Goal: Task Accomplishment & Management: Manage account settings

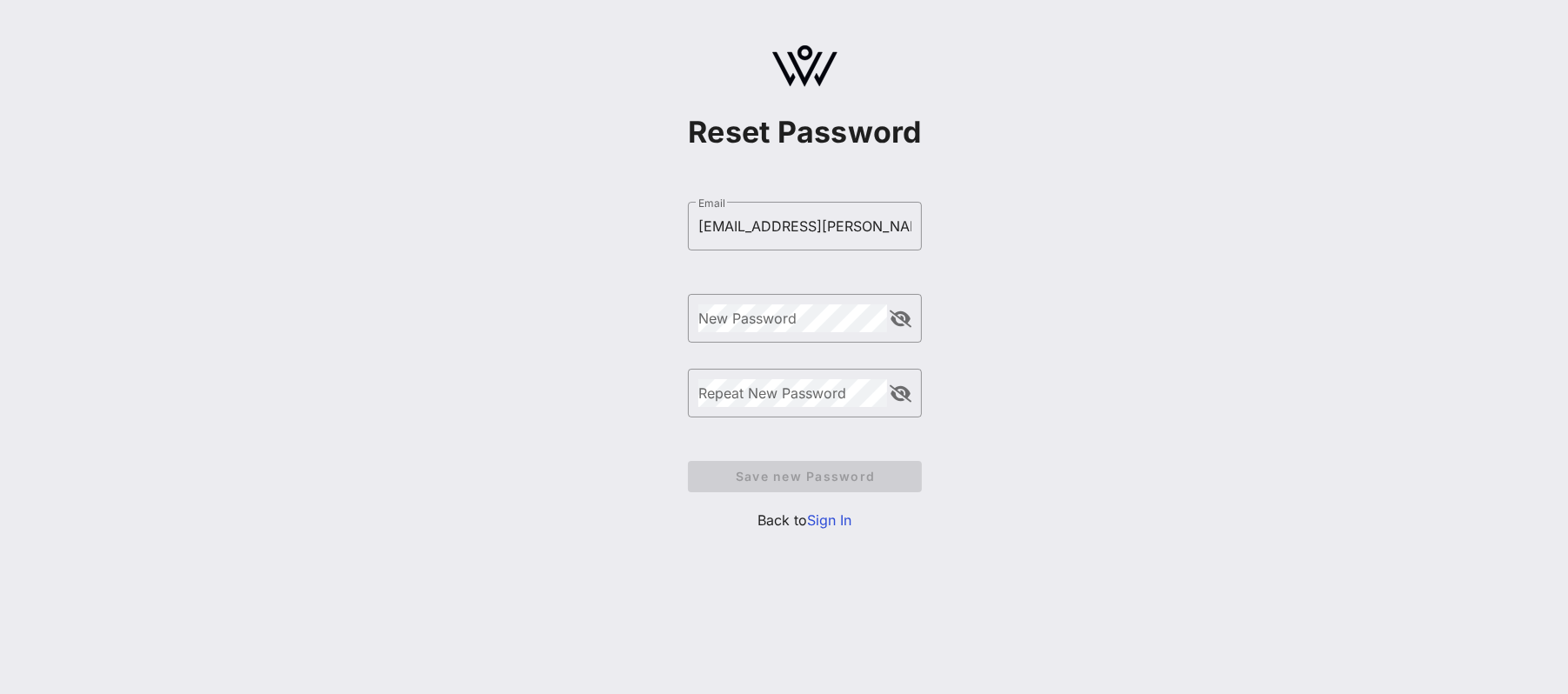
click at [842, 520] on link "Sign In" at bounding box center [830, 520] width 45 height 17
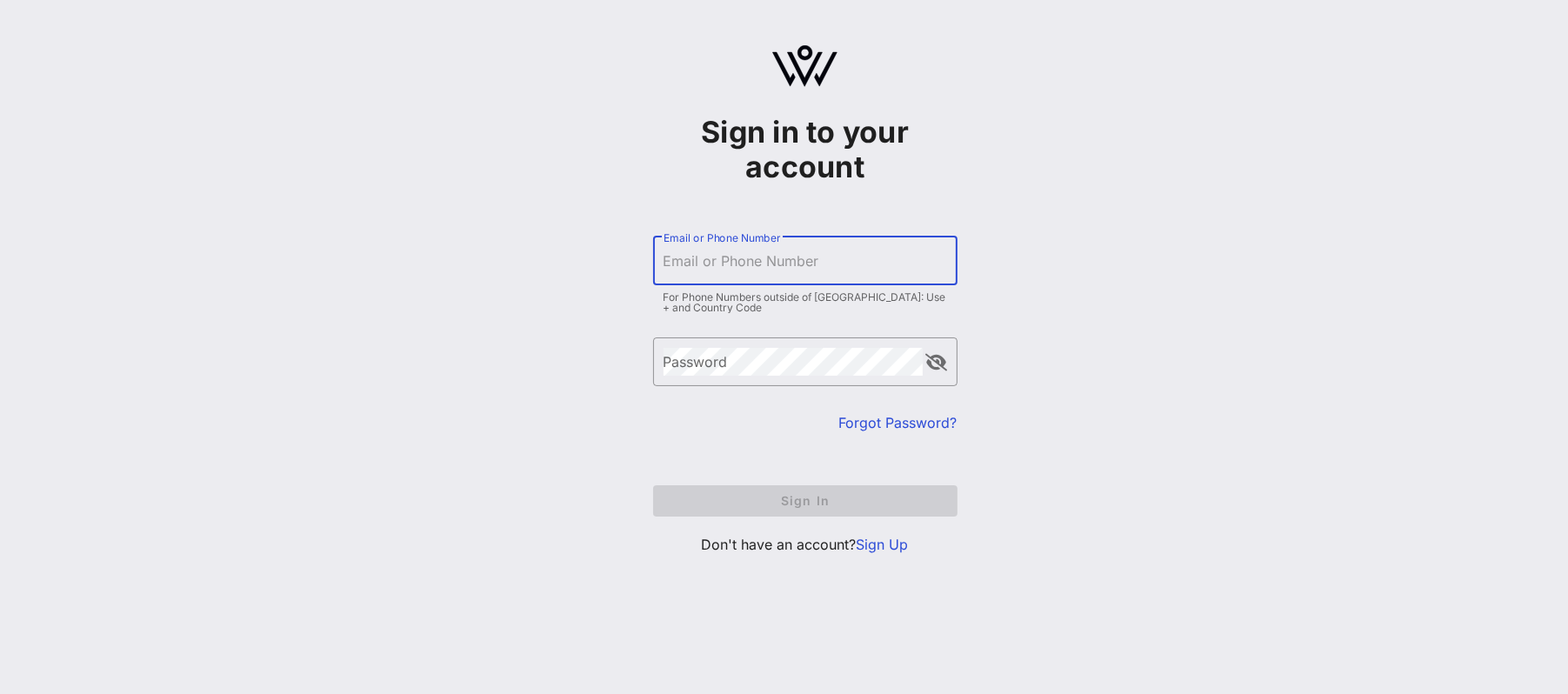
click at [726, 254] on input "Email or Phone Number" at bounding box center [805, 260] width 284 height 28
type input "[EMAIL_ADDRESS][PERSON_NAME][DOMAIN_NAME]"
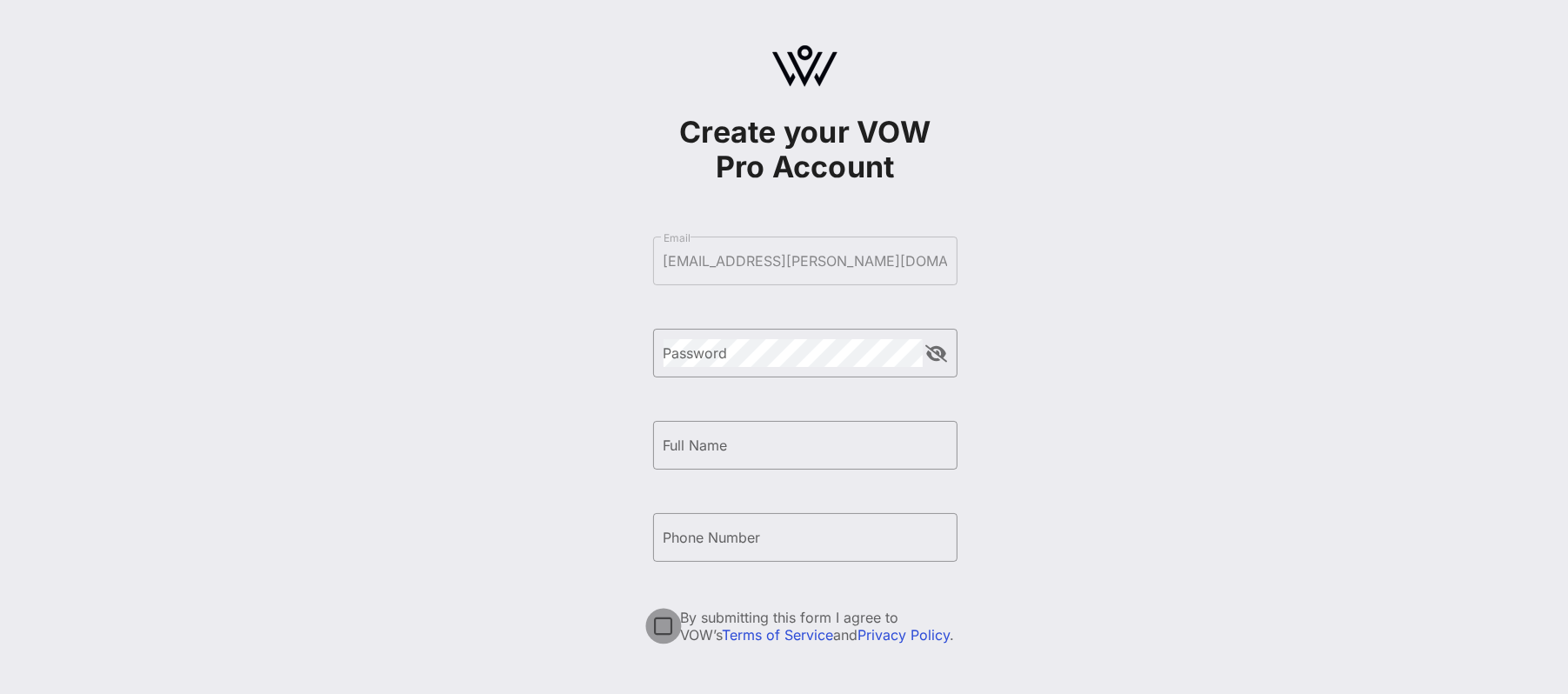
click at [670, 620] on div at bounding box center [663, 626] width 29 height 29
click at [717, 439] on input "Full Name" at bounding box center [805, 445] width 284 height 28
type input "Rosal P Cauthen"
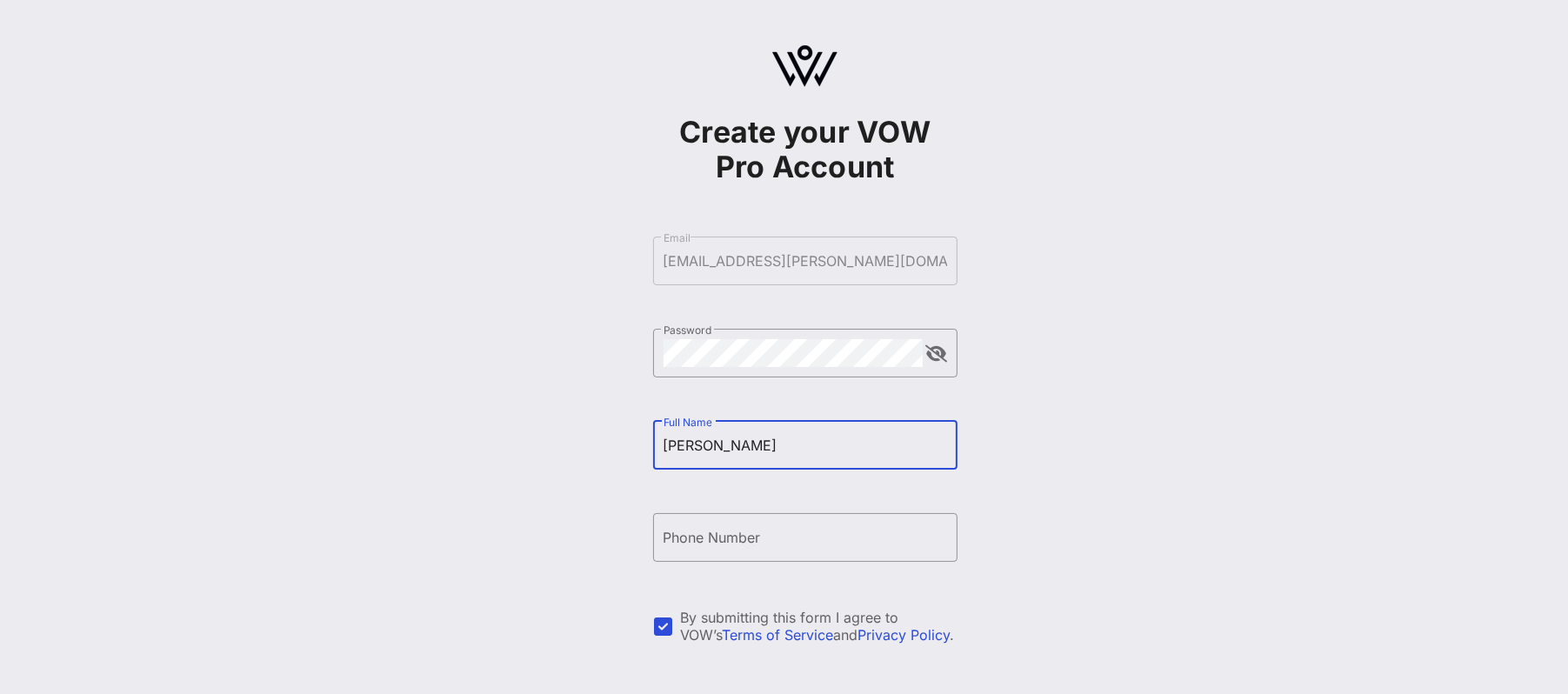
type input "+12028330909"
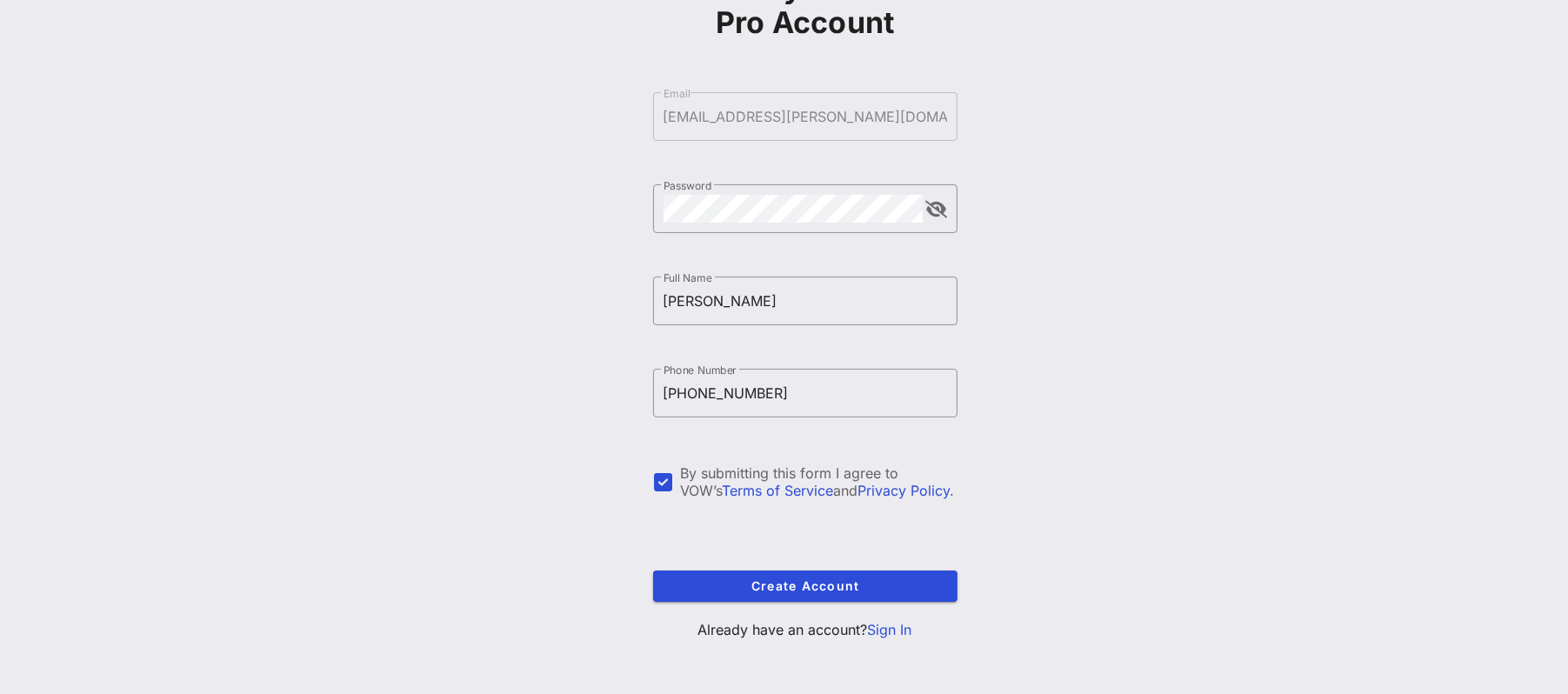
scroll to position [149, 0]
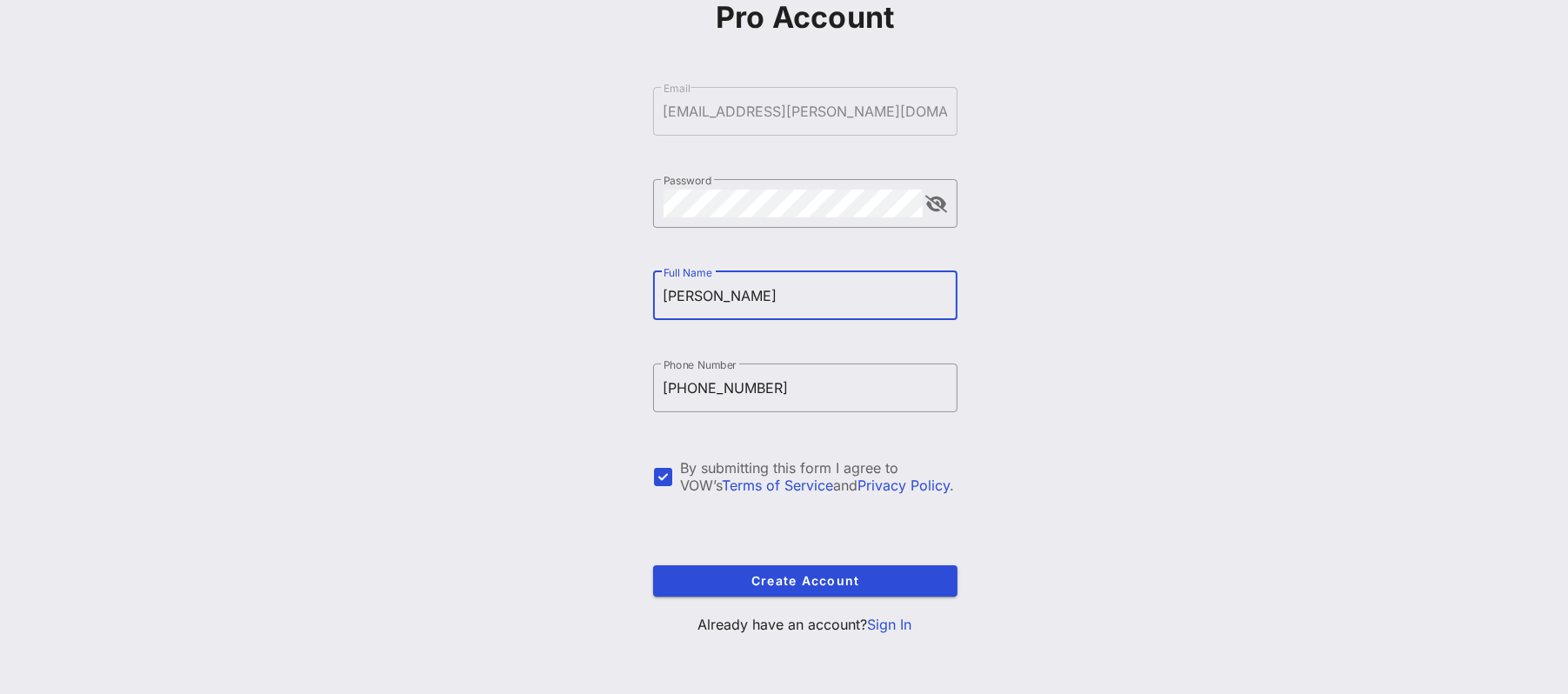
click at [896, 623] on link "Sign In" at bounding box center [890, 624] width 45 height 17
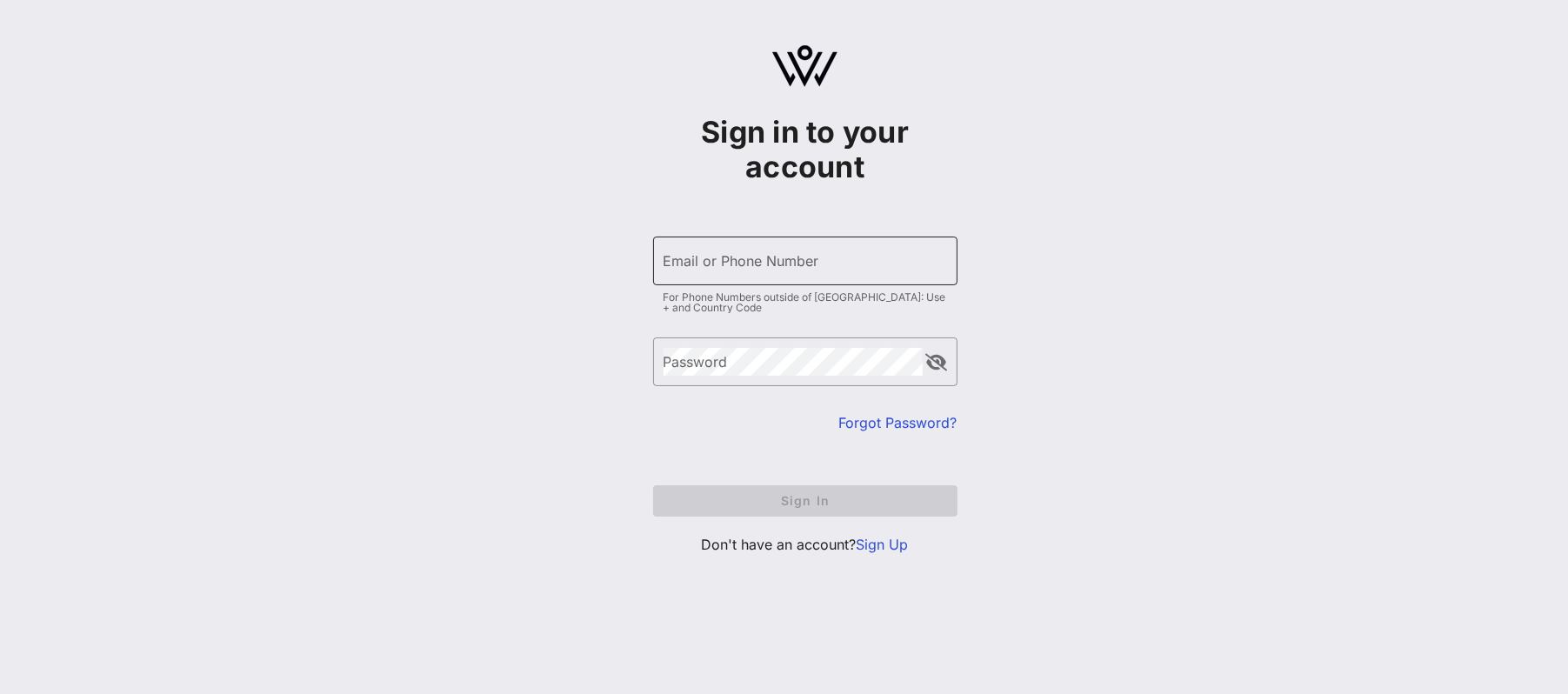
click at [726, 259] on input "Email or Phone Number" at bounding box center [805, 260] width 284 height 28
type input "[EMAIL_ADDRESS][PERSON_NAME][DOMAIN_NAME]"
click at [902, 418] on link "Forgot Password?" at bounding box center [898, 422] width 118 height 17
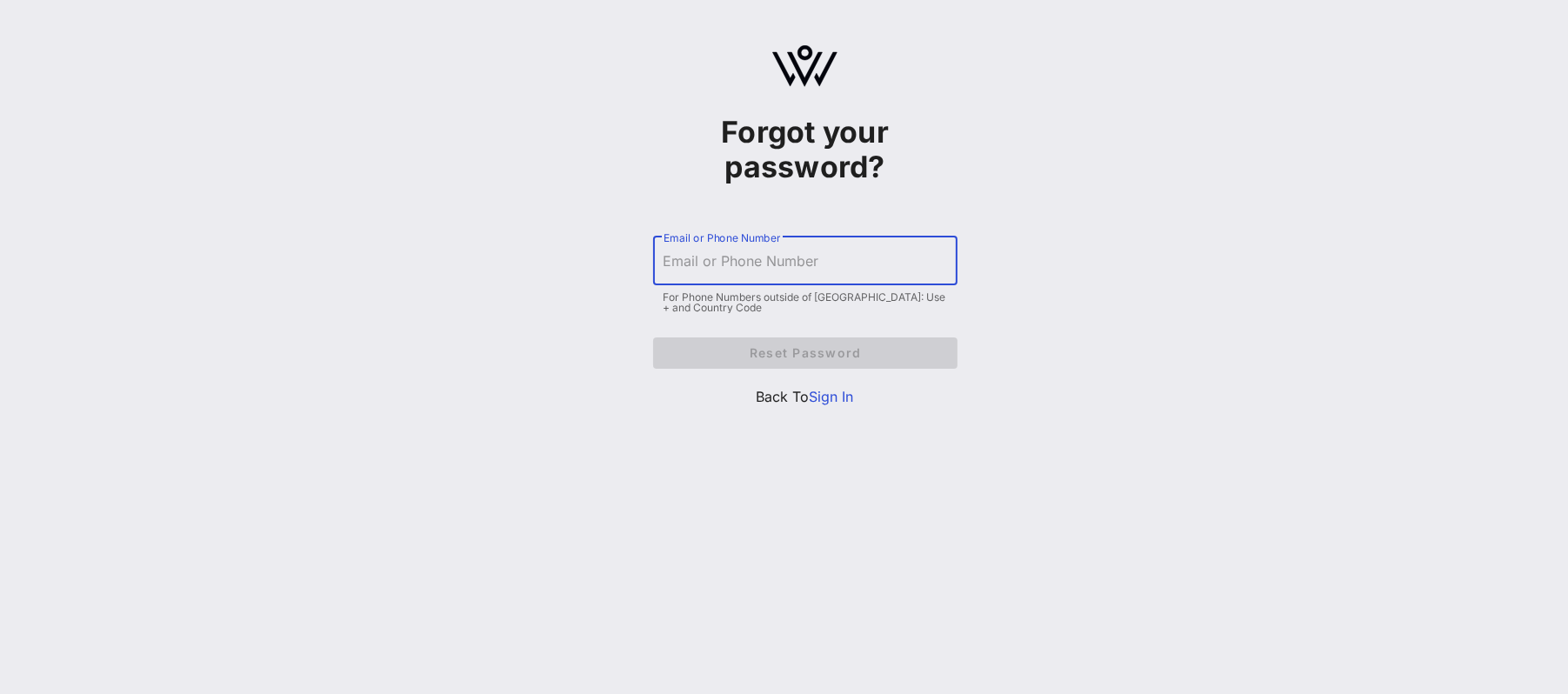
click at [769, 259] on input "Email or Phone Number" at bounding box center [805, 260] width 284 height 28
type input "[EMAIL_ADDRESS][PERSON_NAME][DOMAIN_NAME]"
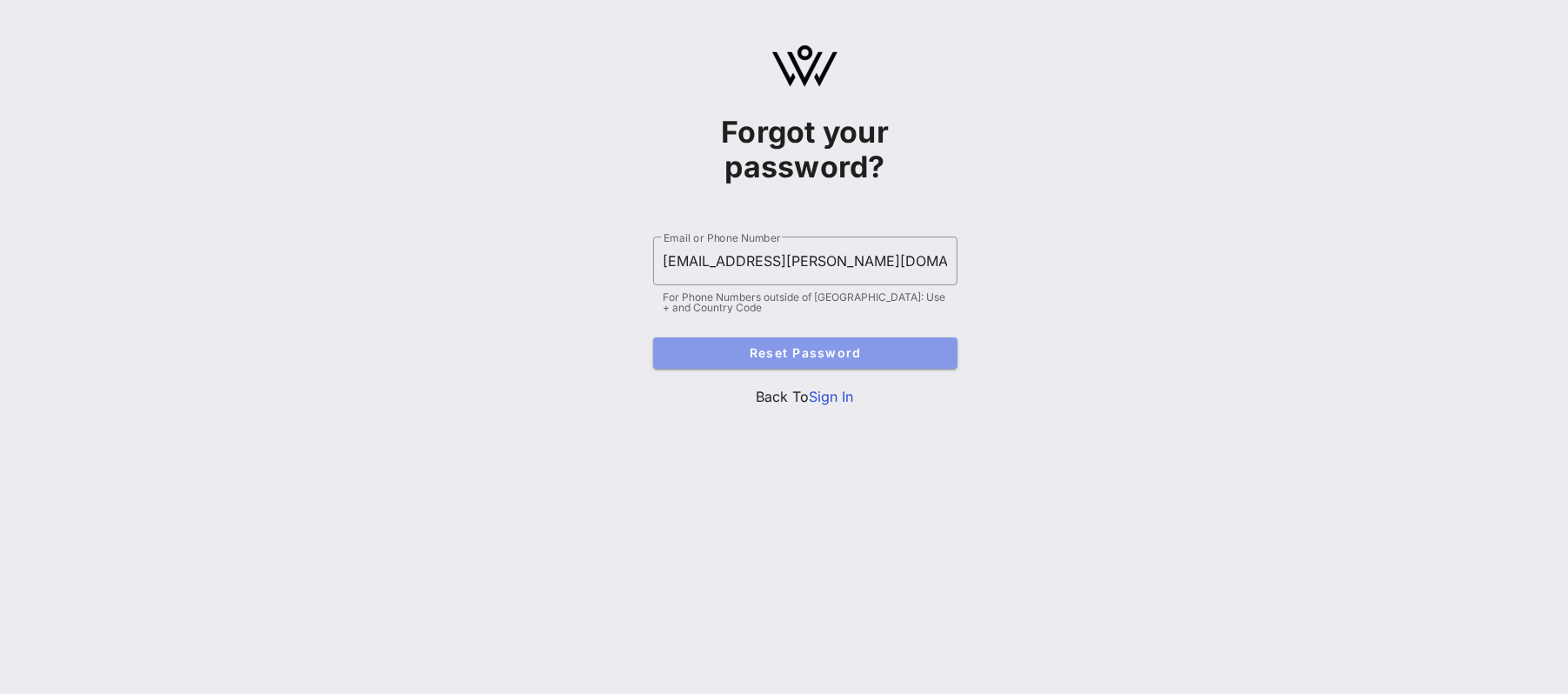
click at [799, 351] on span "Reset Password" at bounding box center [805, 352] width 277 height 15
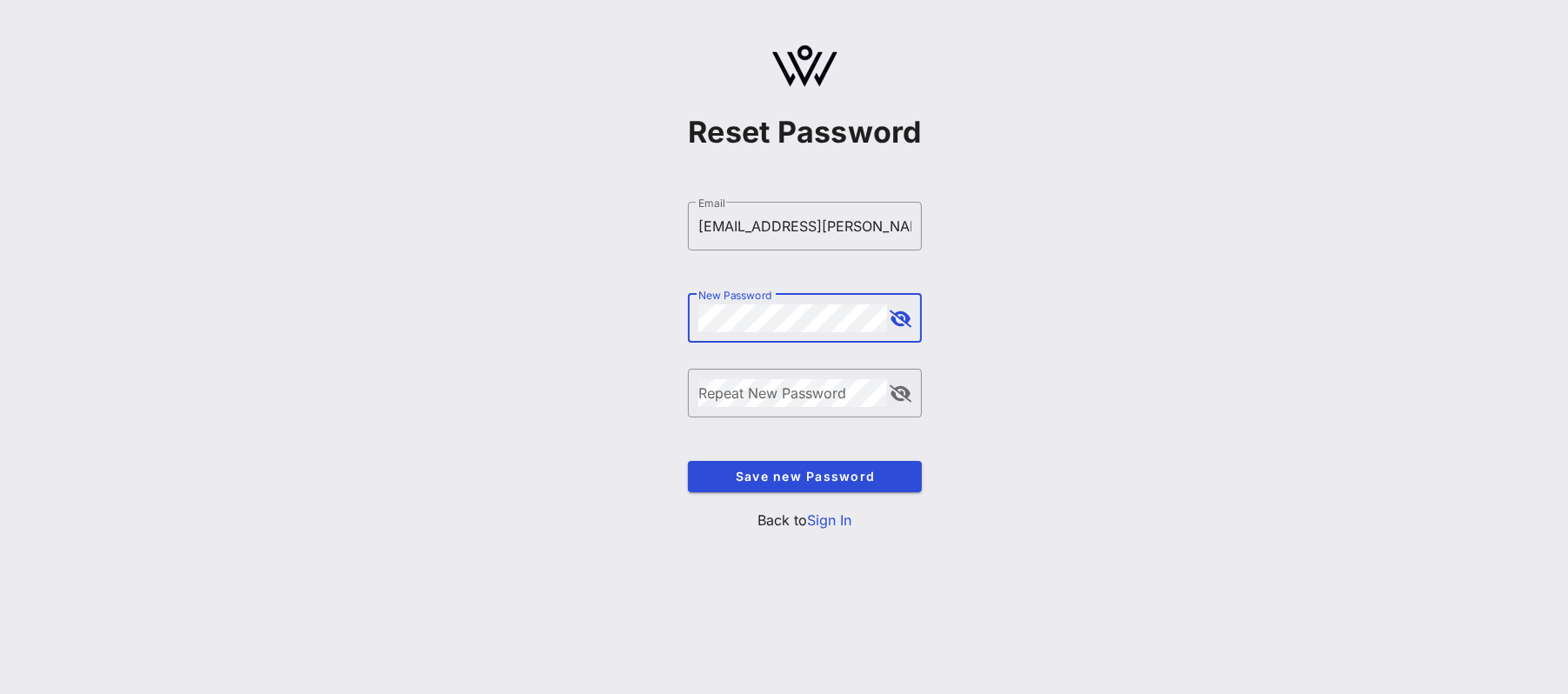
click at [901, 319] on button "append icon" at bounding box center [900, 319] width 21 height 17
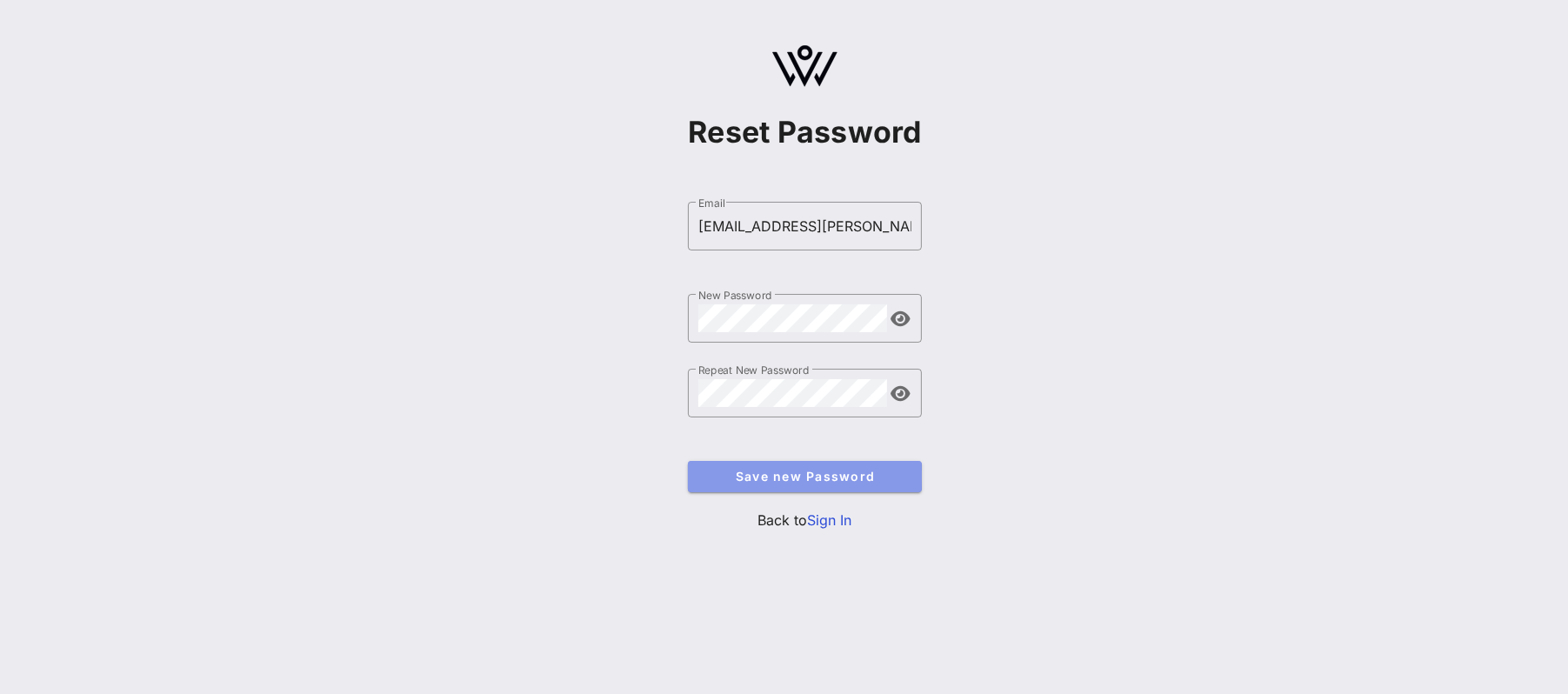
click at [776, 478] on span "Save new Password" at bounding box center [805, 476] width 206 height 15
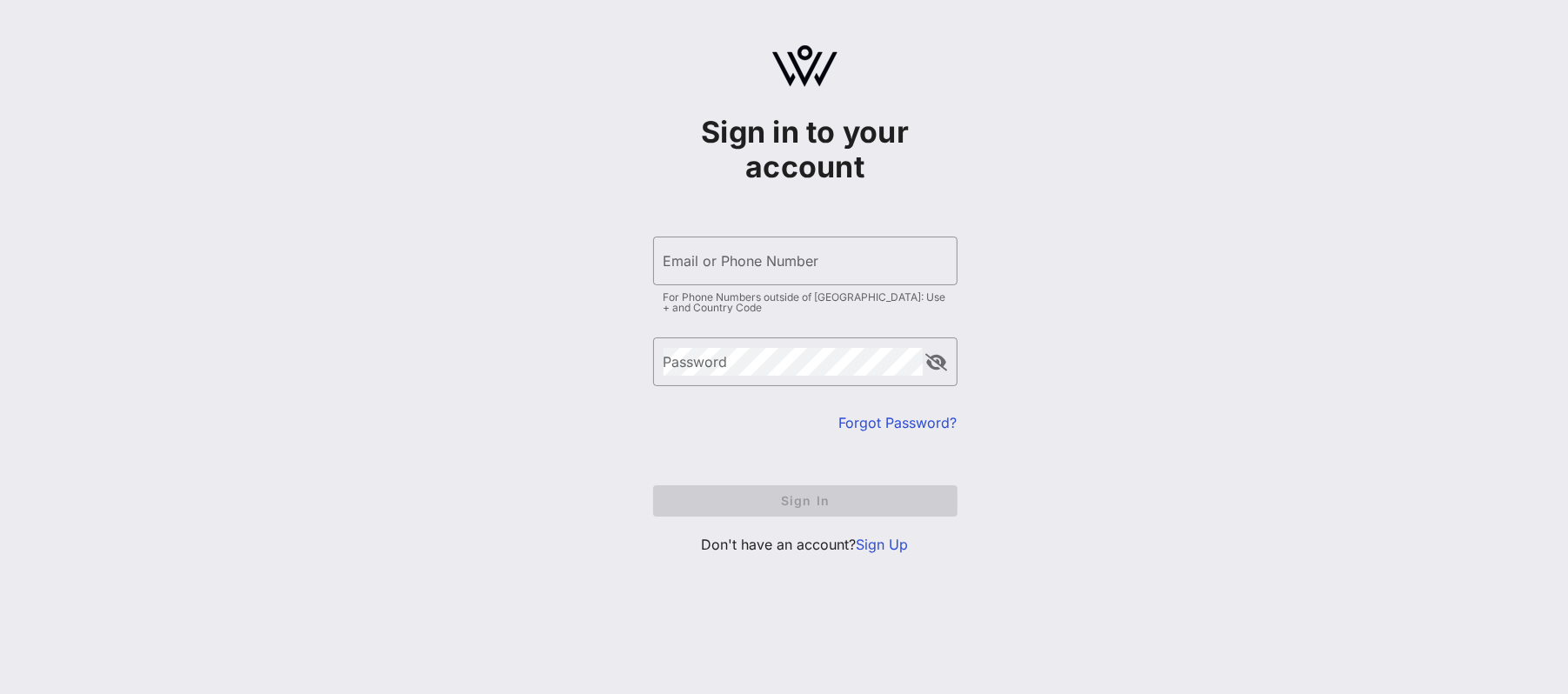
click at [232, 206] on div "Sign in to your account ​ Email or Phone Number For Phone Numbers outside of US…" at bounding box center [805, 307] width 1526 height 613
click at [742, 261] on input "Email or Phone Number" at bounding box center [805, 260] width 284 height 28
type input "[EMAIL_ADDRESS][PERSON_NAME][DOMAIN_NAME]"
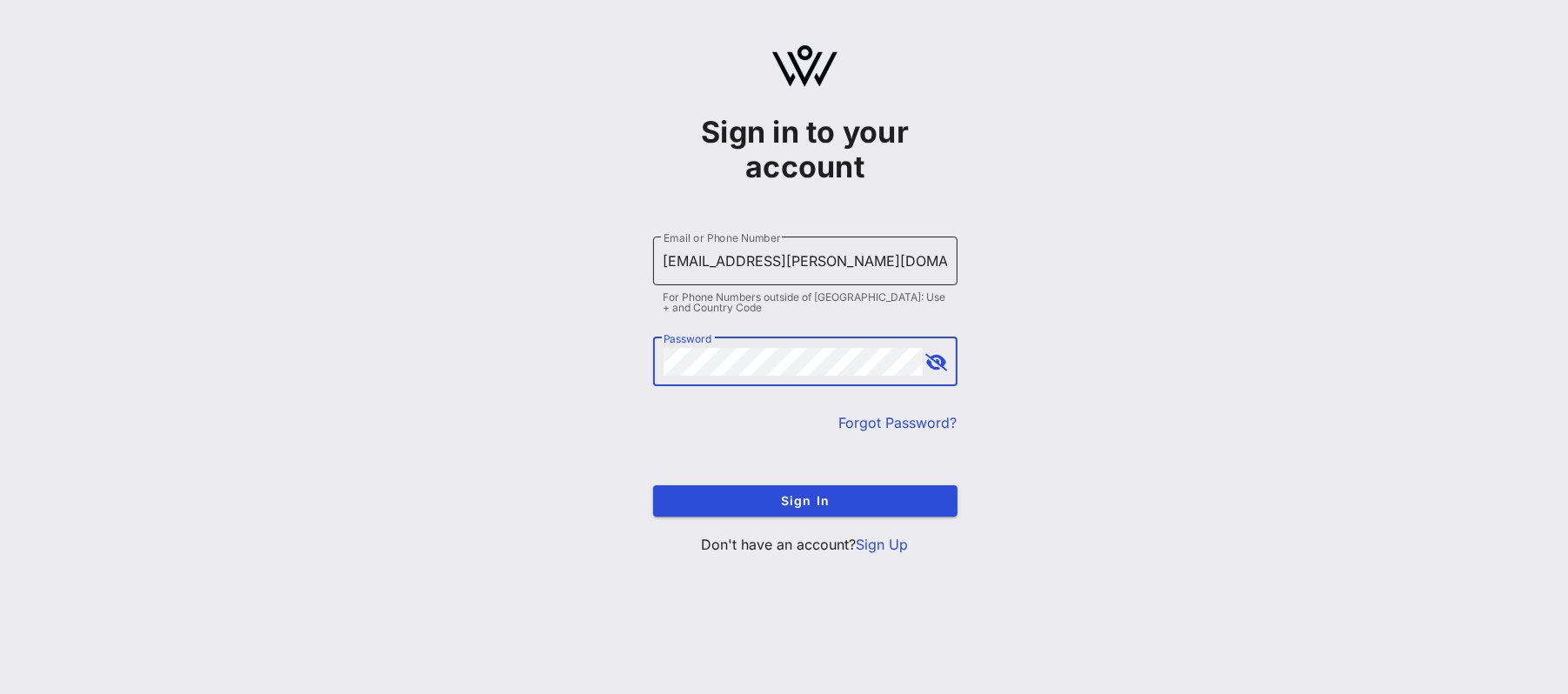
click at [653, 485] on button "Sign In" at bounding box center [806, 501] width 305 height 31
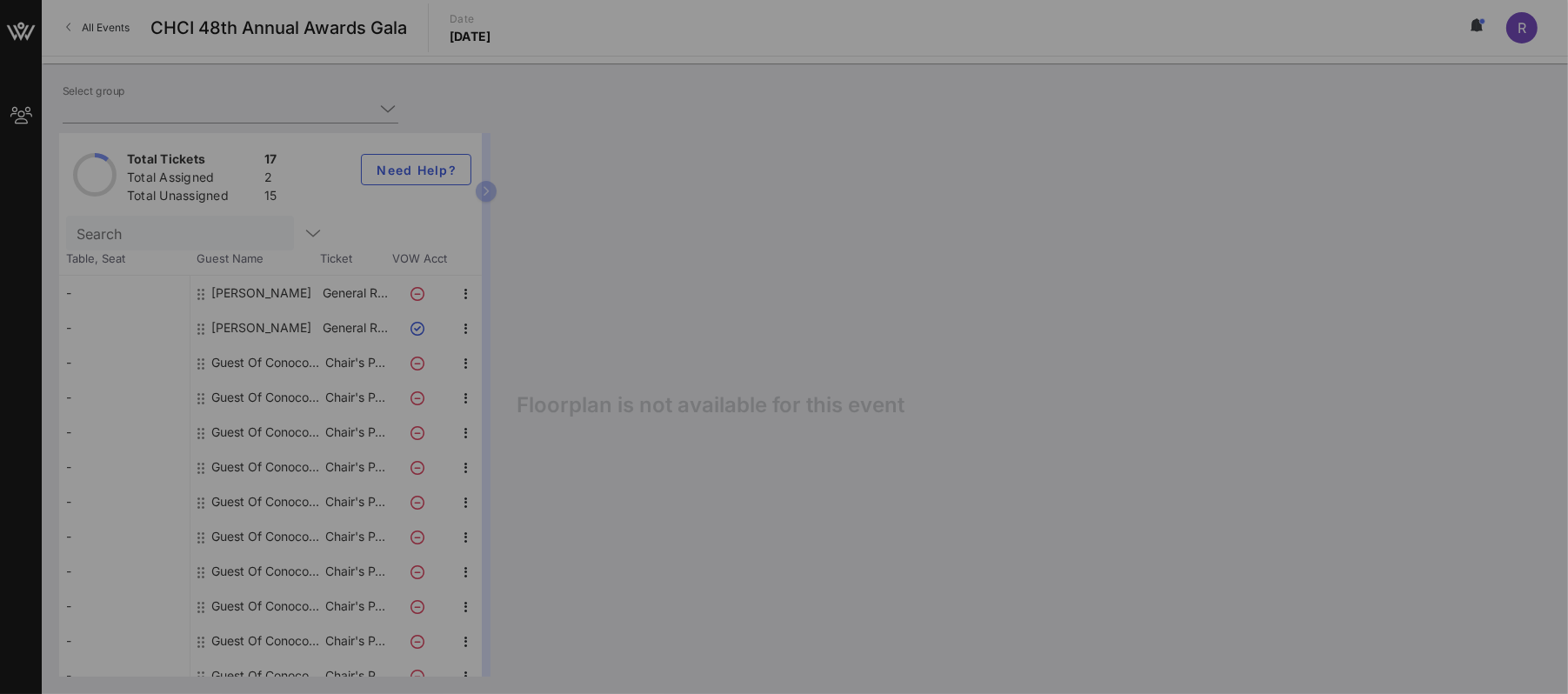
type input "ConocoPhillips (ConocoPhillips) [Kevin Avery, kevin.j.avery@conocophillips.com]…"
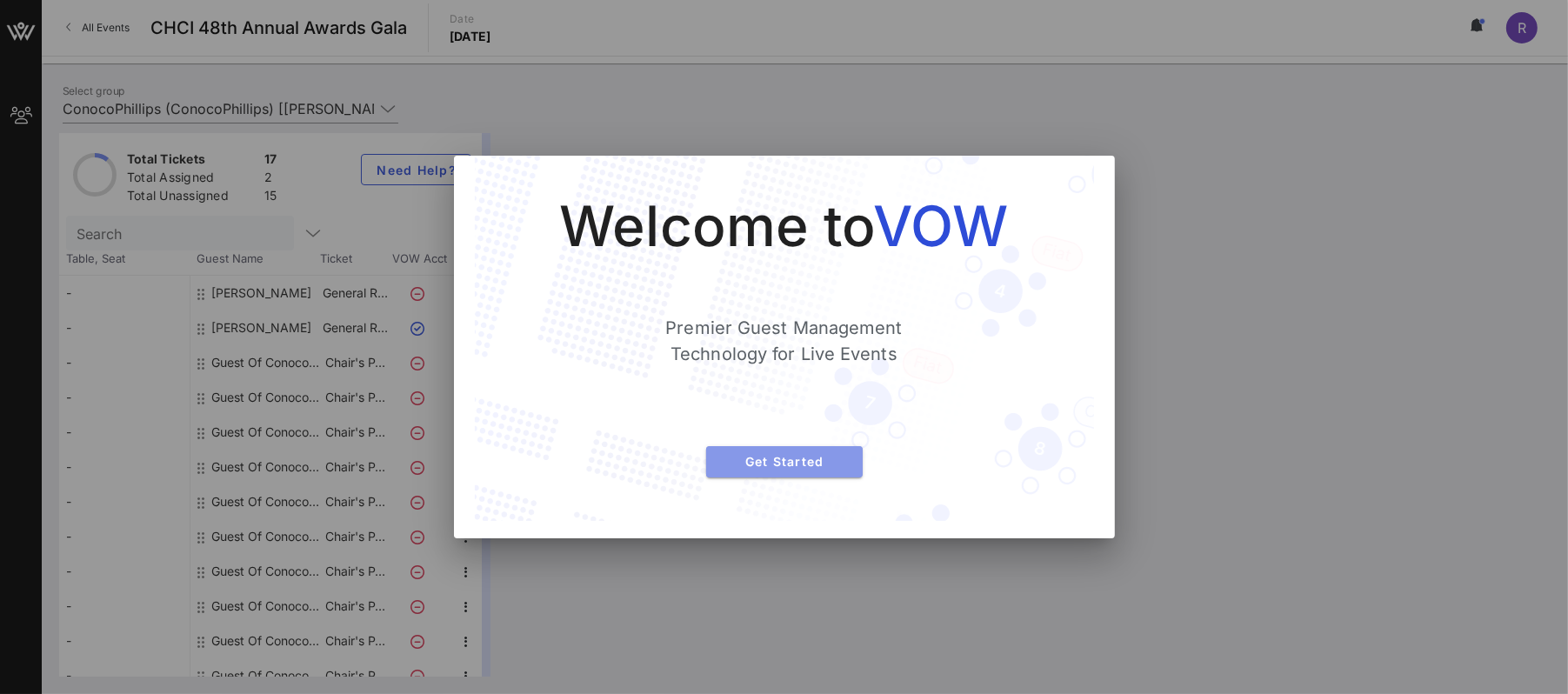
click at [805, 468] on span "Get Started" at bounding box center [784, 461] width 129 height 15
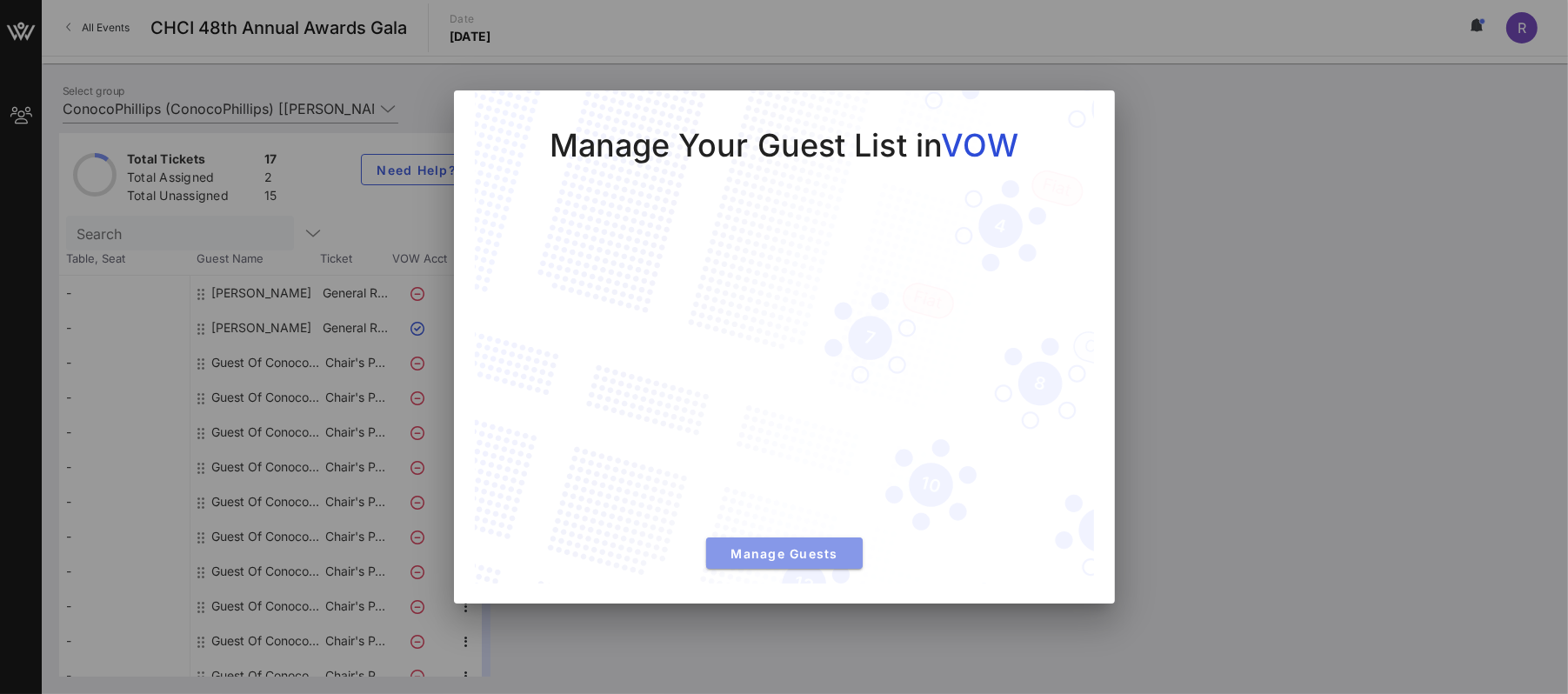
click at [789, 554] on span "Manage Guests" at bounding box center [784, 553] width 129 height 15
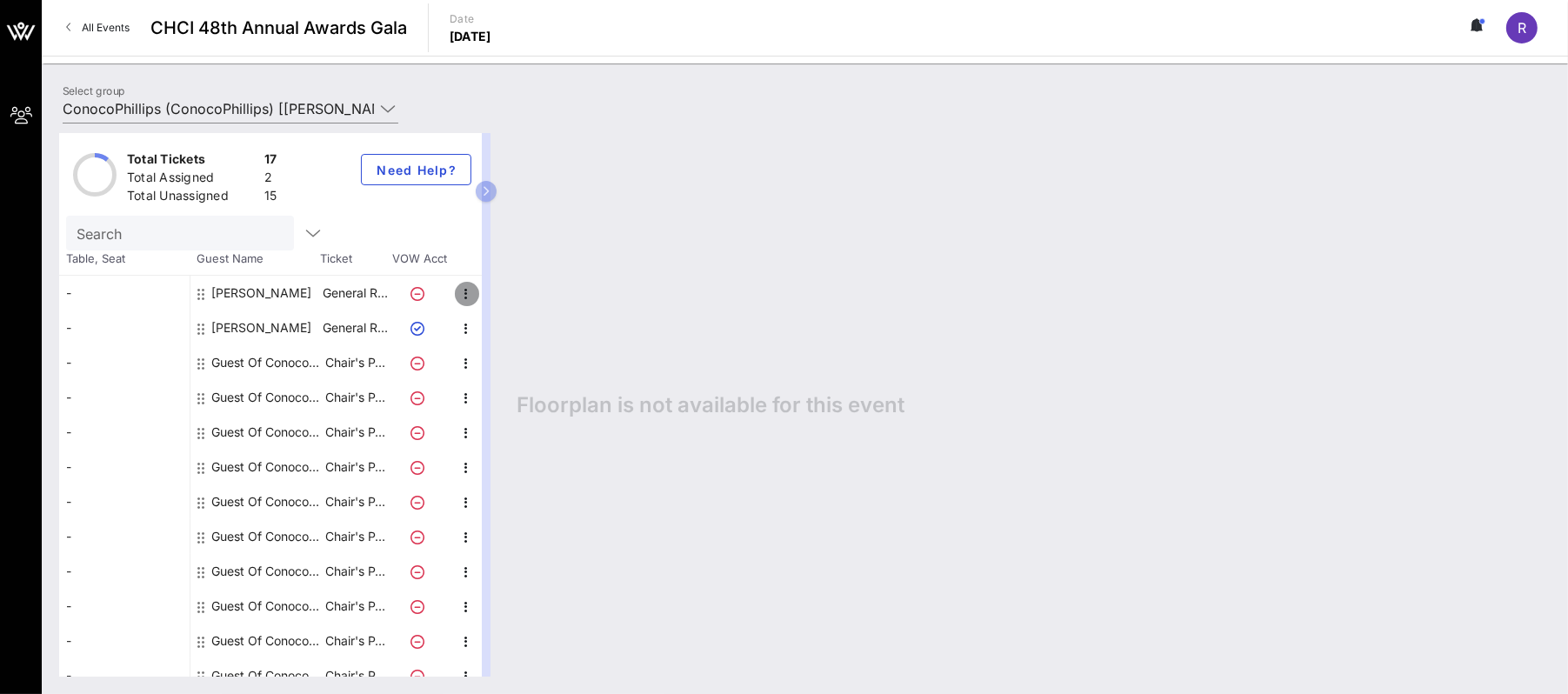
click at [470, 292] on icon "button" at bounding box center [466, 293] width 20 height 20
click at [506, 294] on div "Edit" at bounding box center [510, 298] width 35 height 14
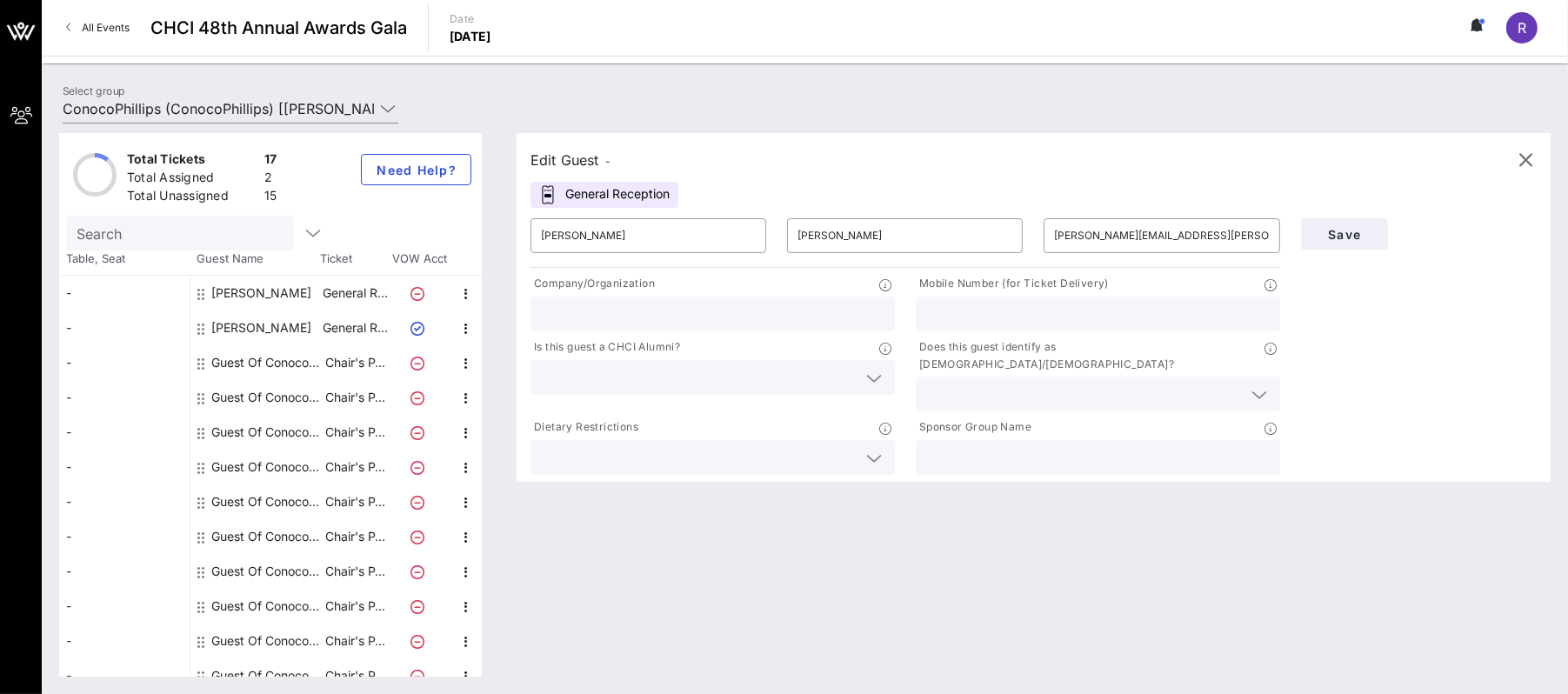
click at [755, 313] on input "text" at bounding box center [713, 314] width 344 height 22
type input "ConocoPhillips Company"
drag, startPoint x: 957, startPoint y: 311, endPoint x: 1055, endPoint y: 311, distance: 98.0
click at [1055, 311] on input "2024683558" at bounding box center [1098, 314] width 344 height 22
click at [1004, 317] on input "202808" at bounding box center [1098, 314] width 344 height 22
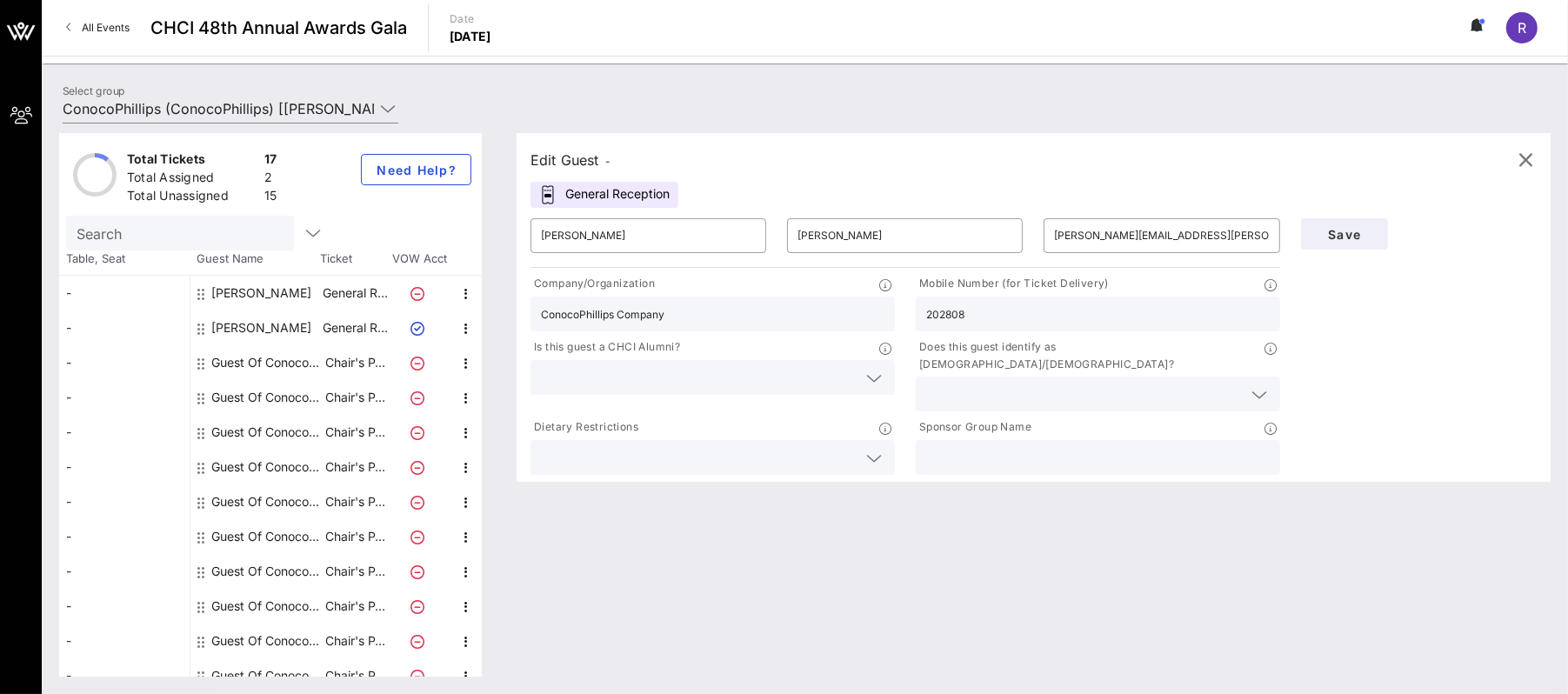
type input "2028084352"
click at [882, 447] on icon at bounding box center [874, 457] width 16 height 20
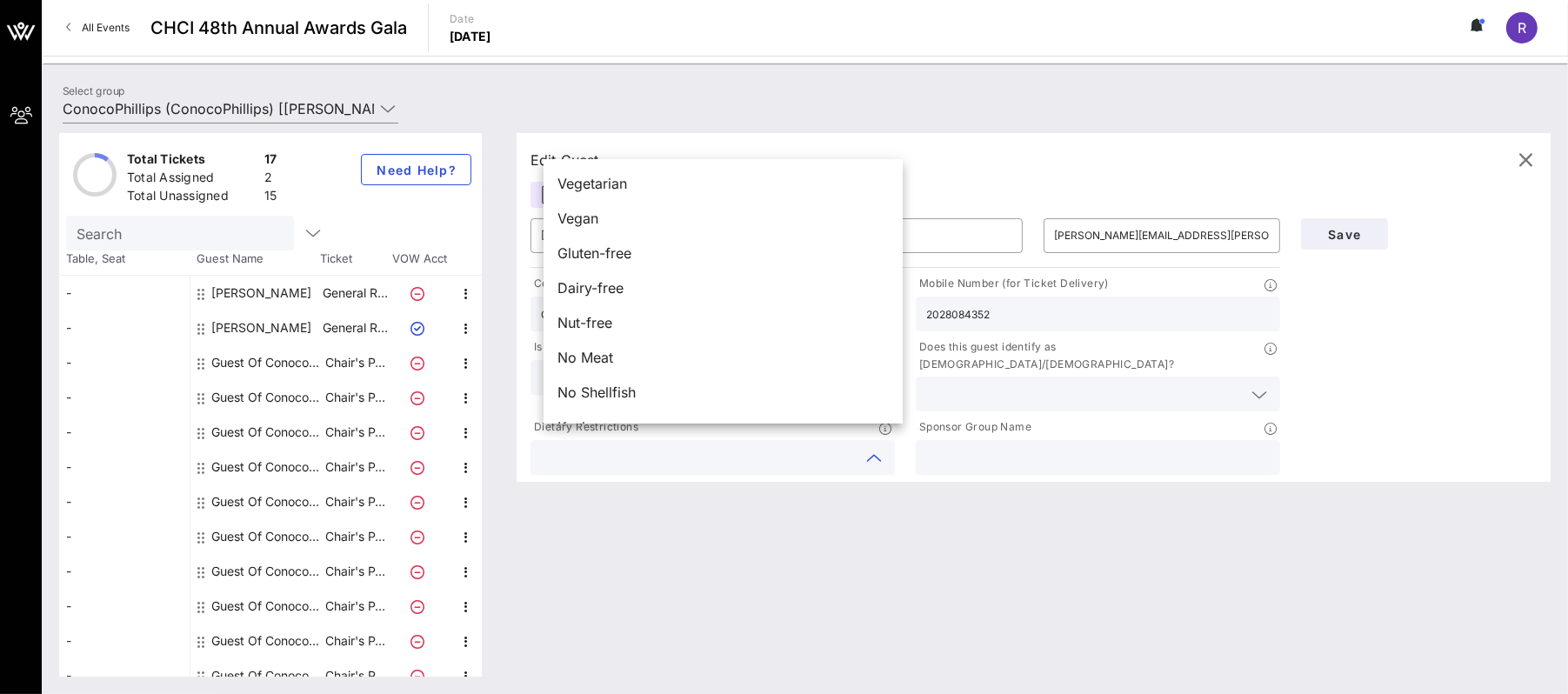
click at [805, 588] on div "Edit Guest - General Reception ​ Kevin ​ Avery ​ kevin.j.avery@conocophillips.c…" at bounding box center [1024, 405] width 1051 height 544
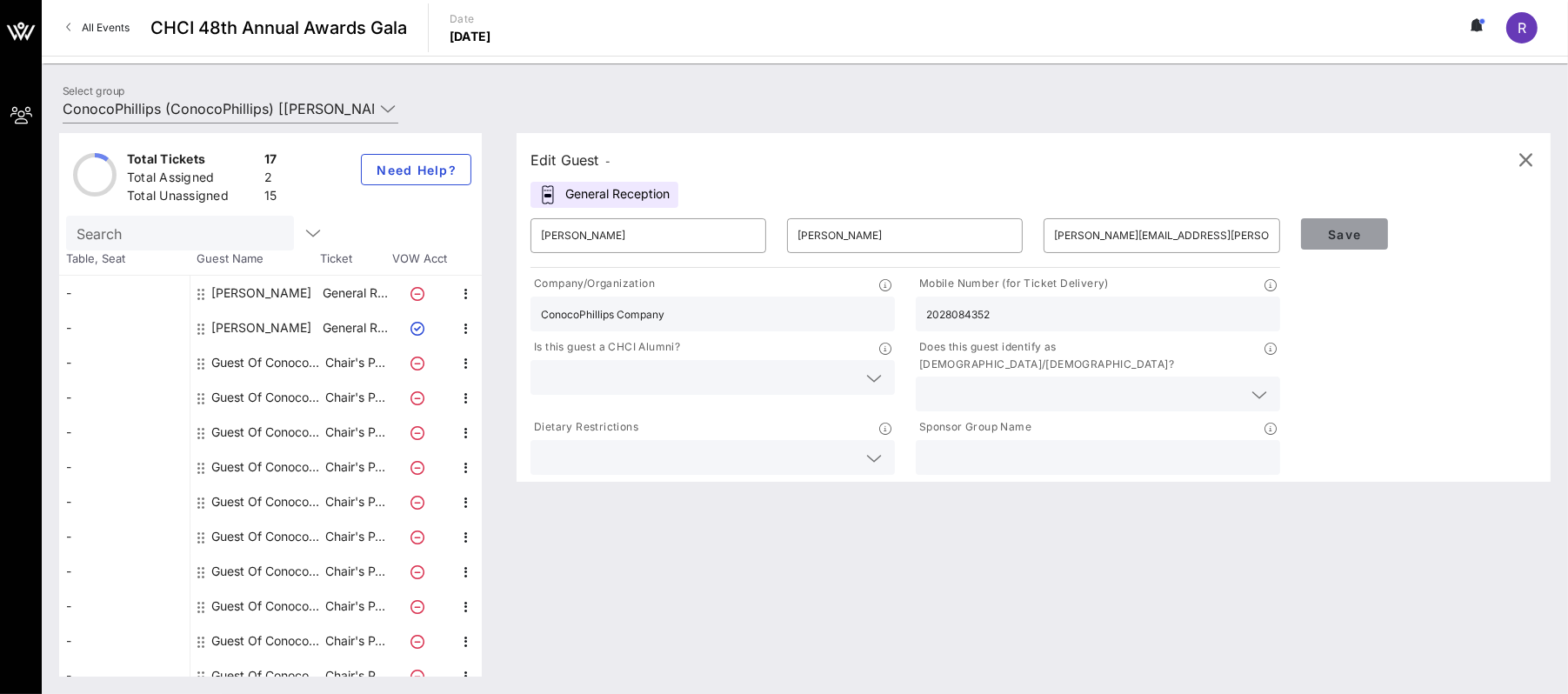
click at [1335, 231] on span "Save" at bounding box center [1344, 234] width 59 height 15
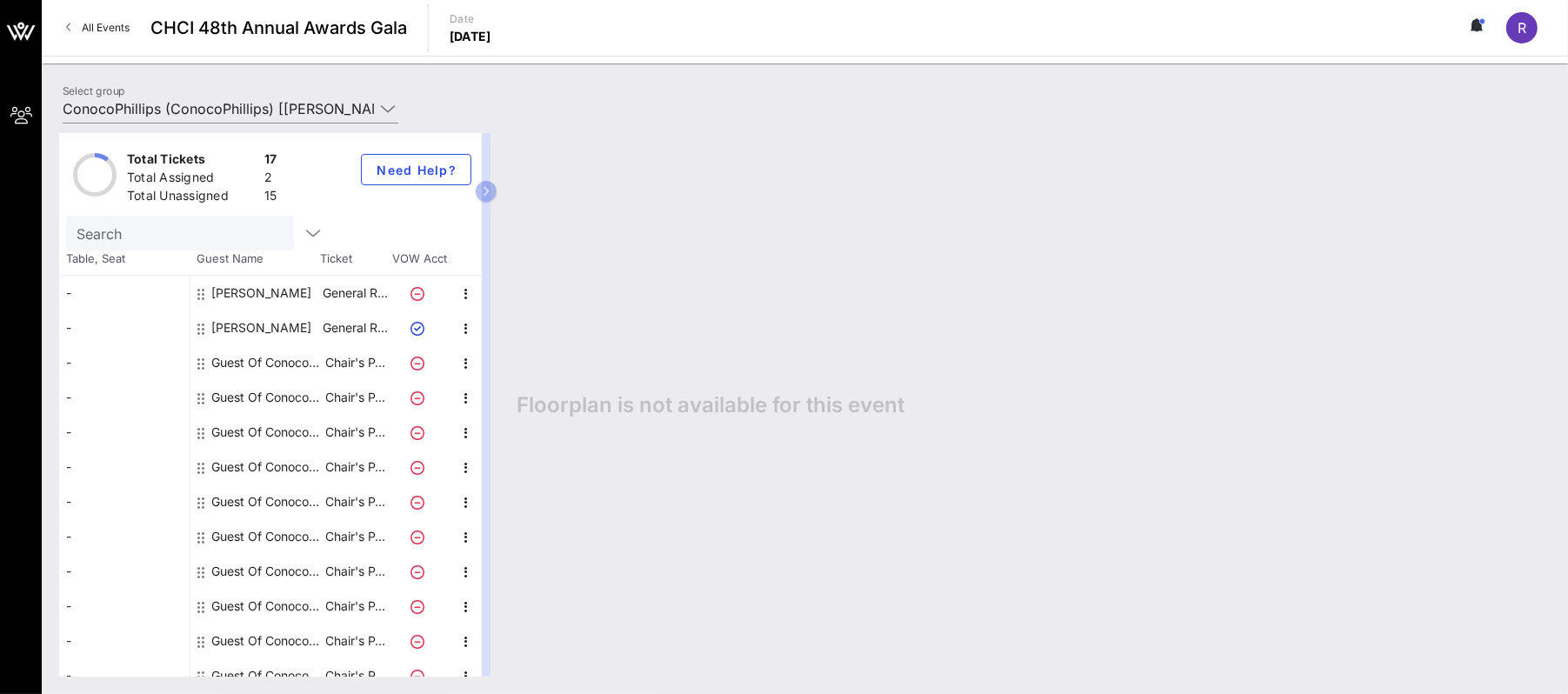
click at [417, 292] on icon at bounding box center [417, 294] width 14 height 14
click at [415, 293] on icon at bounding box center [417, 294] width 14 height 14
click at [496, 188] on button "button" at bounding box center [485, 190] width 20 height 20
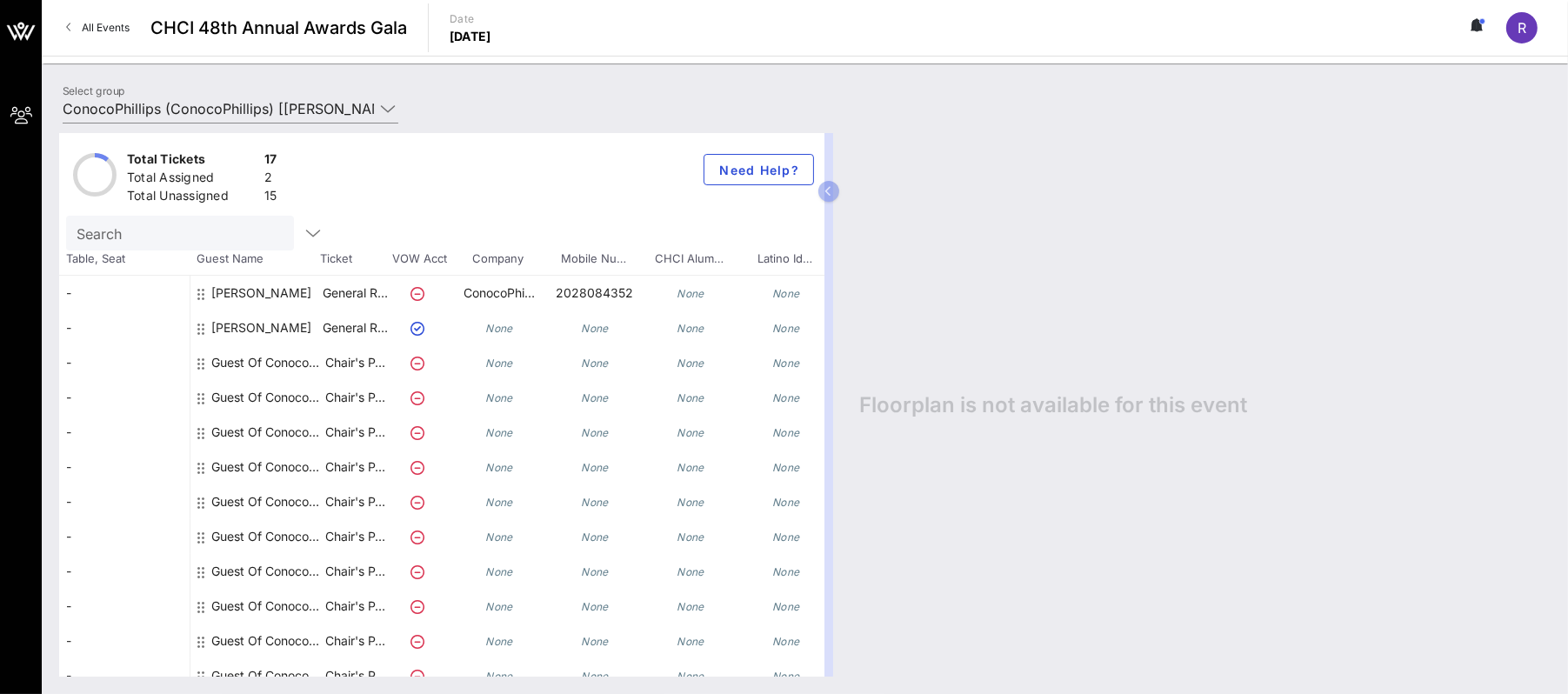
click at [80, 286] on div "-" at bounding box center [124, 293] width 130 height 35
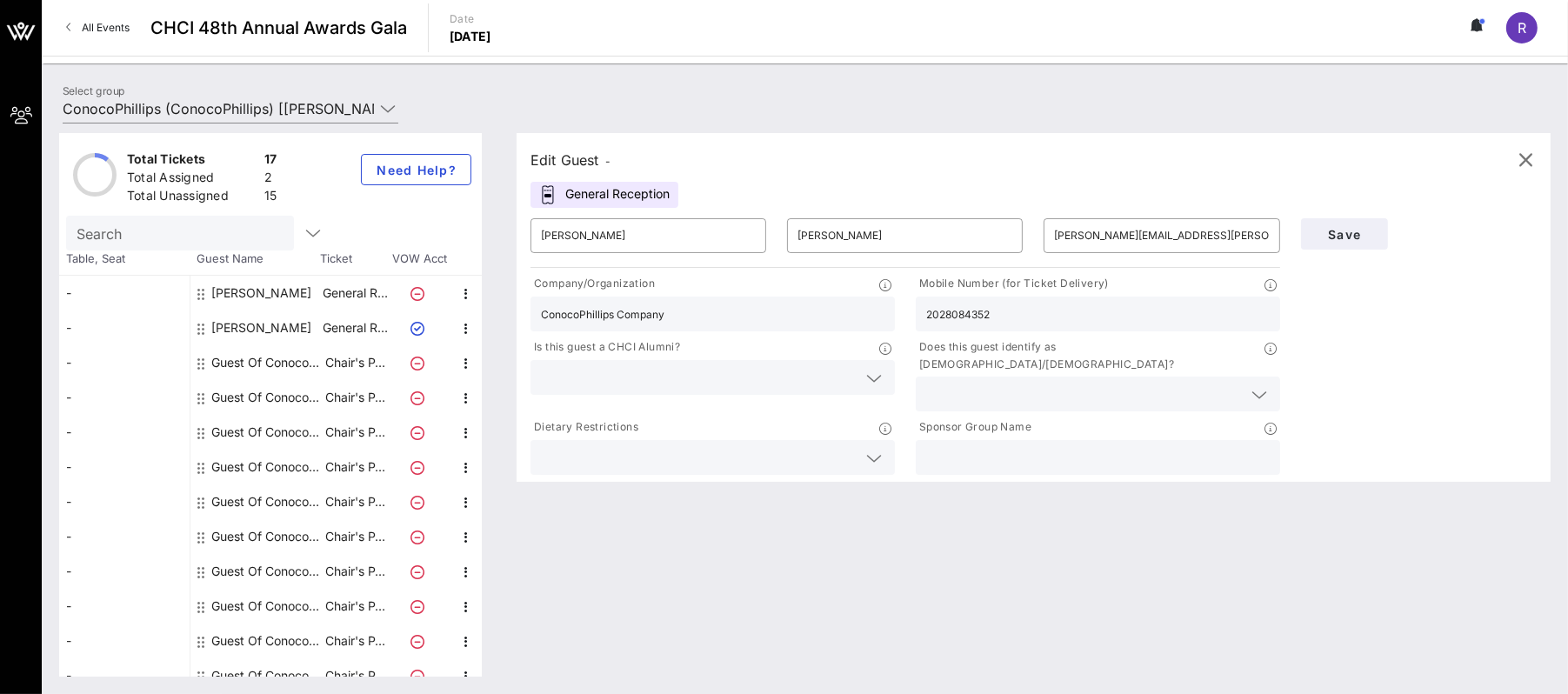
click at [672, 193] on div "General Reception" at bounding box center [604, 194] width 148 height 26
click at [388, 104] on icon at bounding box center [387, 108] width 16 height 20
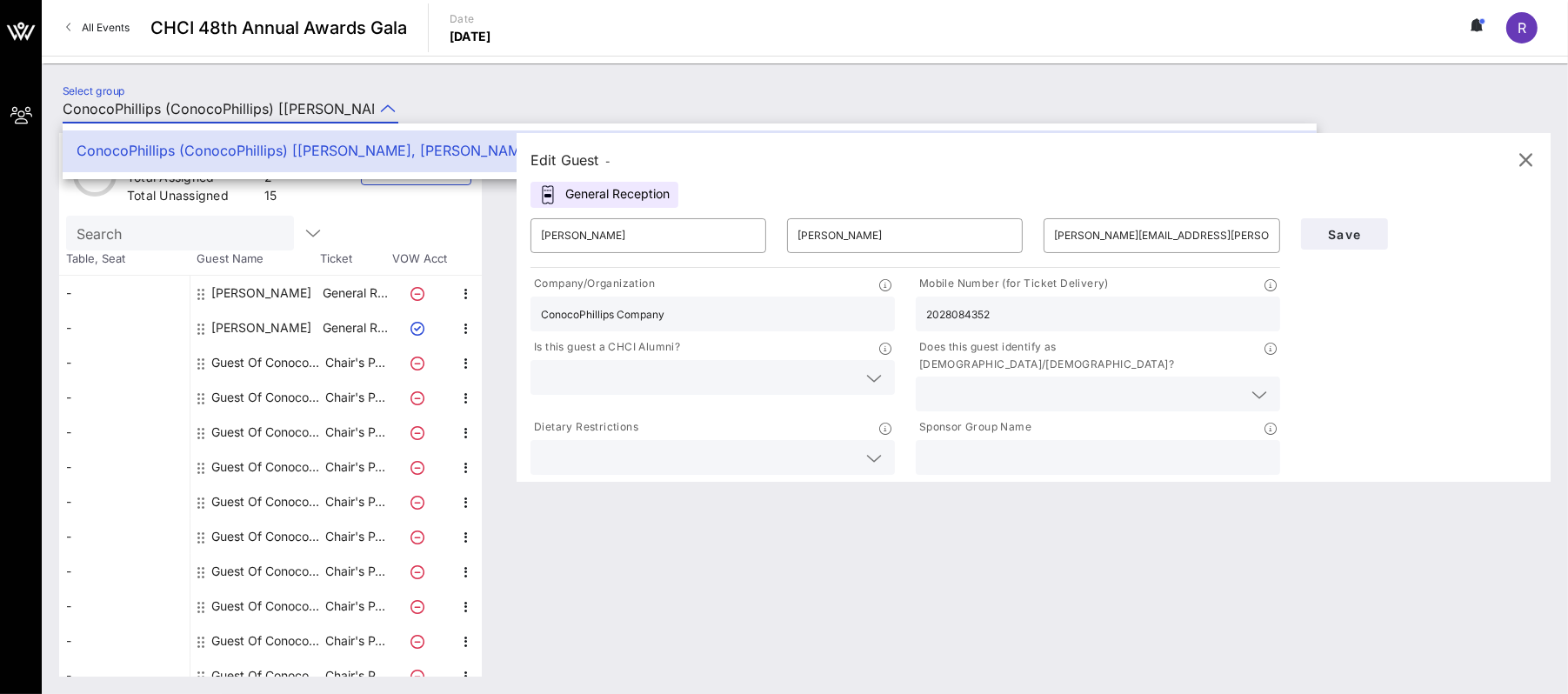
click at [625, 86] on div "Select group ConocoPhillips (ConocoPhillips) [Kevin Avery, kevin.j.avery@conoco…" at bounding box center [805, 111] width 1506 height 61
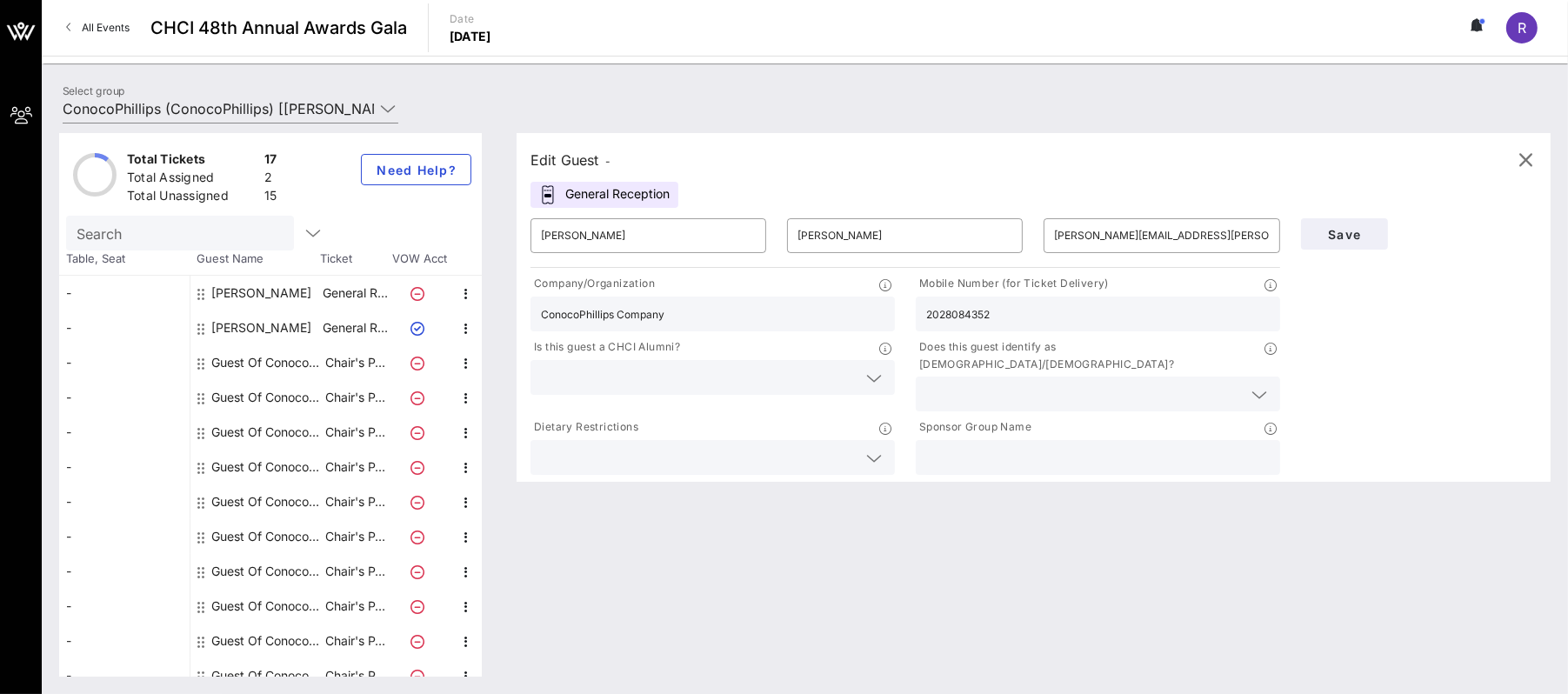
click at [616, 199] on div "General Reception" at bounding box center [604, 194] width 148 height 26
click at [906, 585] on div "Edit Guest - General Reception ​ Kevin ​ Avery ​ kevin.j.avery@conocophillips.c…" at bounding box center [1024, 405] width 1051 height 544
click at [1526, 163] on icon "button" at bounding box center [1525, 159] width 20 height 20
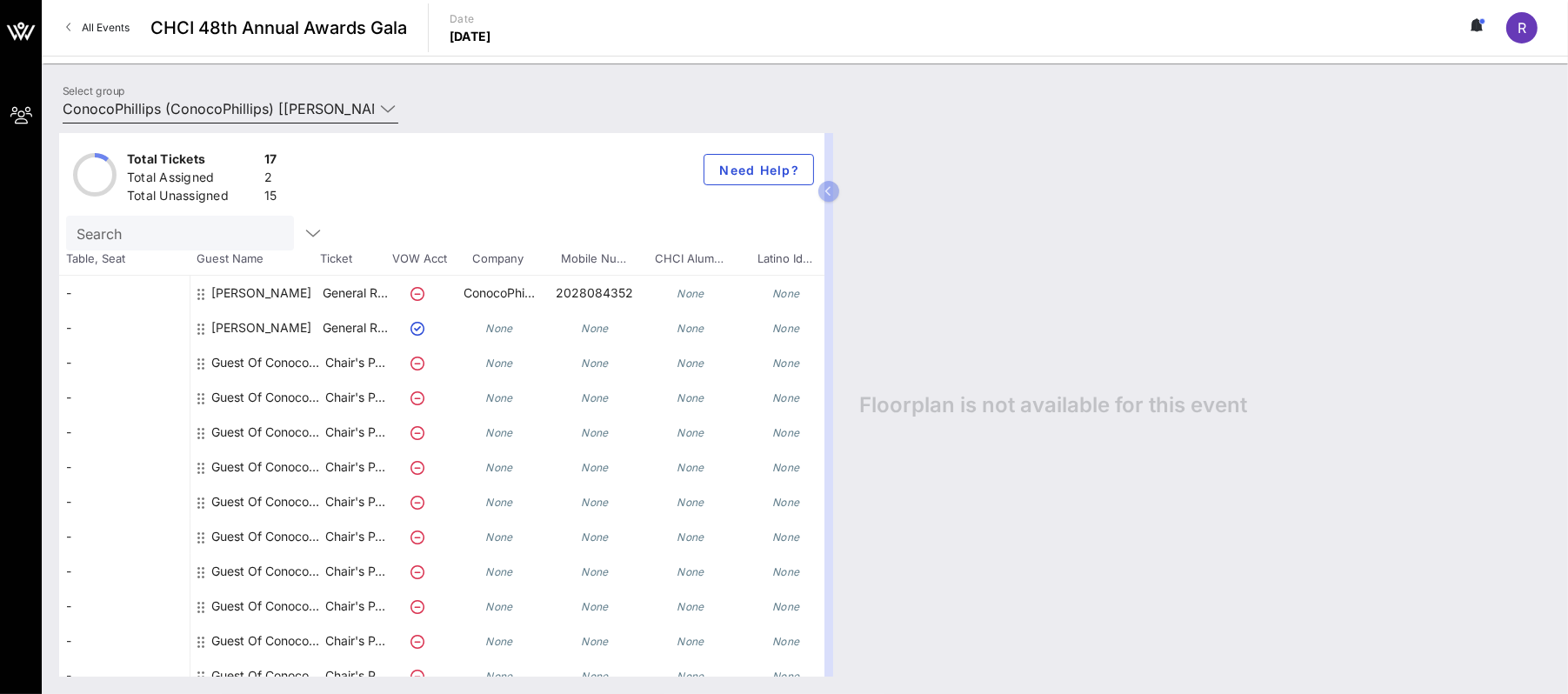
click at [388, 107] on icon at bounding box center [387, 108] width 16 height 20
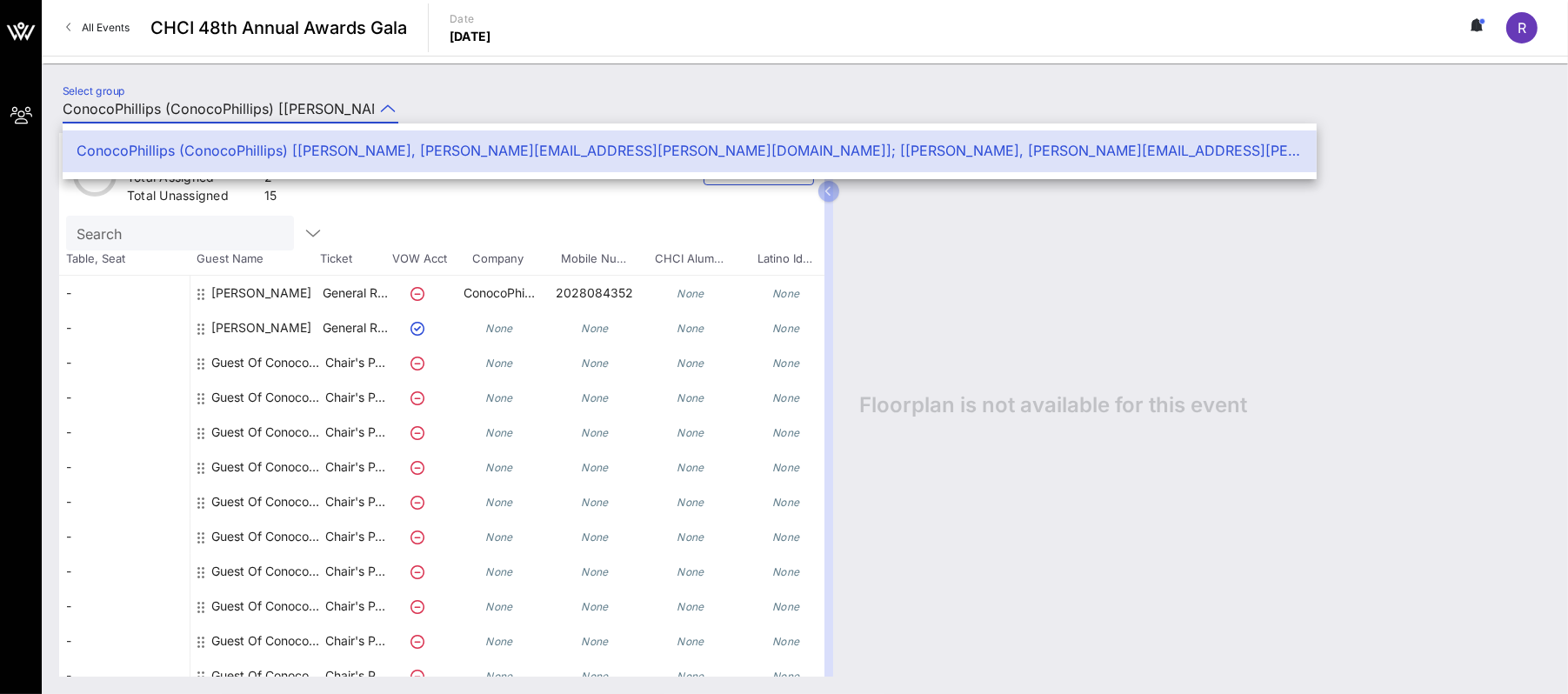
click at [459, 96] on div "Select group ConocoPhillips (ConocoPhillips) [Kevin Avery, kevin.j.avery@conoco…" at bounding box center [805, 111] width 1506 height 61
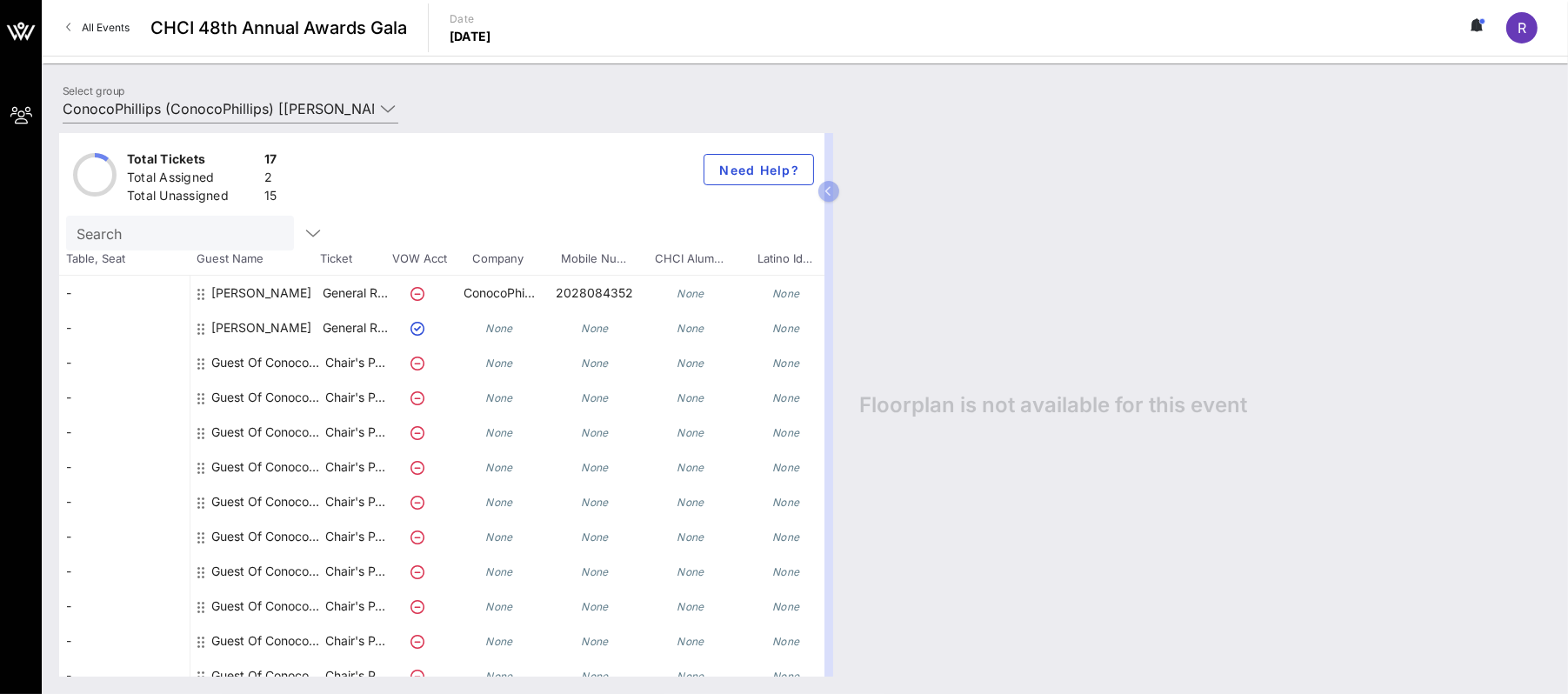
click at [201, 326] on icon at bounding box center [200, 328] width 7 height 14
click at [766, 174] on span "Need Help?" at bounding box center [758, 170] width 81 height 15
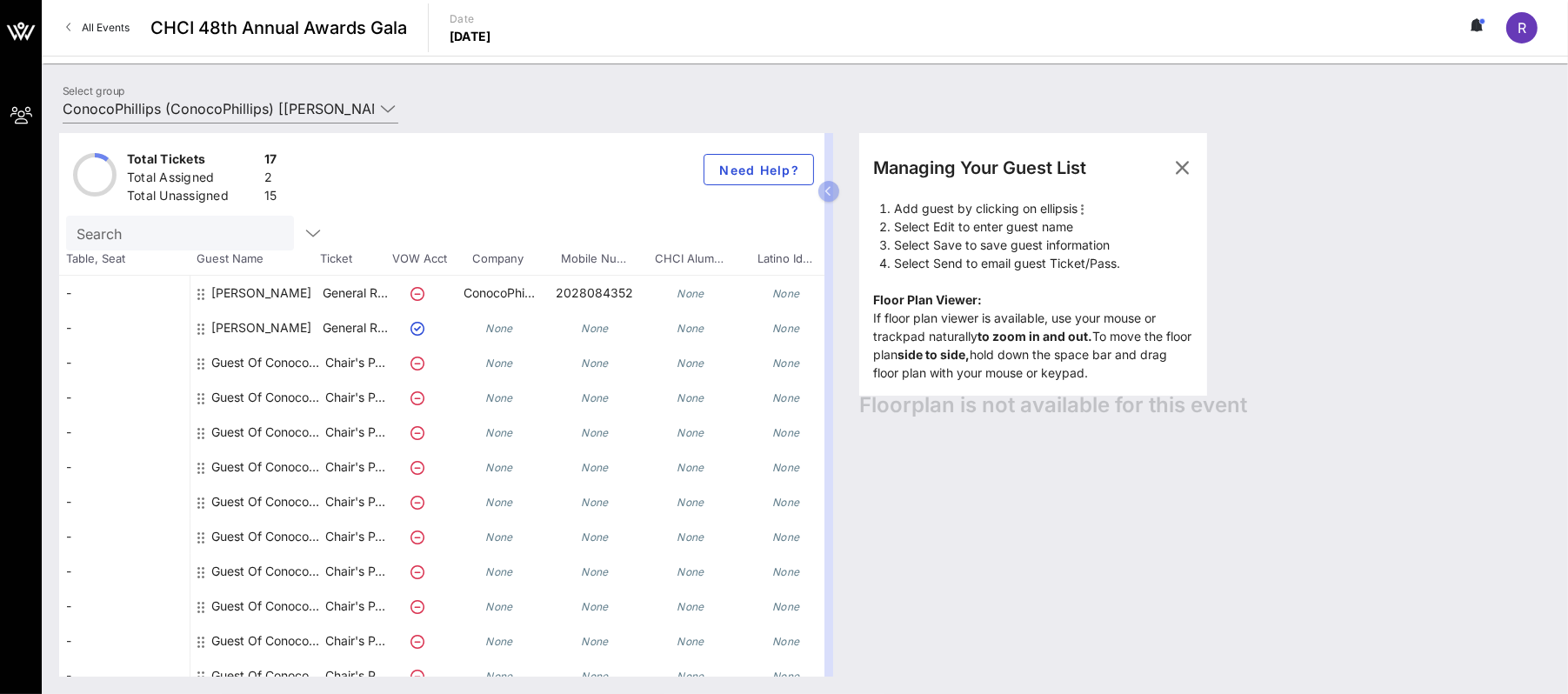
click at [936, 254] on li "Select Send to email guest Ticket/Pass." at bounding box center [1044, 263] width 299 height 18
click at [1183, 169] on icon "button" at bounding box center [1182, 167] width 20 height 20
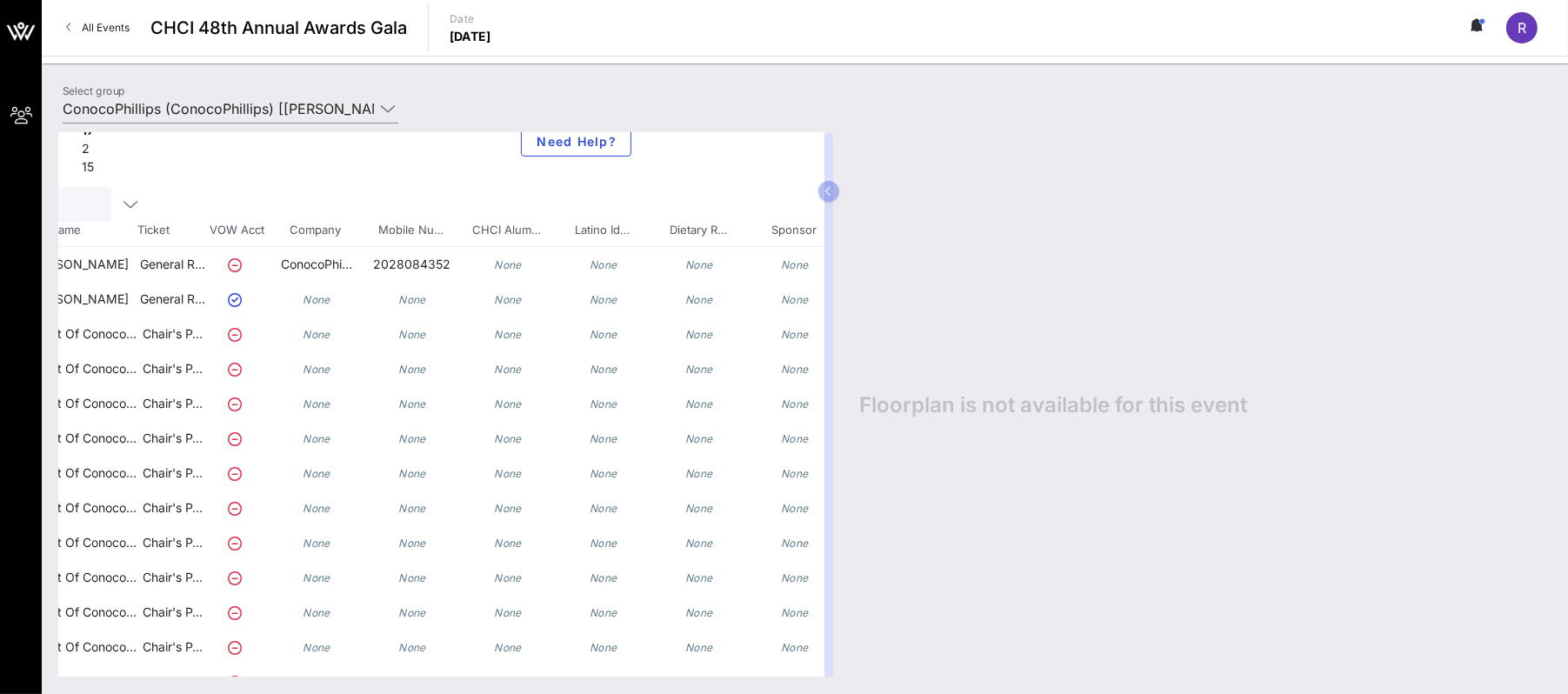
scroll to position [29, 244]
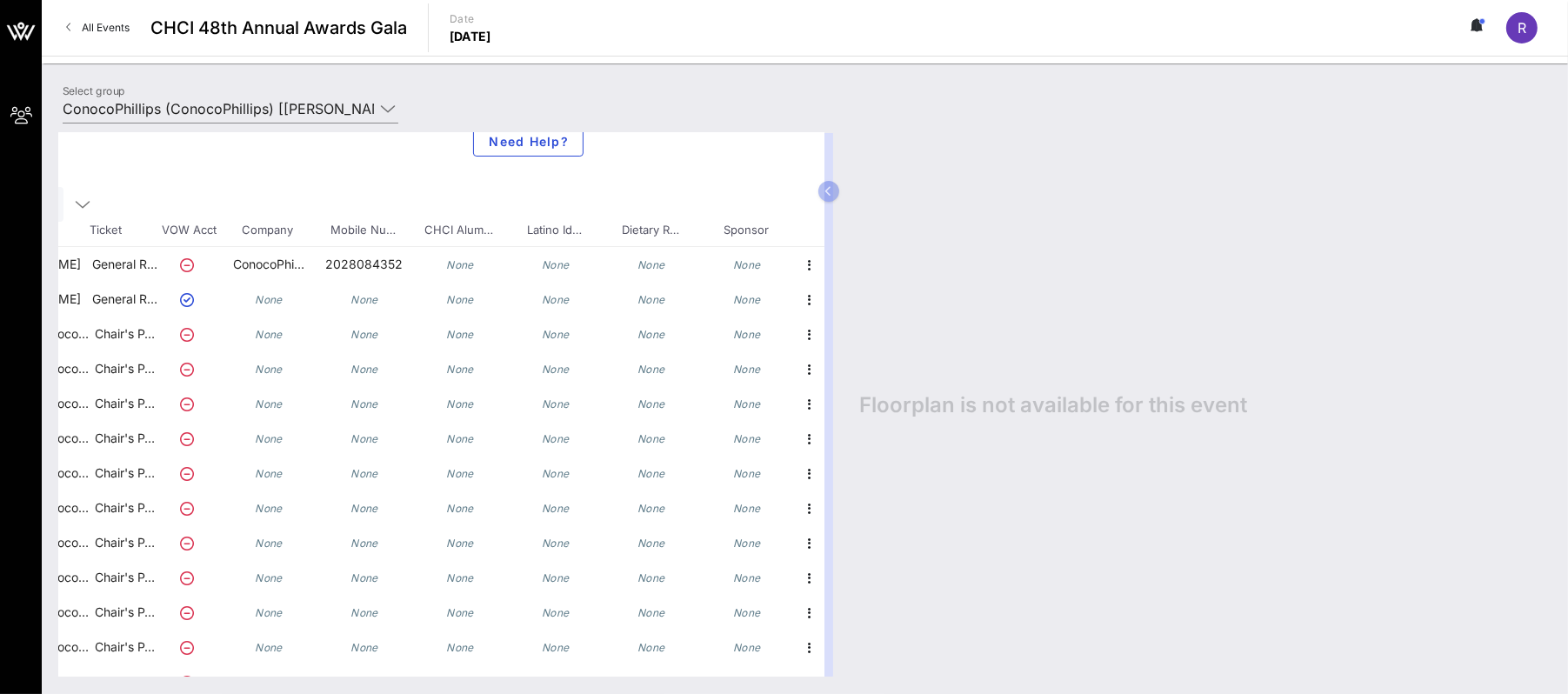
click at [733, 260] on icon "None" at bounding box center [747, 264] width 28 height 13
click at [800, 259] on icon "button" at bounding box center [810, 264] width 20 height 20
click at [838, 267] on div "Edit" at bounding box center [840, 269] width 35 height 14
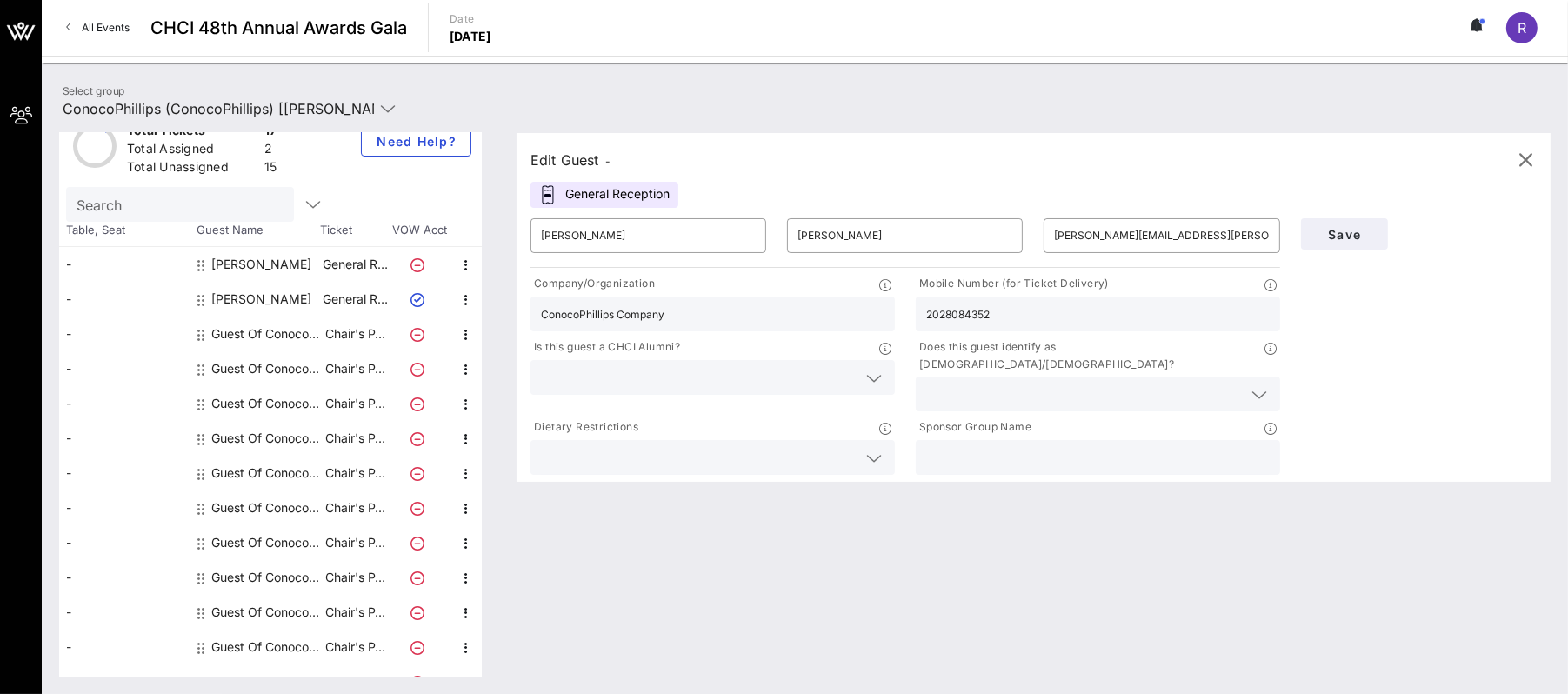
click at [1052, 446] on input "text" at bounding box center [1098, 457] width 344 height 22
type input "ConocoPhillips"
click at [1357, 245] on button "Save" at bounding box center [1345, 234] width 87 height 31
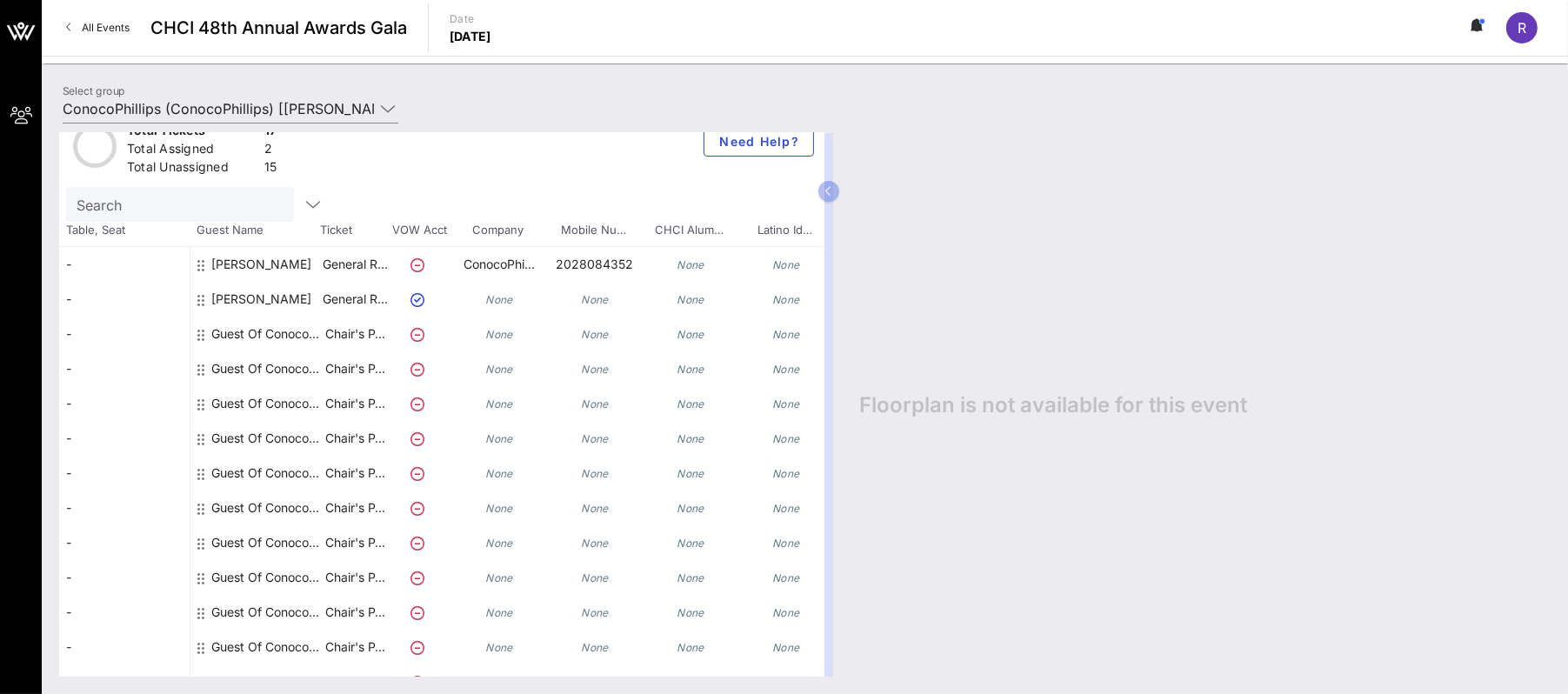
click at [1038, 248] on div "Floorplan is not available for this event" at bounding box center [1196, 405] width 709 height 544
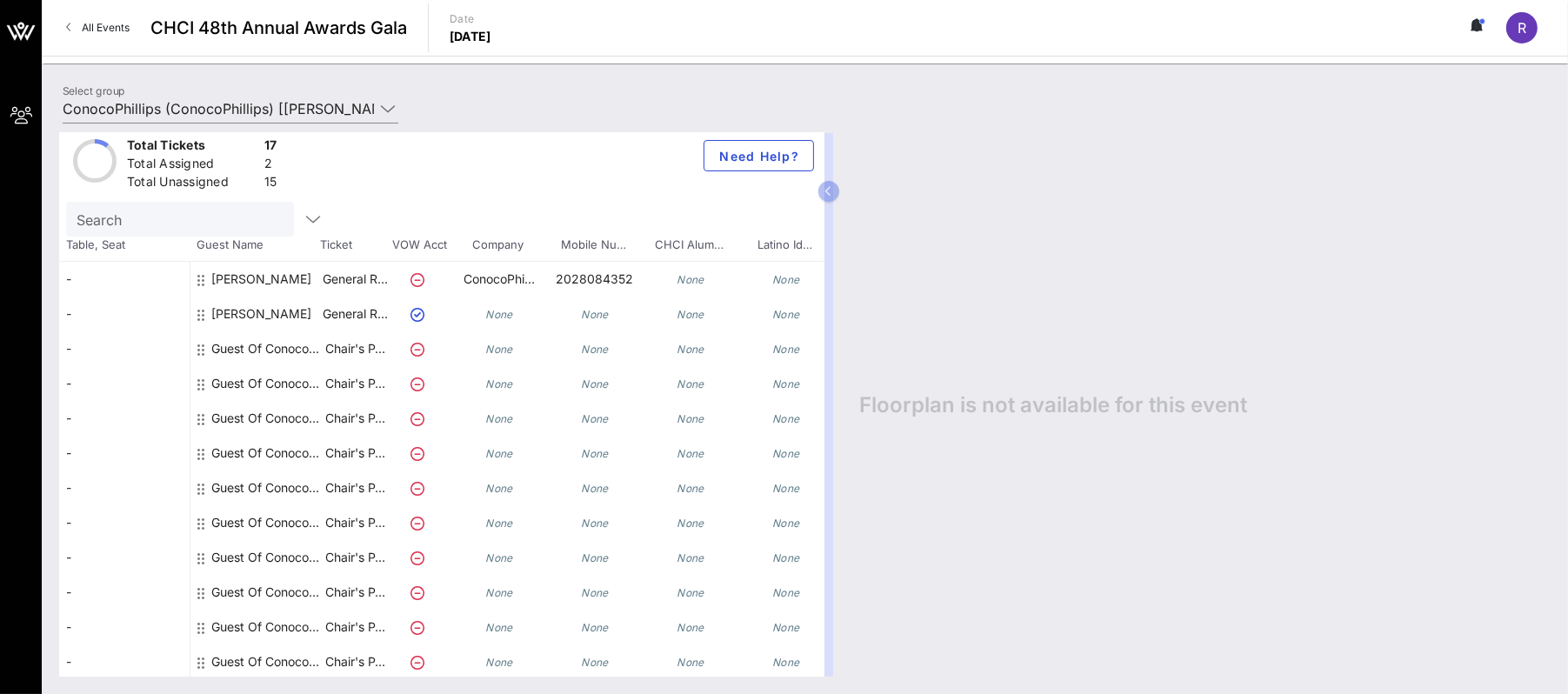
scroll to position [0, 0]
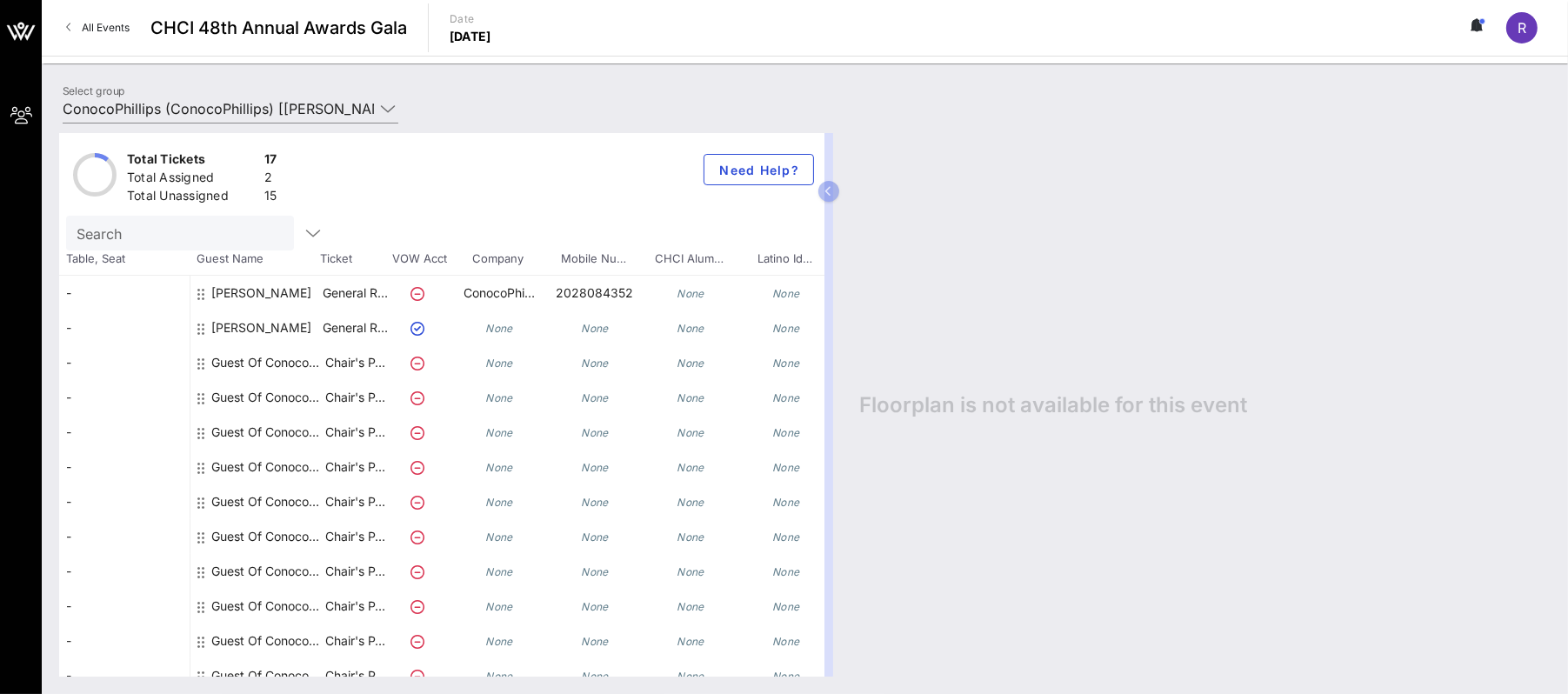
click at [202, 289] on icon at bounding box center [200, 294] width 7 height 14
click at [198, 284] on div at bounding box center [202, 300] width 11 height 49
click at [201, 291] on icon at bounding box center [200, 294] width 7 height 14
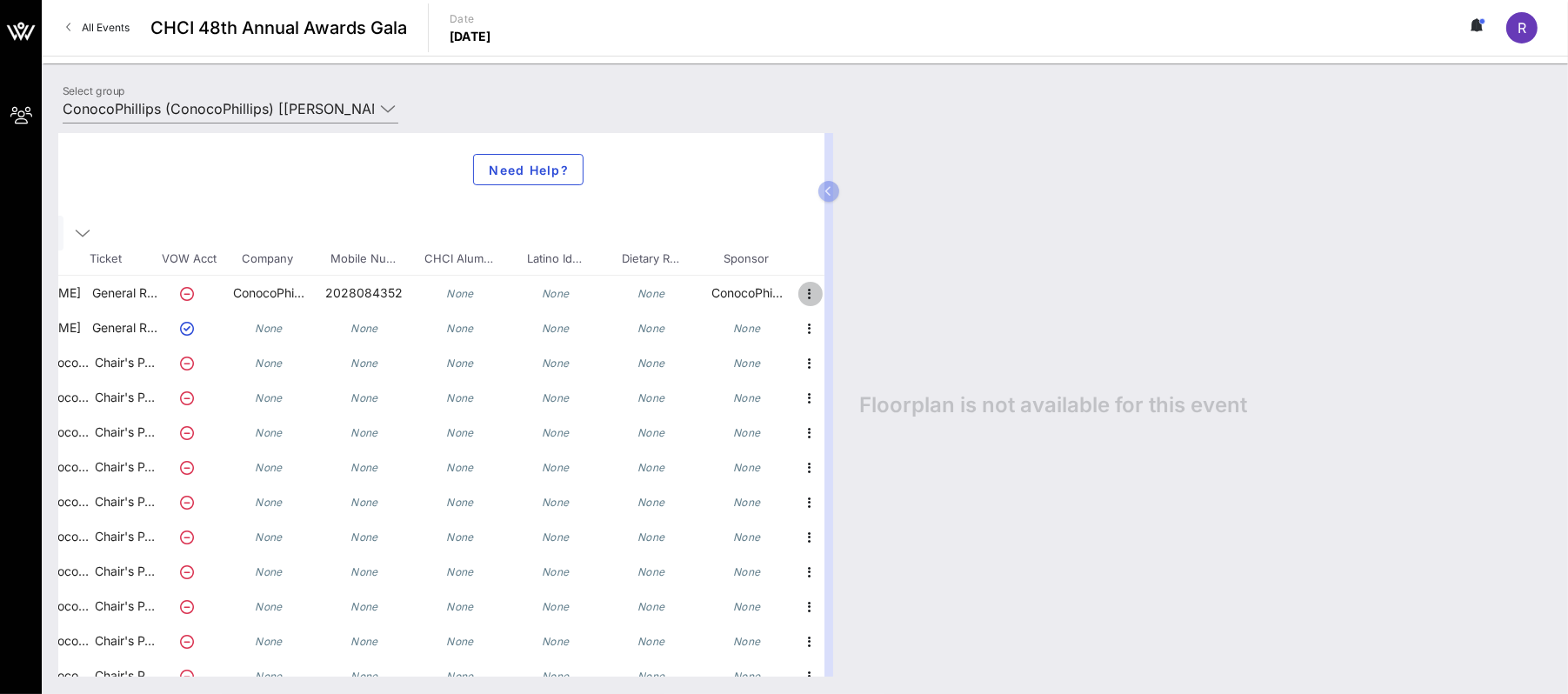
click at [800, 287] on icon "button" at bounding box center [810, 293] width 20 height 20
click at [848, 333] on div "Delete" at bounding box center [840, 333] width 35 height 14
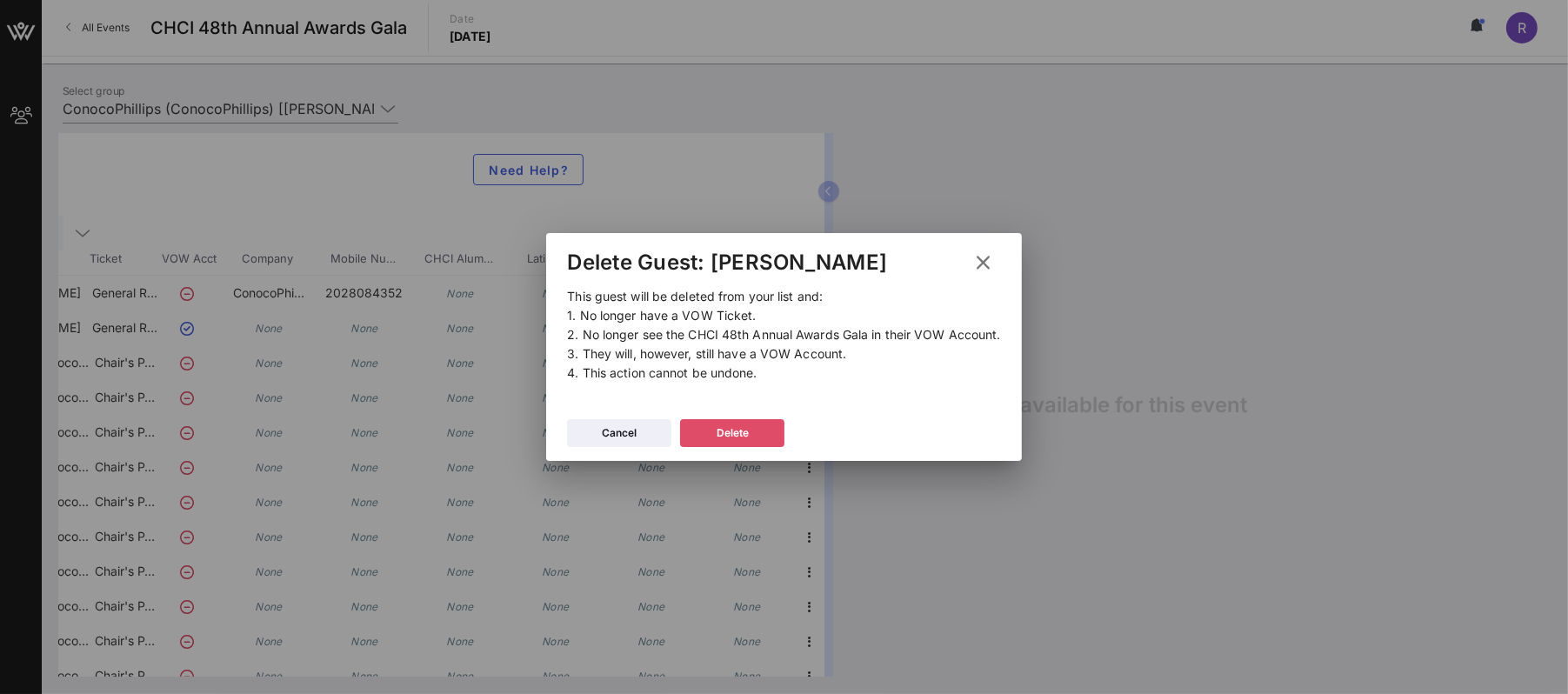
click at [751, 429] on button "Delete" at bounding box center [731, 433] width 104 height 28
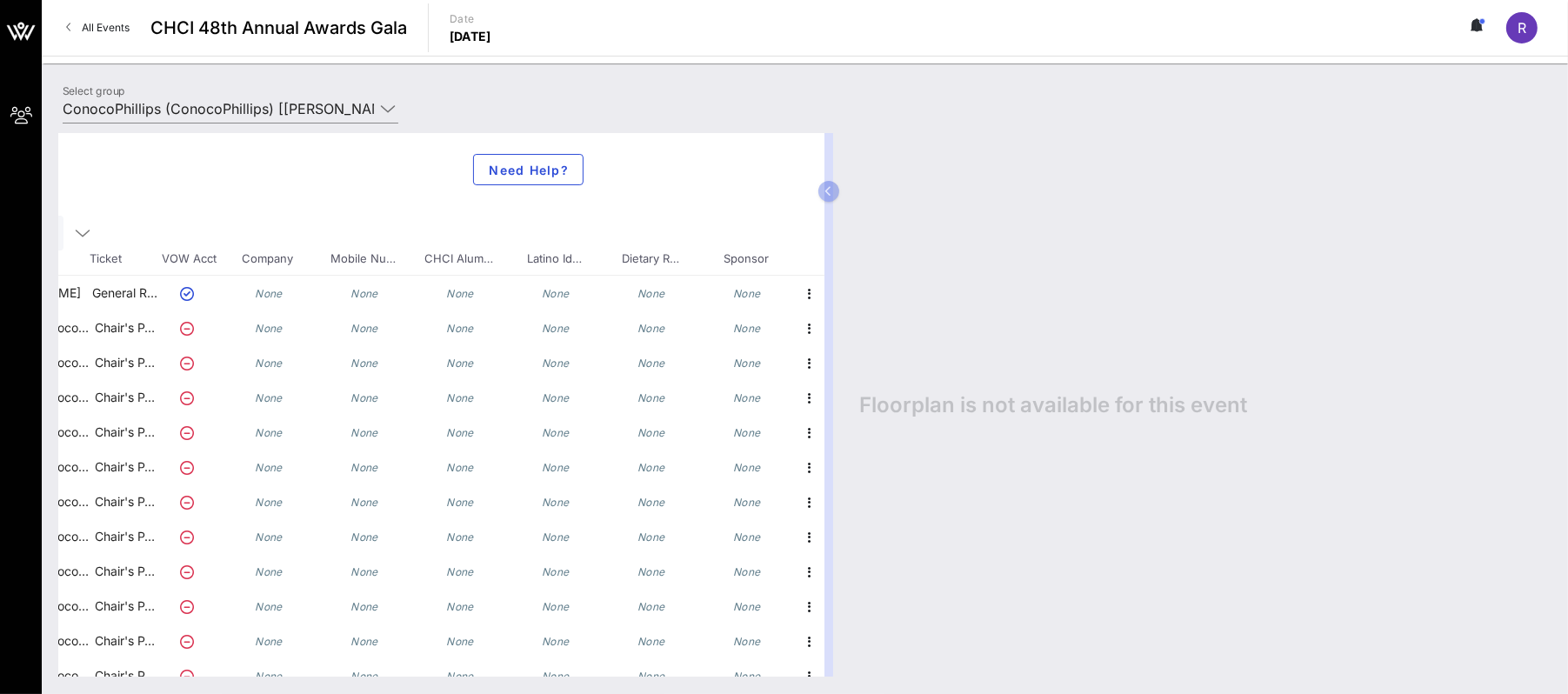
scroll to position [0, 0]
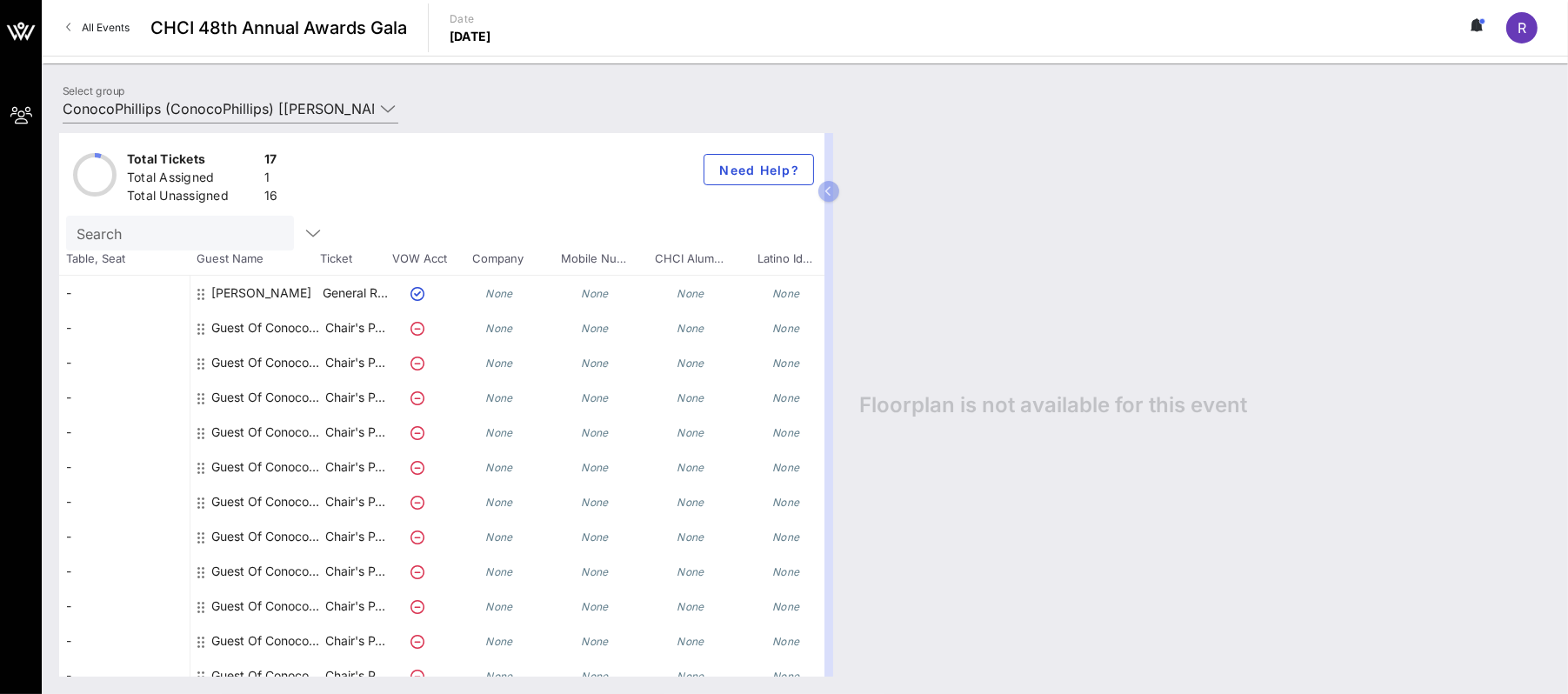
click at [197, 325] on icon at bounding box center [200, 328] width 7 height 14
click at [70, 326] on div "-" at bounding box center [124, 328] width 130 height 35
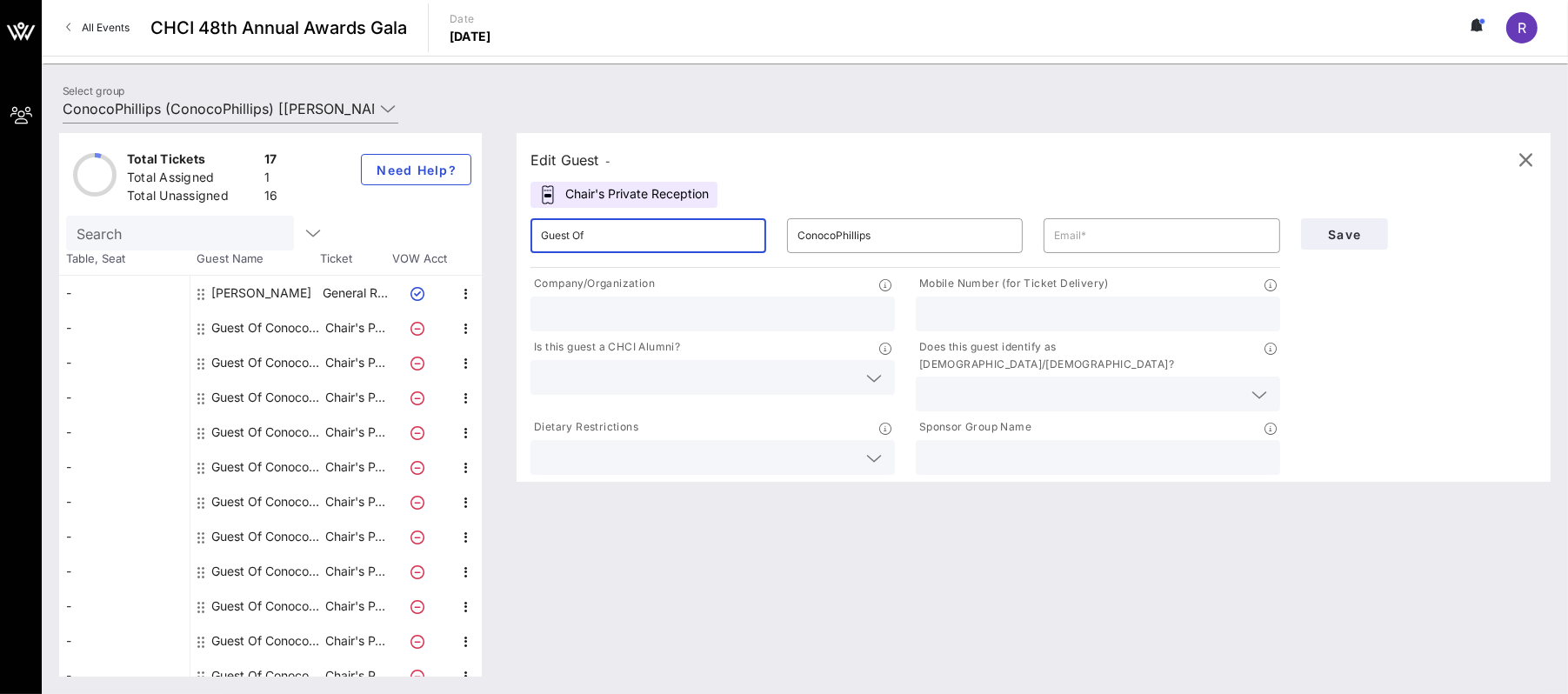
click at [656, 233] on input "Guest Of" at bounding box center [648, 235] width 215 height 28
click at [1534, 160] on icon "button" at bounding box center [1525, 159] width 20 height 20
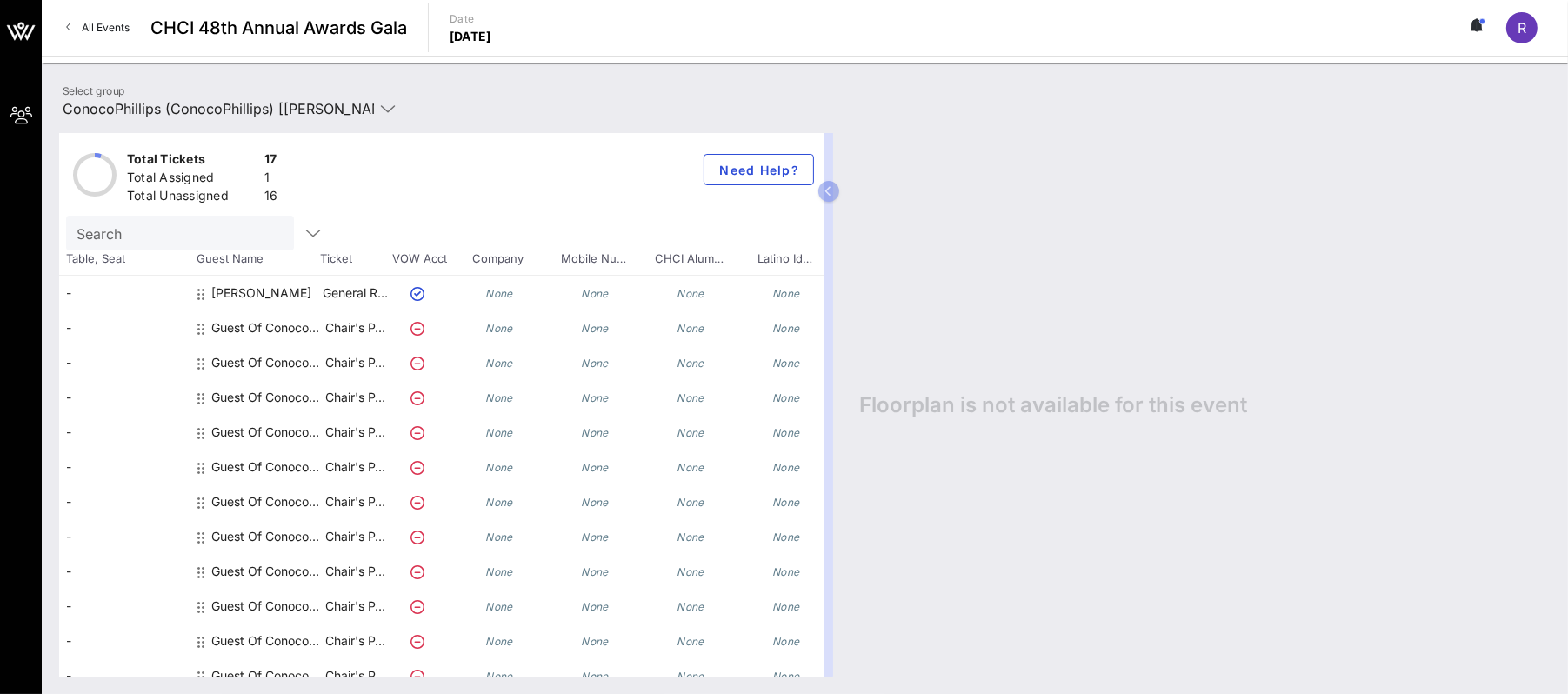
scroll to position [0, 244]
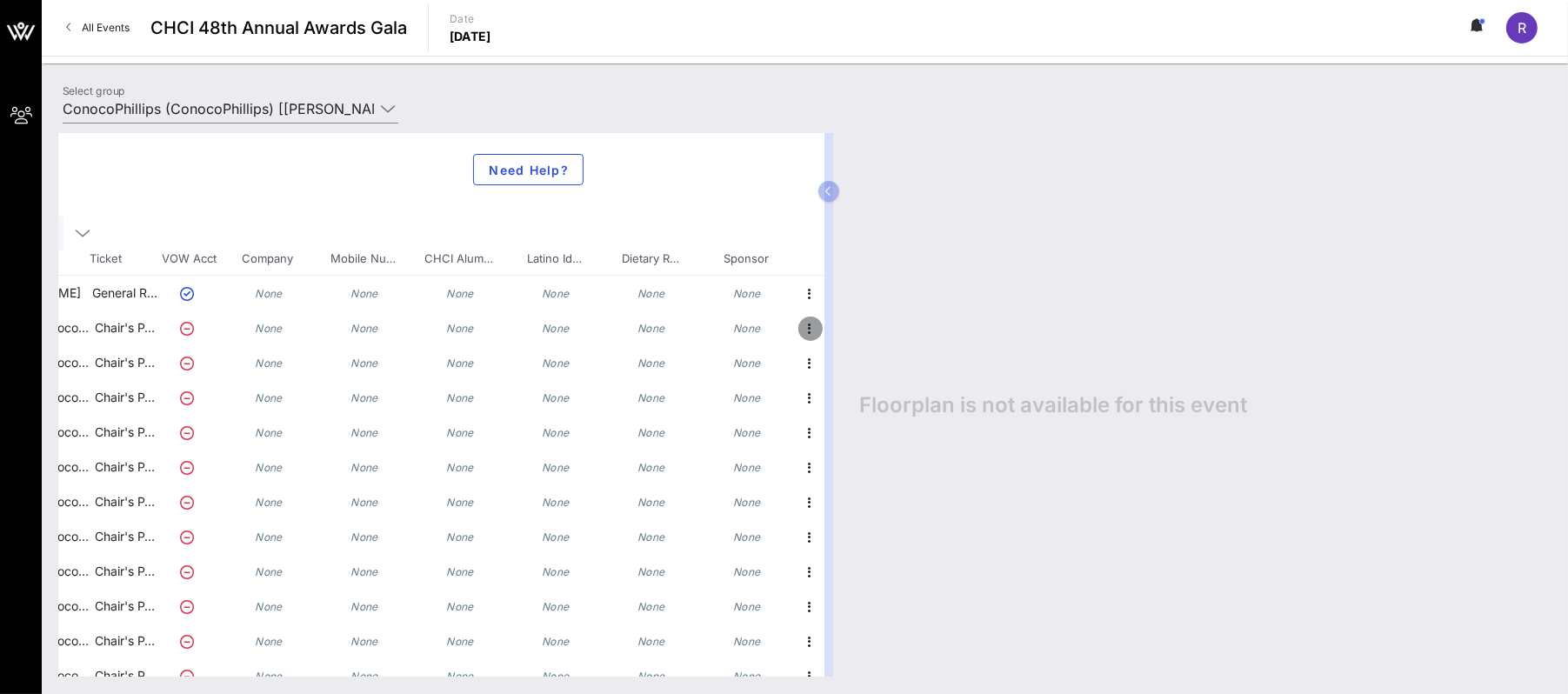
click at [800, 324] on icon "button" at bounding box center [810, 328] width 20 height 20
click at [843, 331] on div "Edit" at bounding box center [840, 333] width 35 height 14
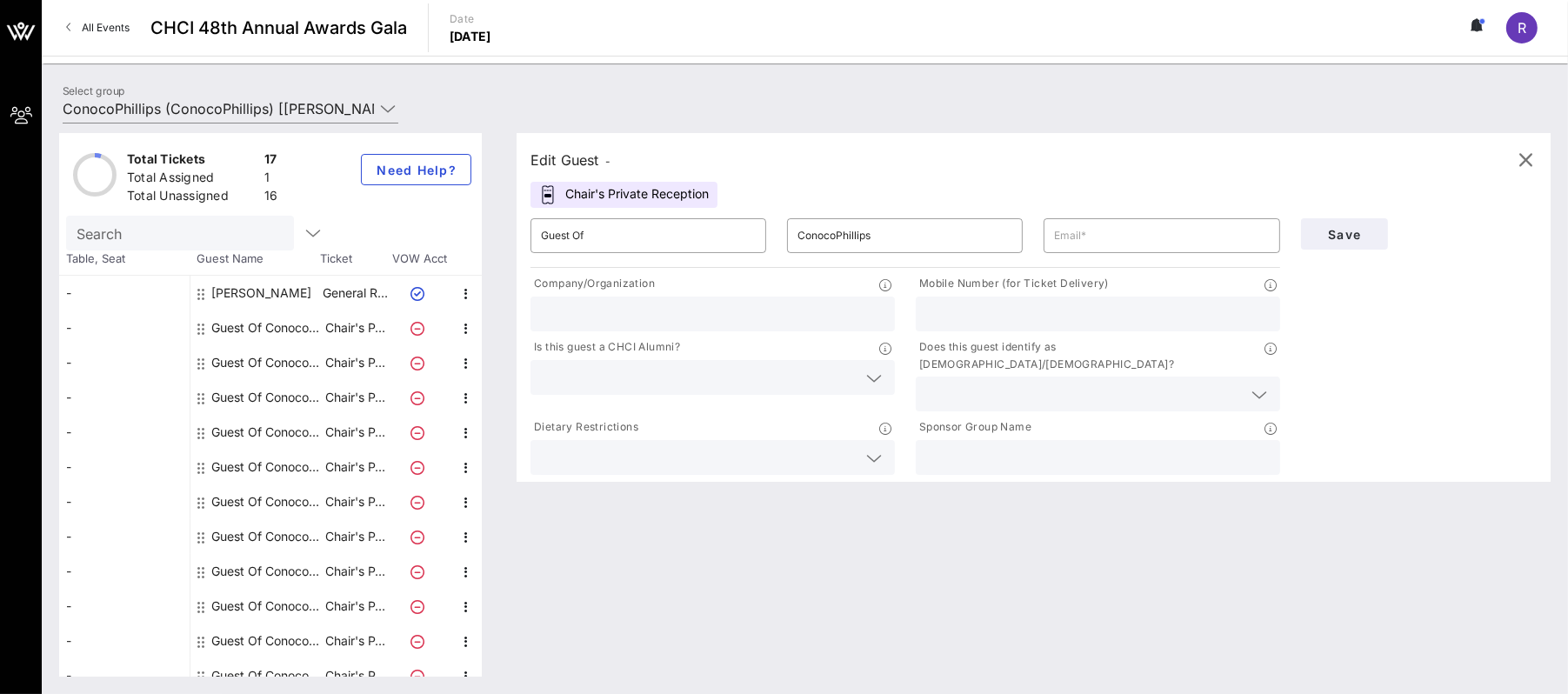
scroll to position [0, 0]
click at [613, 230] on input "Guest Of" at bounding box center [648, 235] width 215 height 28
drag, startPoint x: 603, startPoint y: 230, endPoint x: 738, endPoint y: 231, distance: 135.0
click at [738, 231] on input "Guest Of ConocoPhillips" at bounding box center [648, 235] width 215 height 28
type input "Guest Of Kevin Avery"
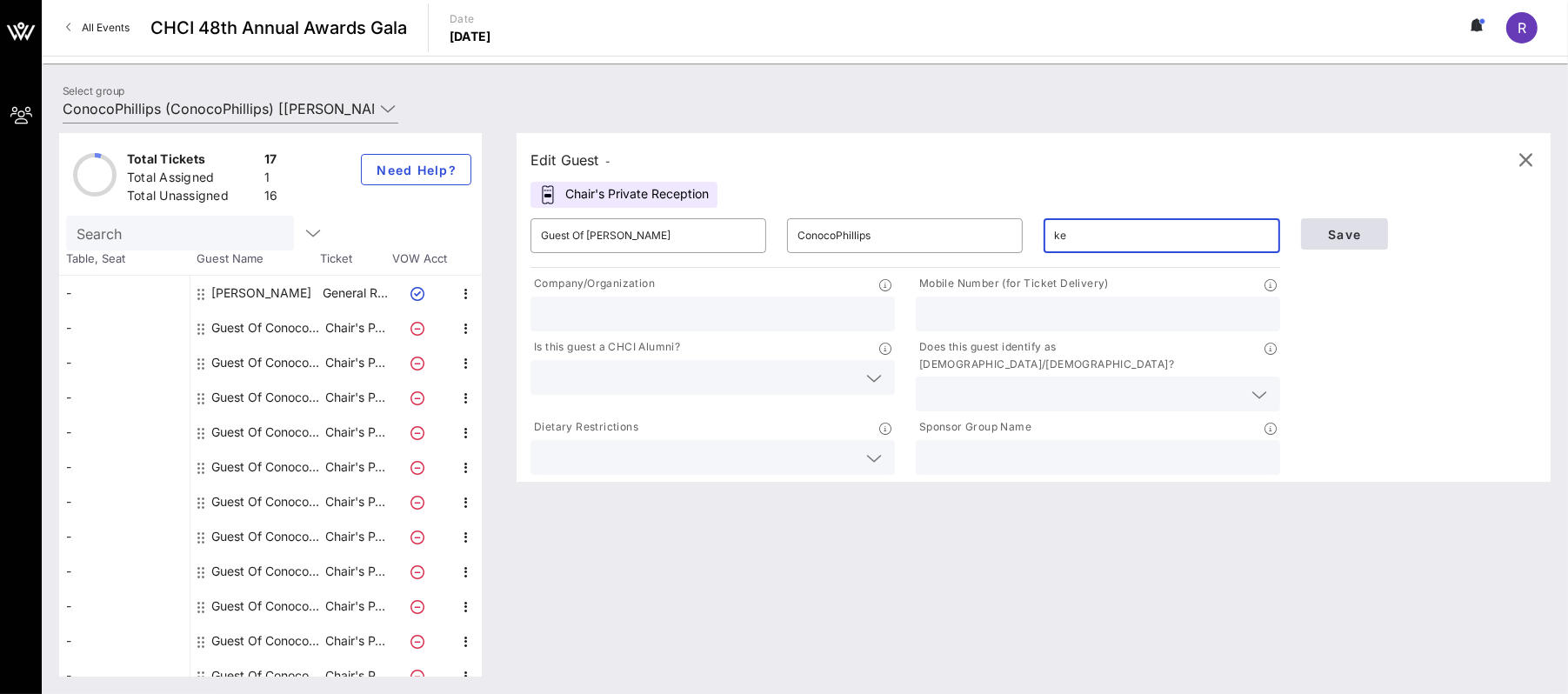
type input "kevin.j.avery@conocophillips.com"
type input "ConocoPhillips"
type input "2028084352"
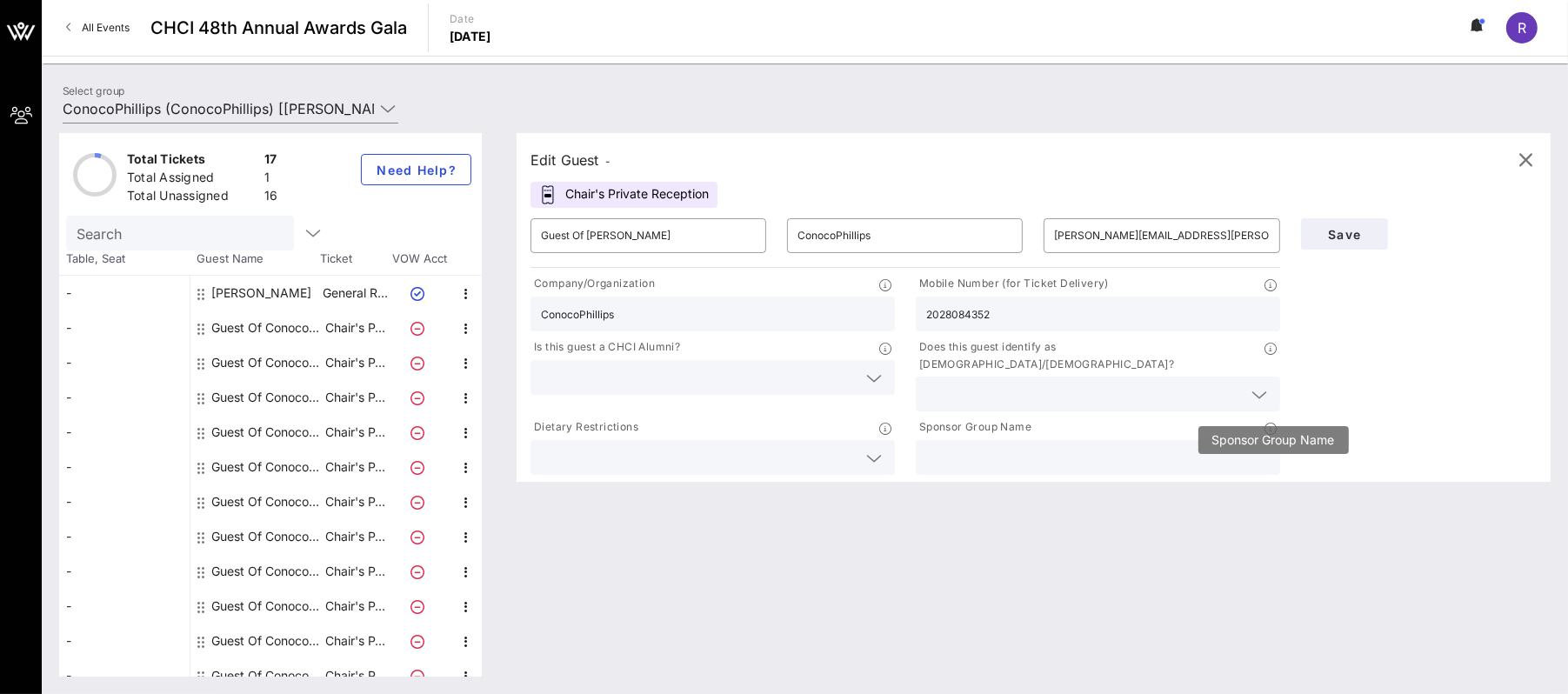
click at [1270, 422] on icon at bounding box center [1270, 428] width 13 height 13
click at [1033, 447] on input "text" at bounding box center [1098, 457] width 344 height 22
type input "ConocoPhillips"
click at [1355, 223] on button "Save" at bounding box center [1345, 234] width 87 height 31
click at [1341, 237] on span "Save" at bounding box center [1344, 234] width 59 height 15
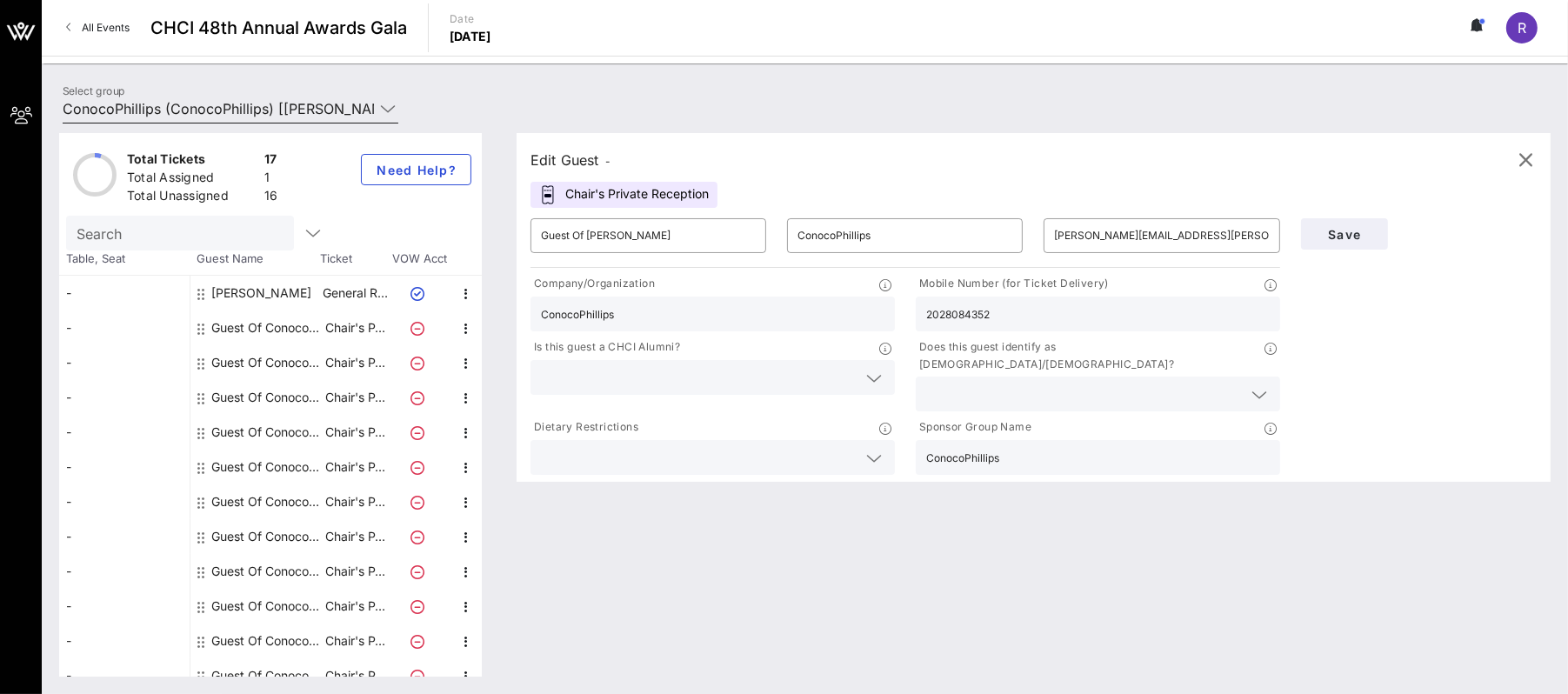
click at [386, 104] on icon at bounding box center [387, 108] width 16 height 20
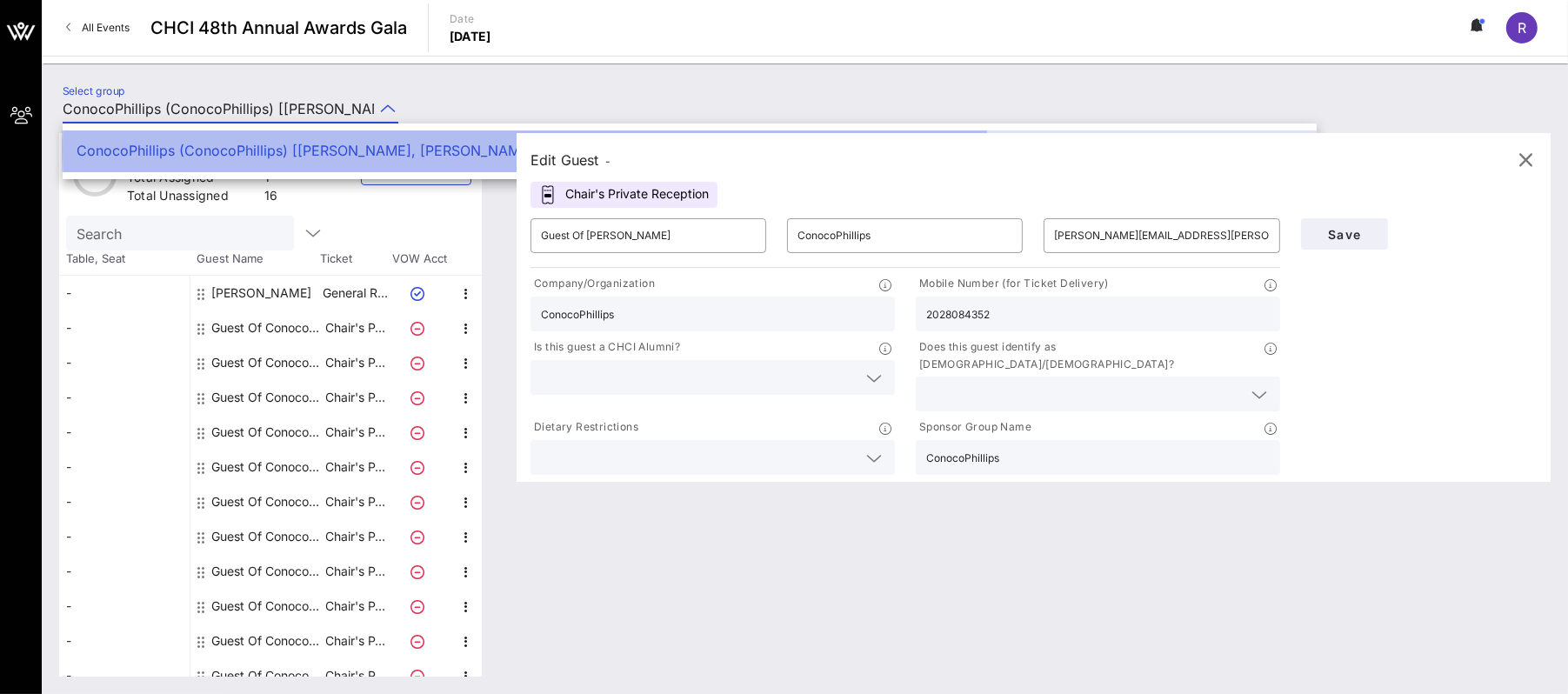
click at [373, 154] on div "ConocoPhillips (ConocoPhillips) [Kevin Avery, kevin.j.avery@conocophillips.com]…" at bounding box center [689, 150] width 1226 height 17
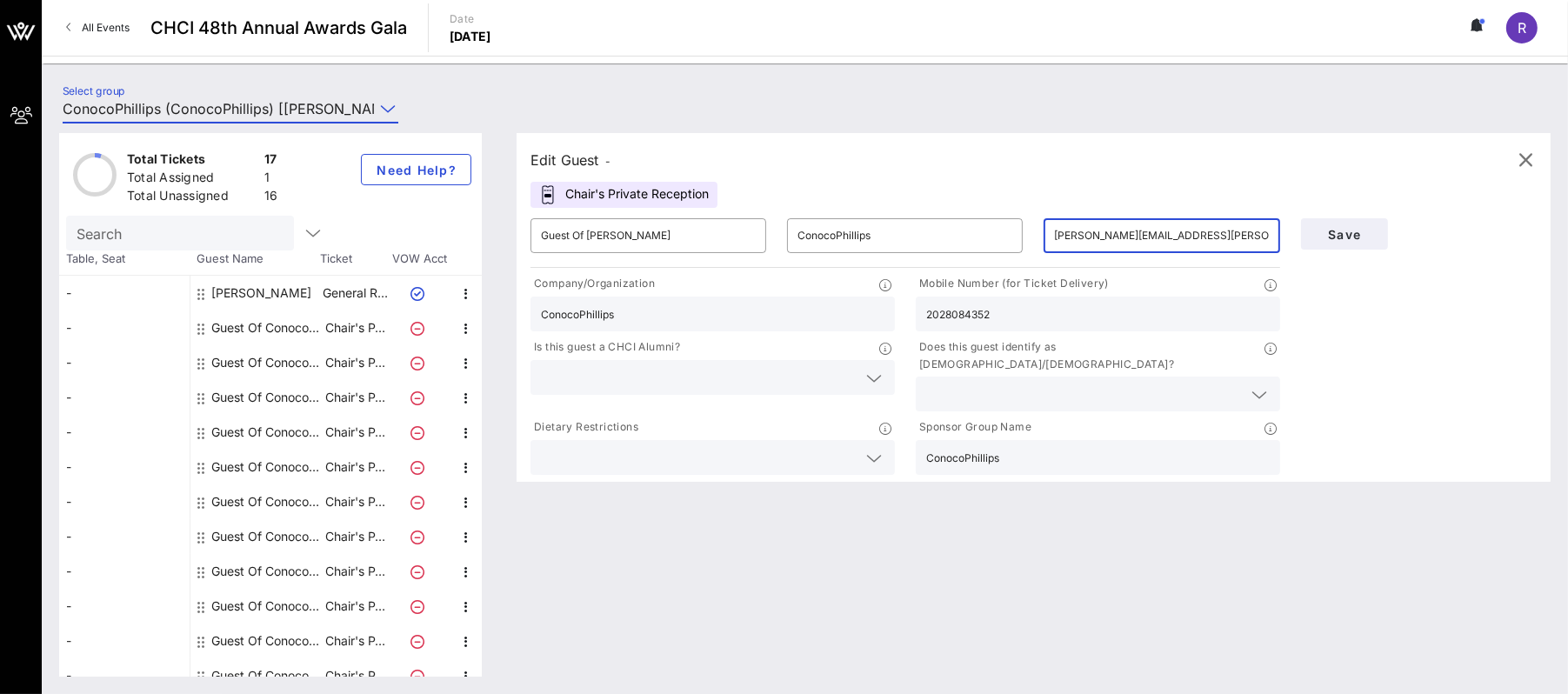
click at [1158, 234] on input "kevin.j.avery@conocophillips.com" at bounding box center [1161, 235] width 215 height 28
drag, startPoint x: 1148, startPoint y: 234, endPoint x: 1277, endPoint y: 232, distance: 129.0
click at [1277, 232] on div "​ kevin.j.avery@conocophillips.com" at bounding box center [1161, 236] width 236 height 35
type input "kevin.j.avery@cop.com"
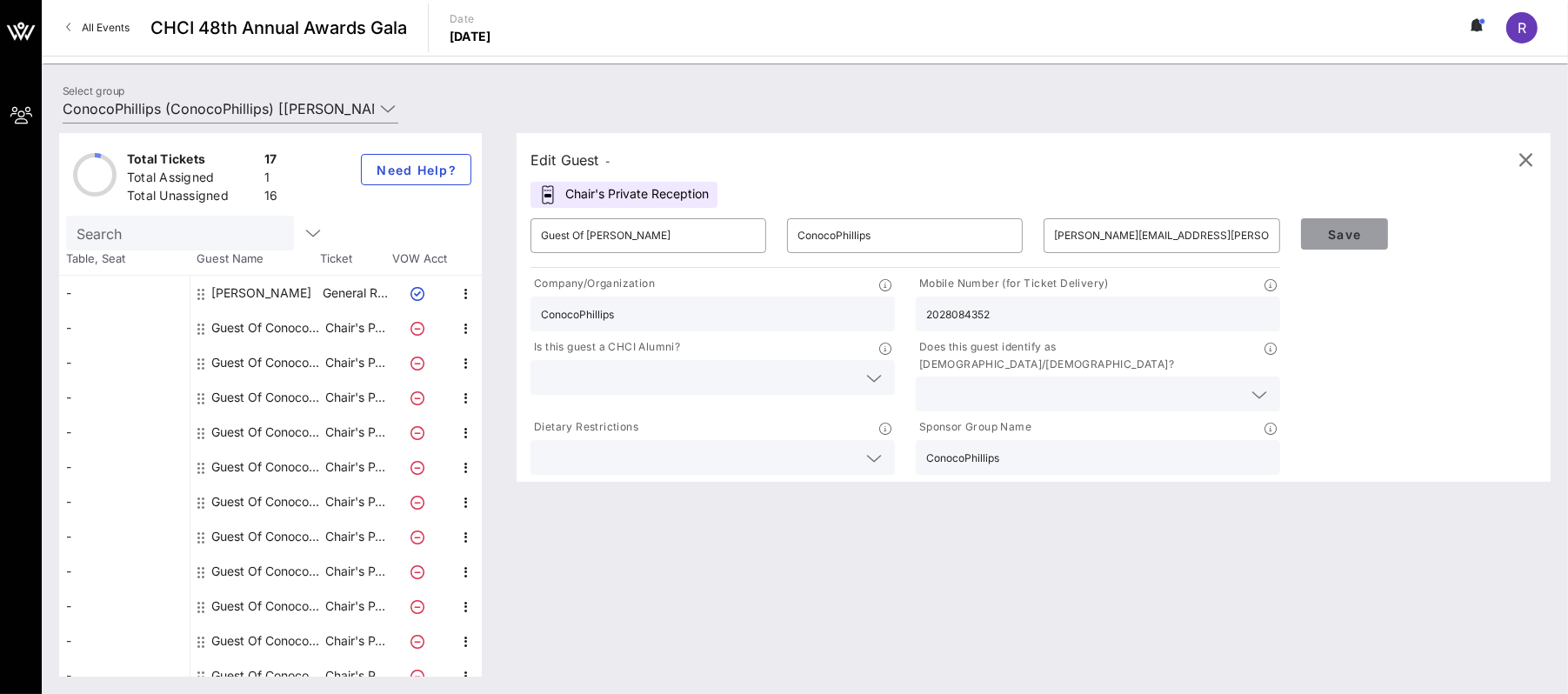
click at [1339, 243] on button "Save" at bounding box center [1345, 234] width 87 height 31
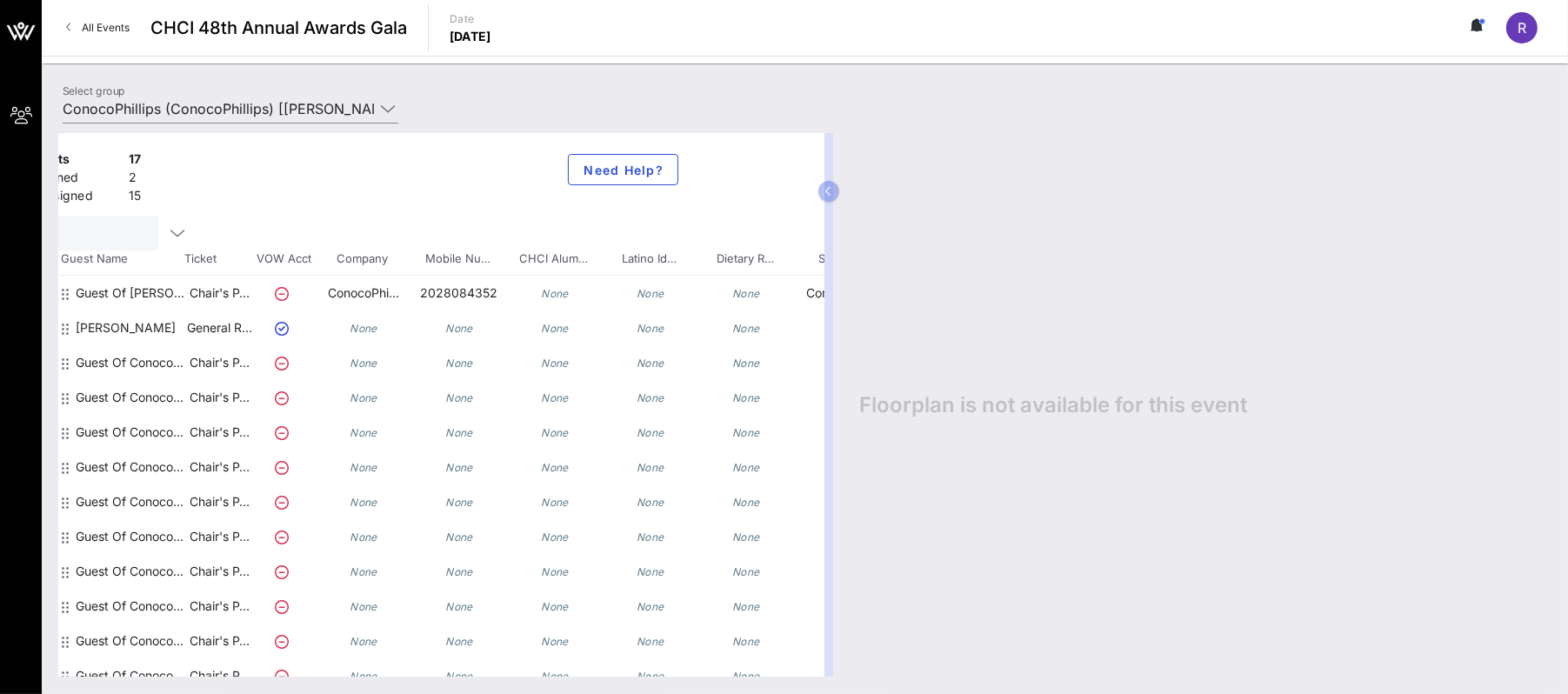
scroll to position [0, 244]
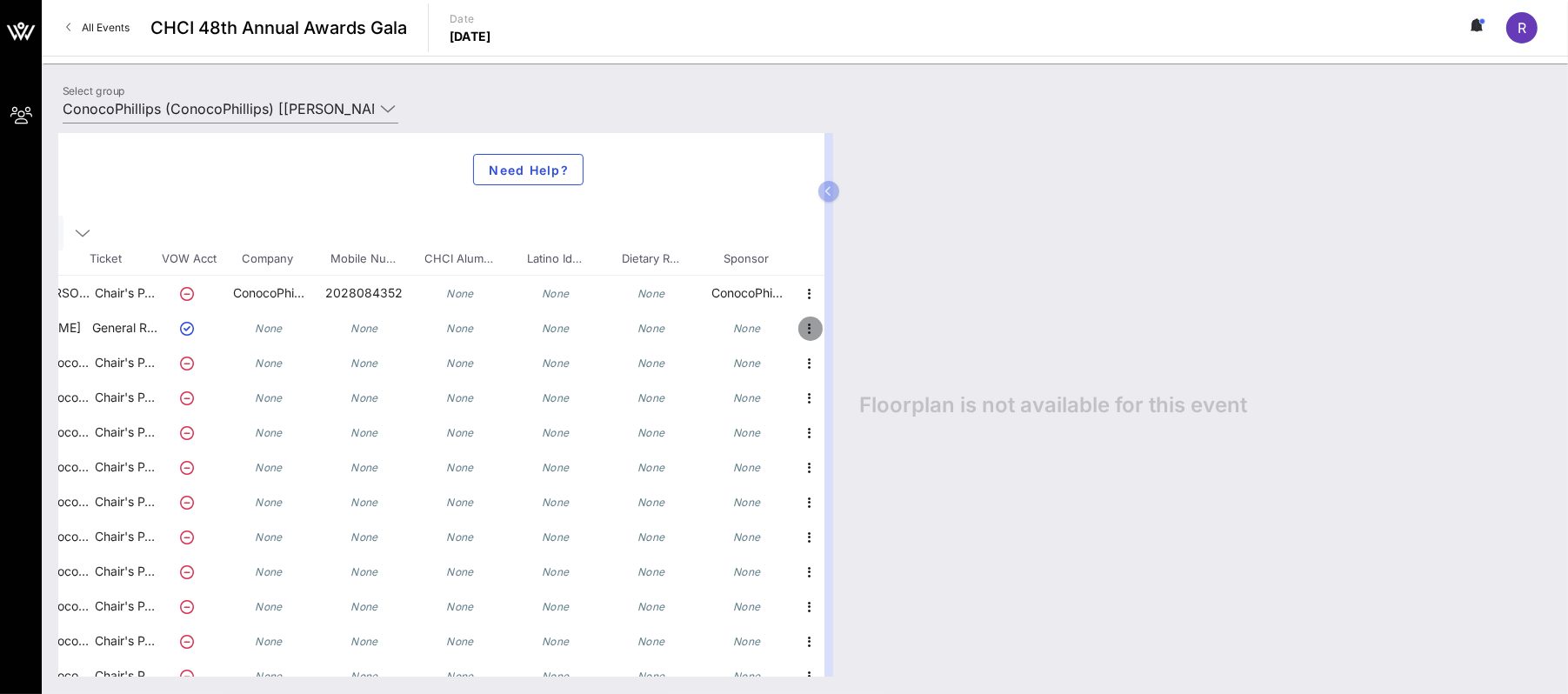
click at [800, 325] on icon "button" at bounding box center [810, 328] width 20 height 20
click at [838, 329] on div "Edit" at bounding box center [840, 333] width 35 height 14
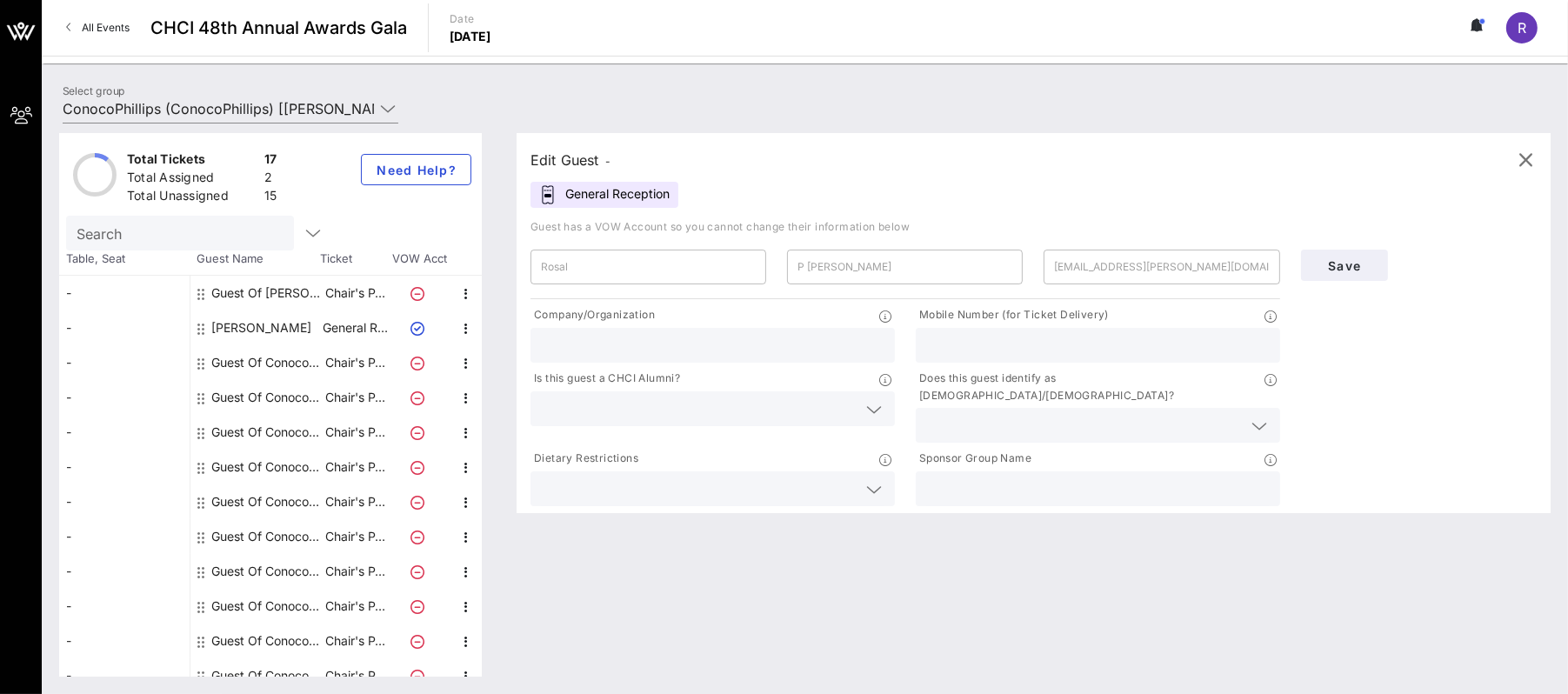
scroll to position [0, 0]
click at [1526, 155] on icon "button" at bounding box center [1525, 159] width 20 height 20
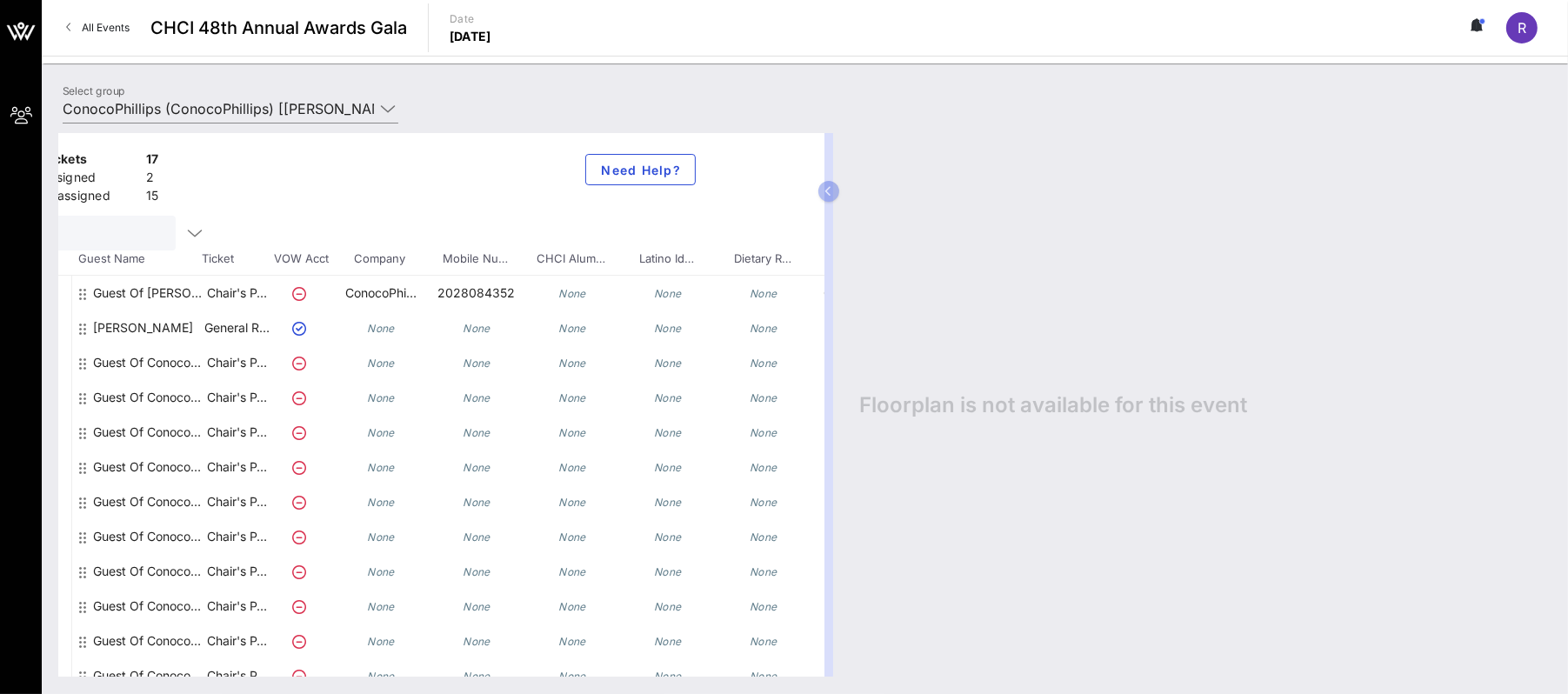
scroll to position [0, 244]
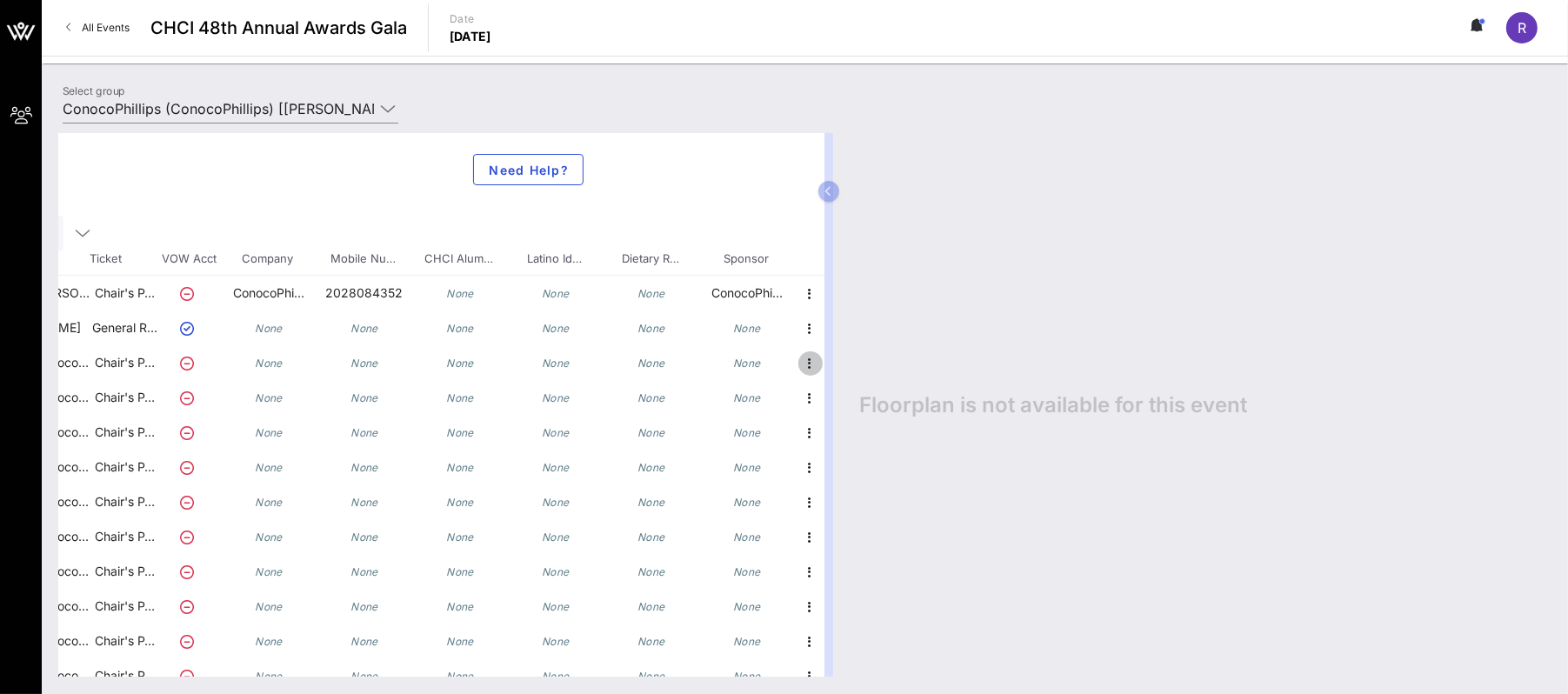
click at [800, 361] on icon "button" at bounding box center [810, 363] width 20 height 20
click at [830, 363] on div "Edit" at bounding box center [840, 368] width 35 height 14
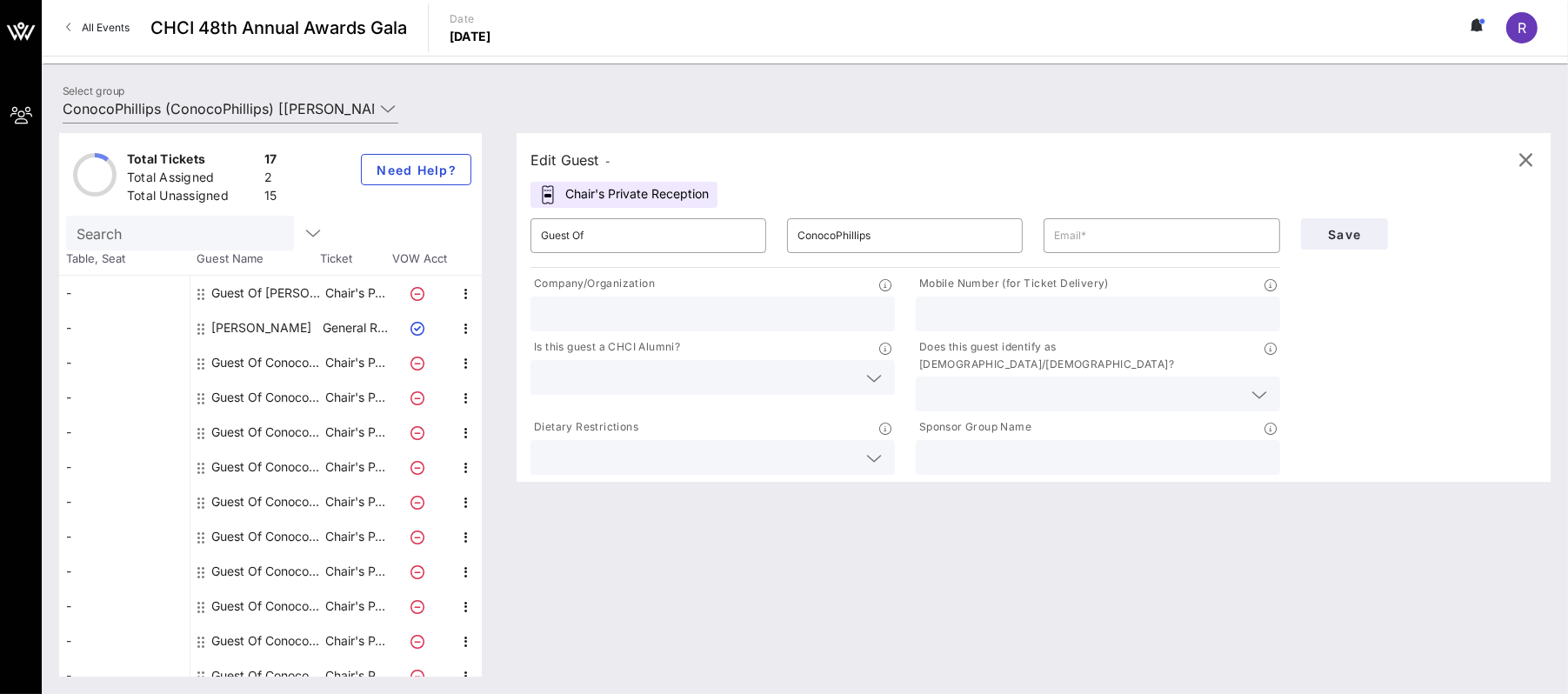
scroll to position [0, 0]
click at [626, 238] on input "Guest Of" at bounding box center [648, 235] width 215 height 28
drag, startPoint x: 647, startPoint y: 234, endPoint x: 497, endPoint y: 230, distance: 150.1
click at [497, 230] on div "Total Tickets 17 Total Assigned 2 Total Unassigned 15 Need Help? Search Table, …" at bounding box center [805, 405] width 1491 height 544
type input "Joey Harrington"
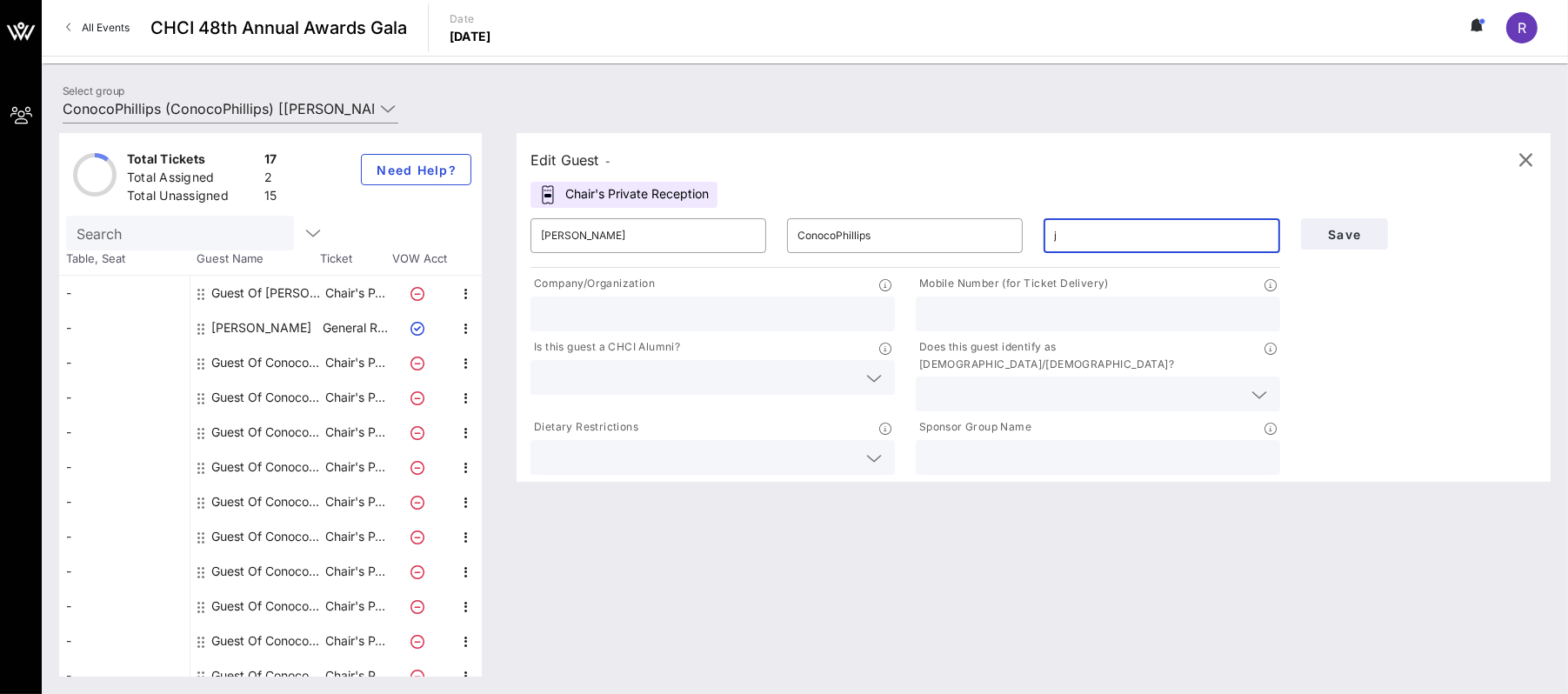
type input "joey.e.harrington@conocophillips.com"
type input "2024606716"
click at [557, 313] on input "text" at bounding box center [713, 314] width 344 height 22
type input "ConocoPhillips"
click at [735, 282] on div "Company/Organization" at bounding box center [712, 285] width 364 height 21
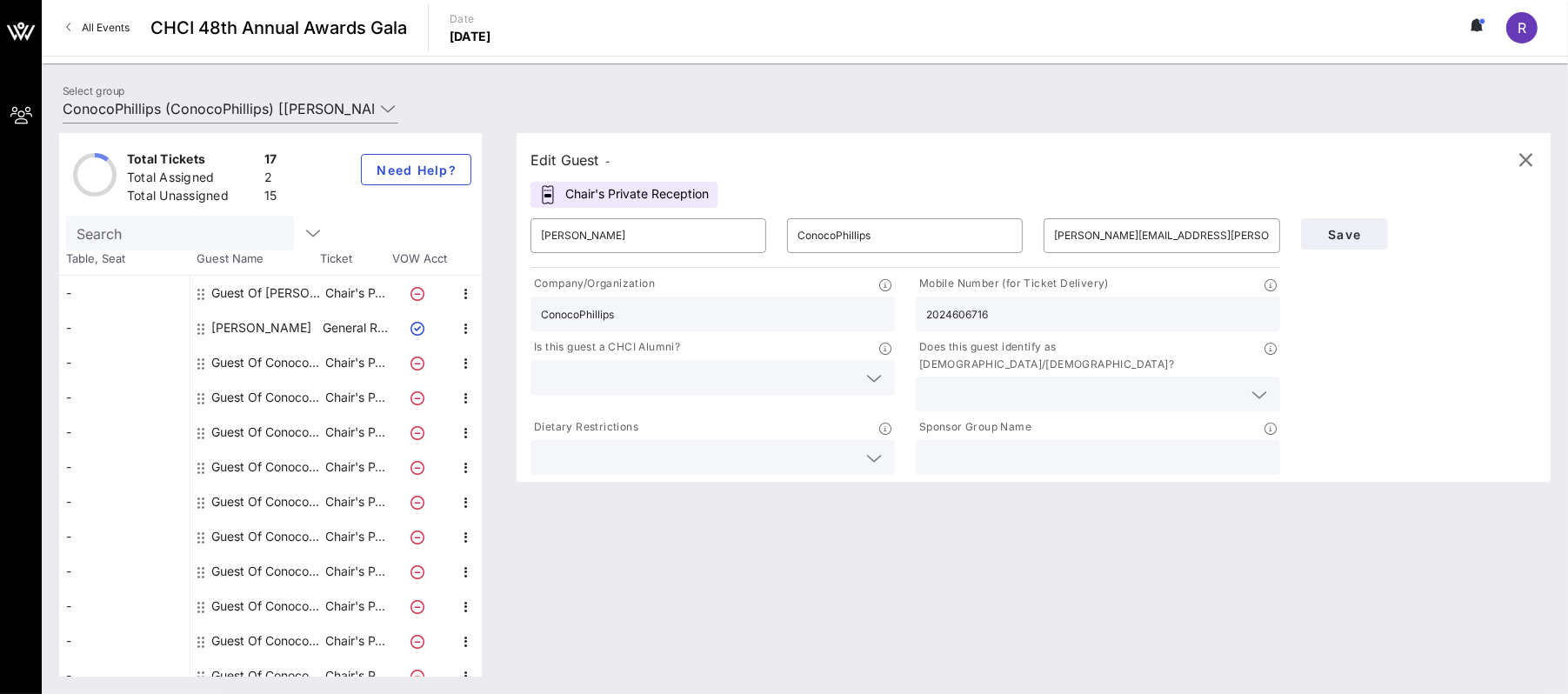
click at [1041, 446] on input "text" at bounding box center [1098, 457] width 344 height 22
type input "ConocoPhillips"
click at [1352, 233] on span "Save" at bounding box center [1344, 234] width 59 height 15
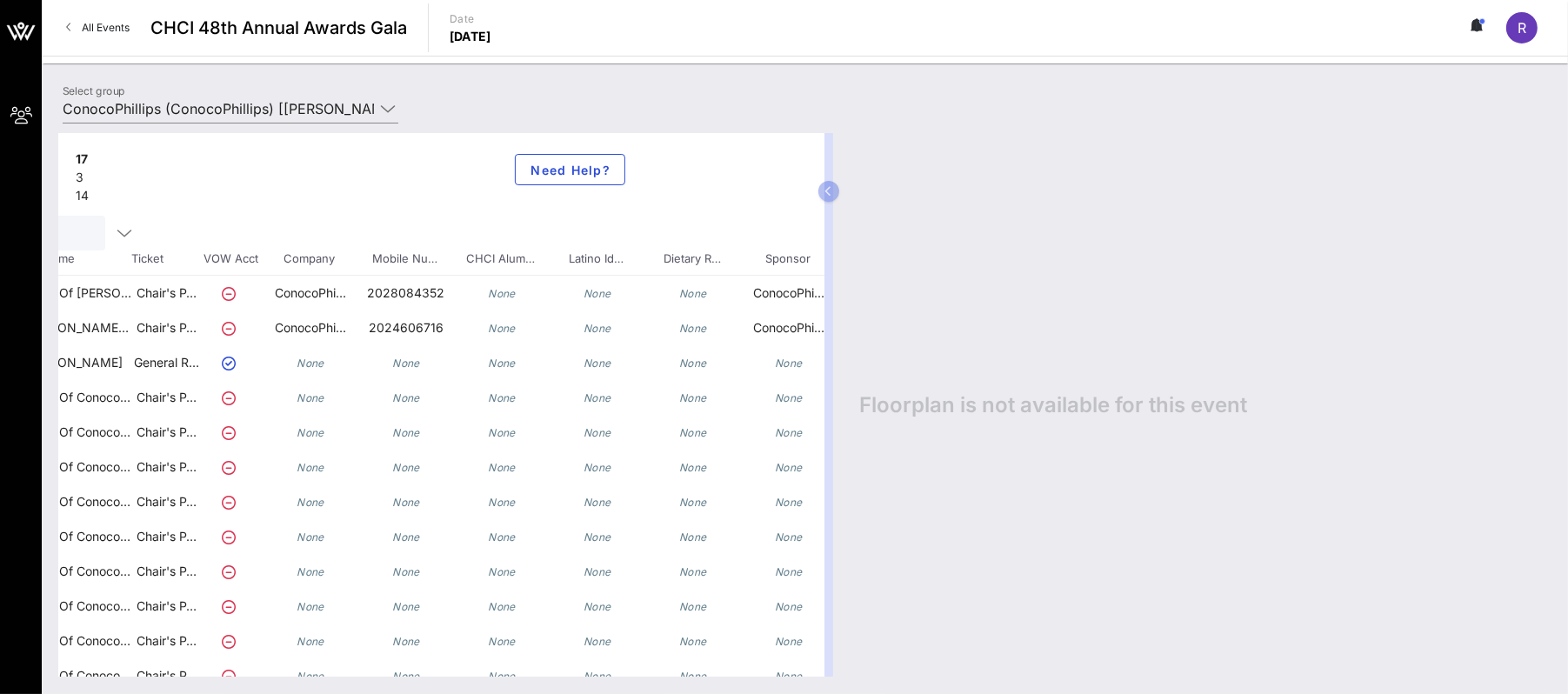
scroll to position [0, 244]
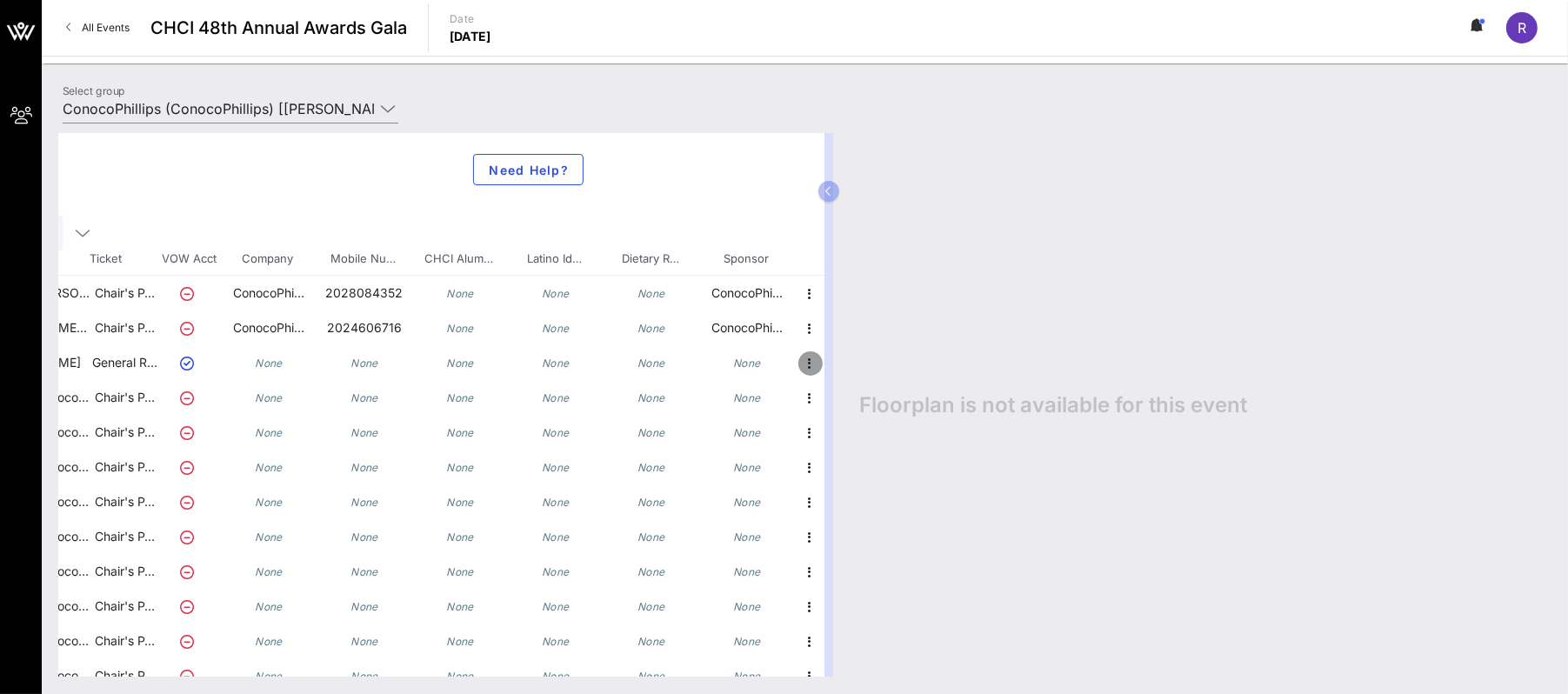
click at [800, 363] on icon "button" at bounding box center [810, 363] width 20 height 20
click at [846, 367] on div "Edit" at bounding box center [840, 368] width 35 height 14
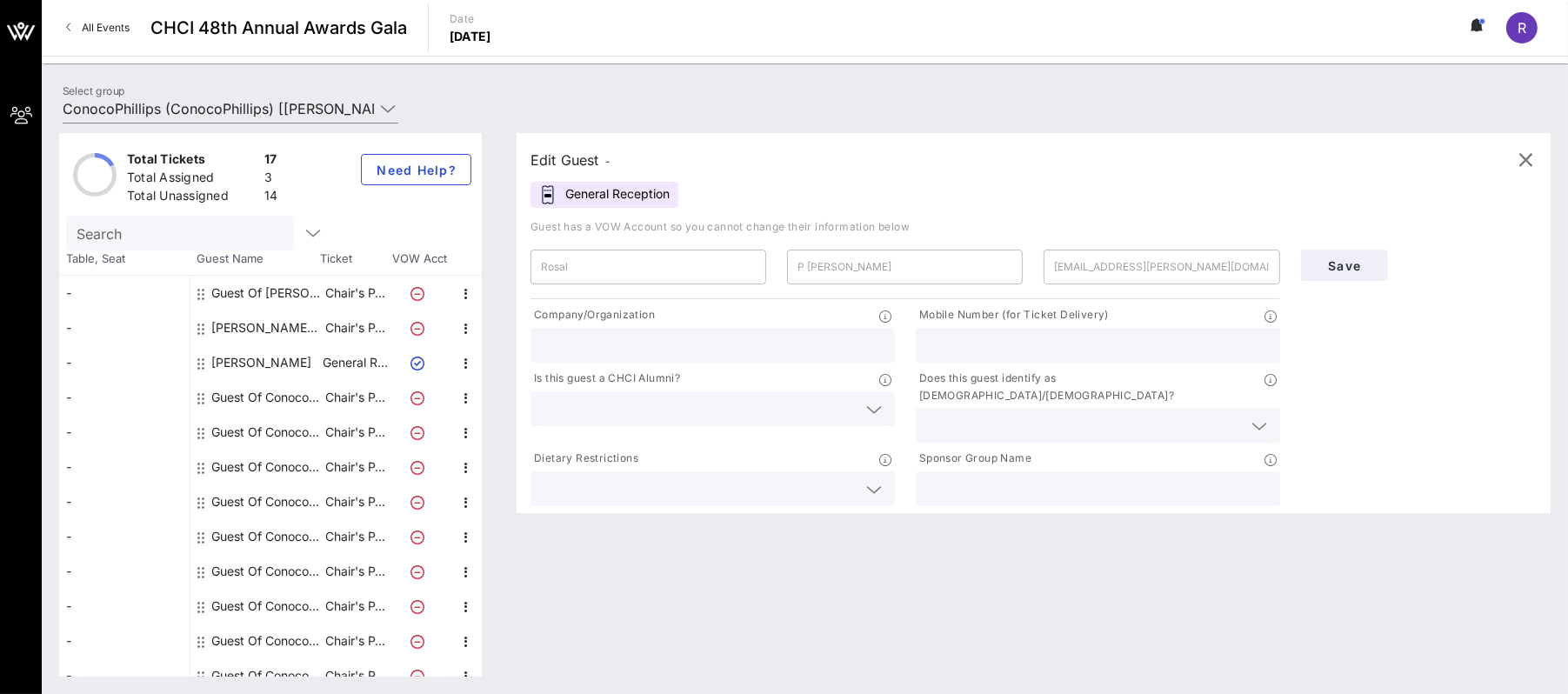
scroll to position [0, 0]
click at [1534, 164] on icon "button" at bounding box center [1525, 159] width 20 height 20
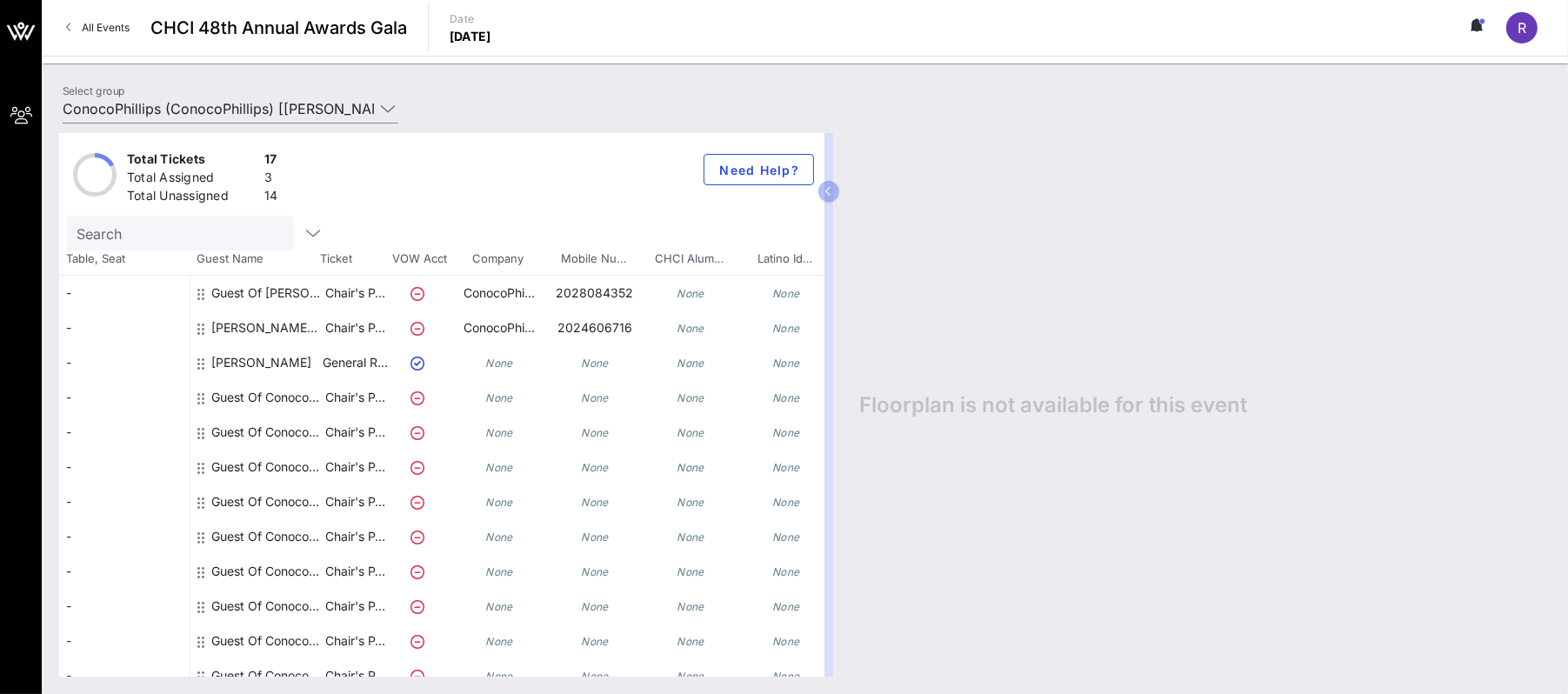
scroll to position [0, 244]
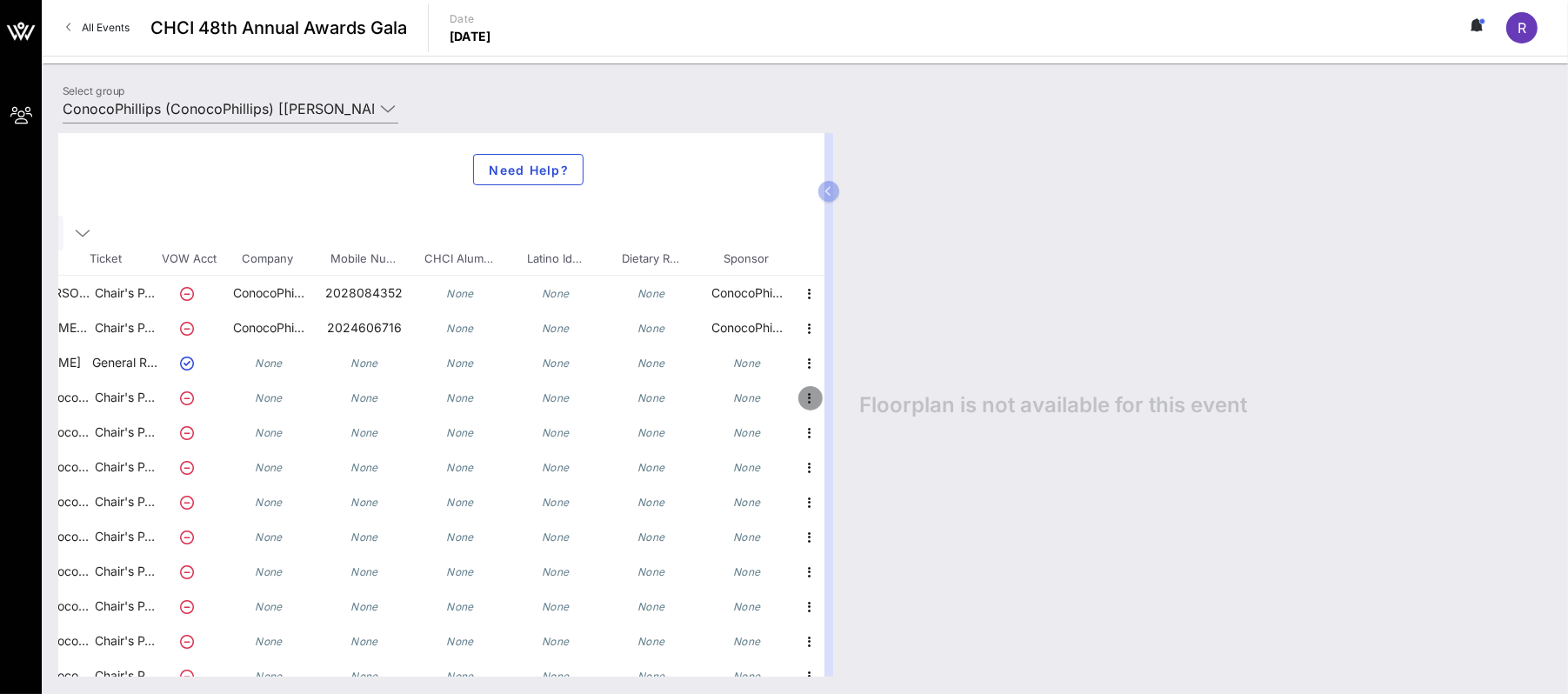
click at [800, 398] on icon "button" at bounding box center [810, 397] width 20 height 20
click at [851, 402] on div "Edit" at bounding box center [840, 403] width 35 height 14
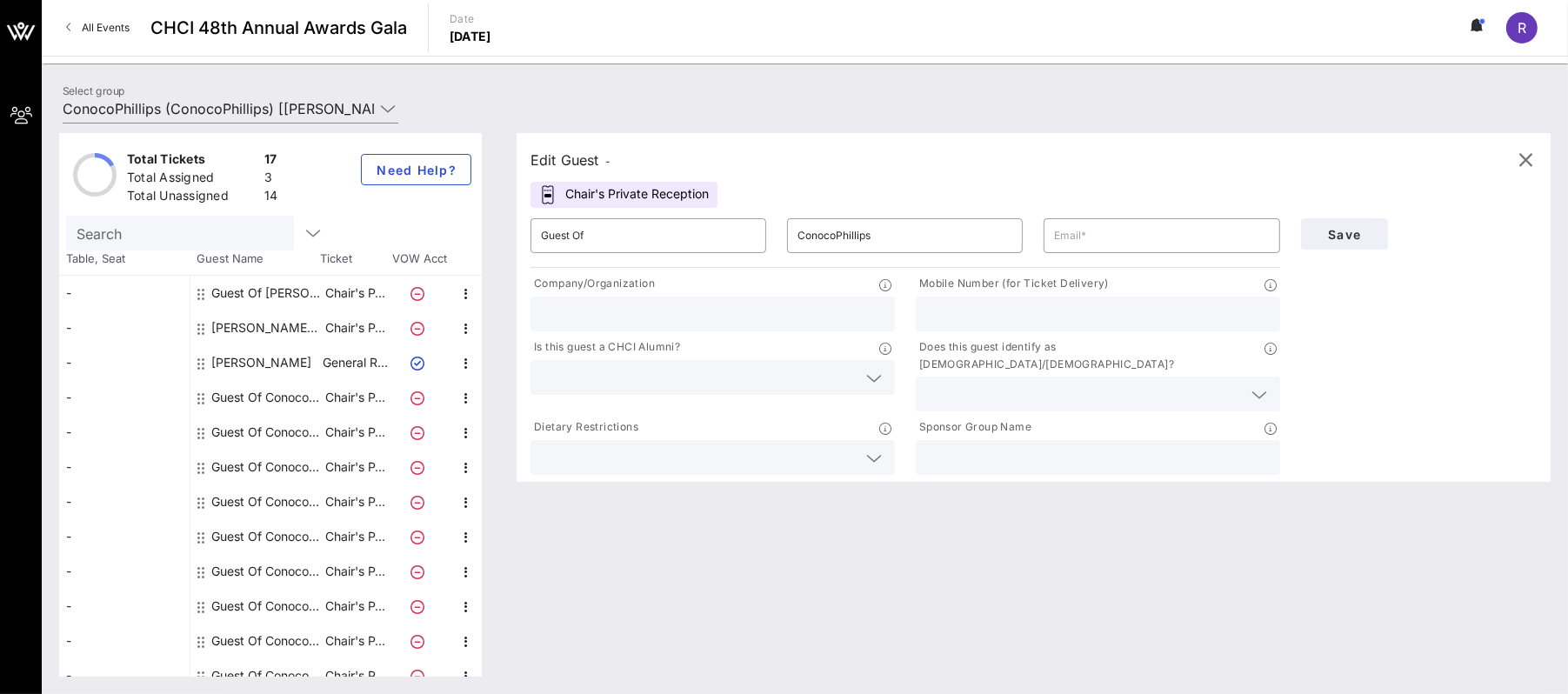
scroll to position [0, 0]
drag, startPoint x: 636, startPoint y: 234, endPoint x: 442, endPoint y: 234, distance: 194.0
click at [442, 234] on div "Total Tickets 17 Total Assigned 3 Total Unassigned 14 Need Help? Search Table, …" at bounding box center [805, 405] width 1491 height 544
type input "Kjersten Drager"
click at [1133, 238] on input "kjersten." at bounding box center [1161, 235] width 215 height 28
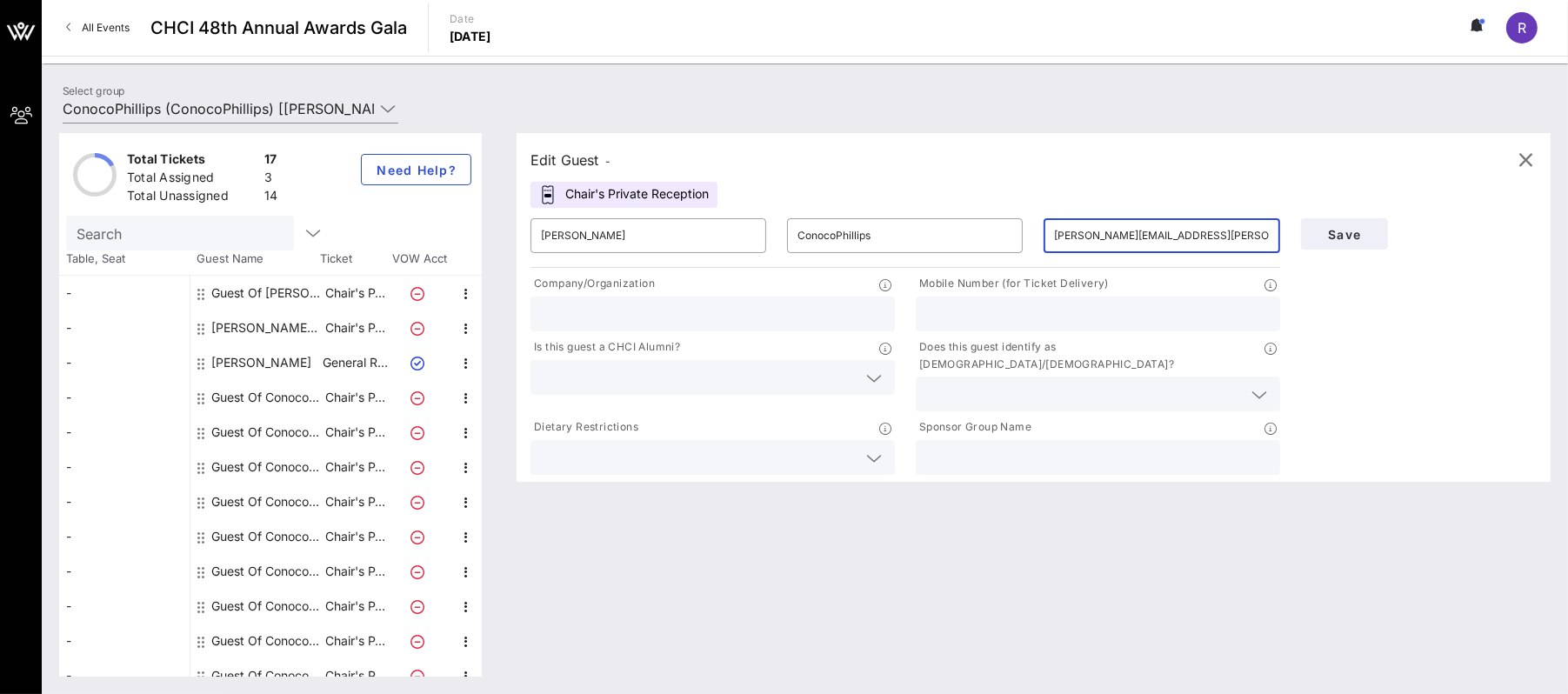
type input "kjersten.s.drager@conocophillips.com"
click at [613, 318] on input "text" at bounding box center [713, 314] width 344 height 22
type input "ConocoPhillips"
click at [969, 314] on input "text" at bounding box center [1098, 314] width 344 height 22
type input "202-744-0677"
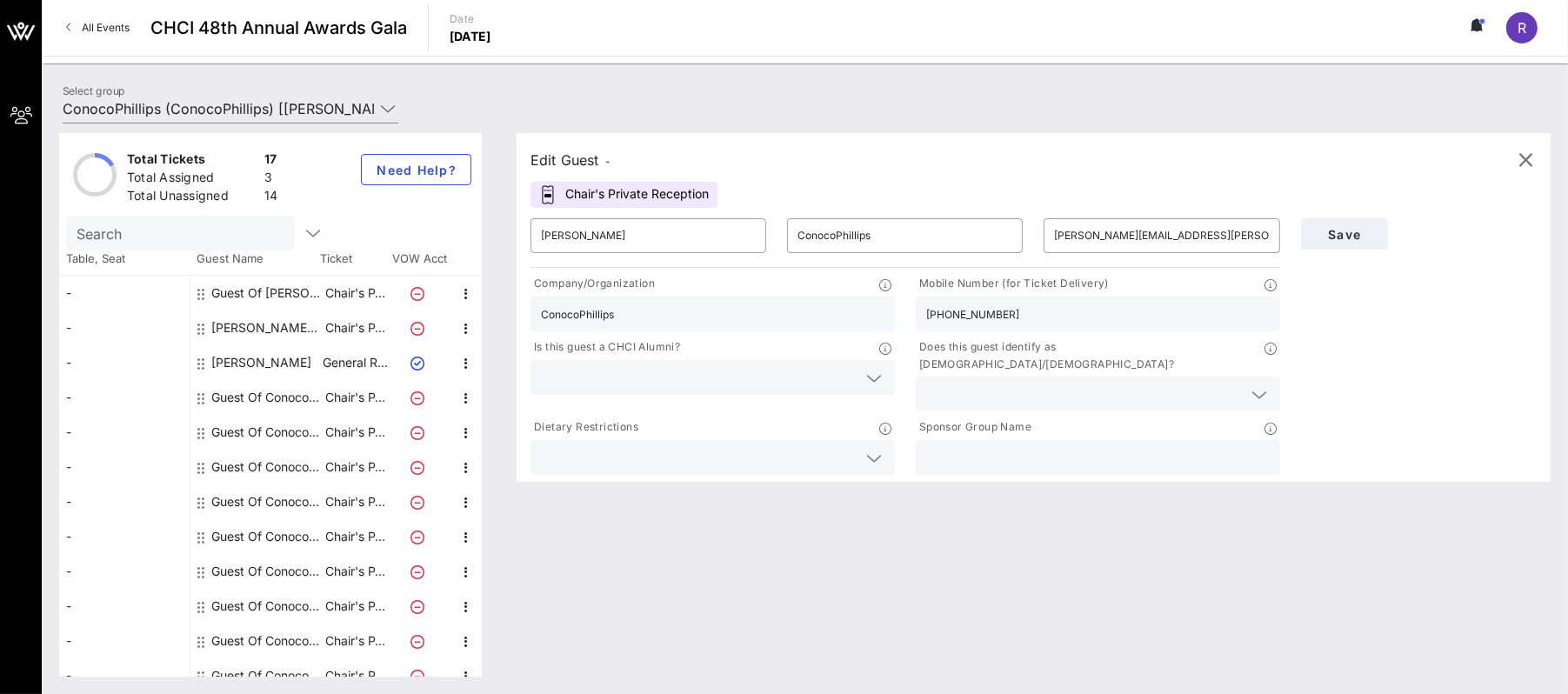
click at [953, 446] on input "text" at bounding box center [1098, 457] width 344 height 22
type input "ConocoPhillips"
click at [1347, 239] on span "Save" at bounding box center [1344, 234] width 59 height 15
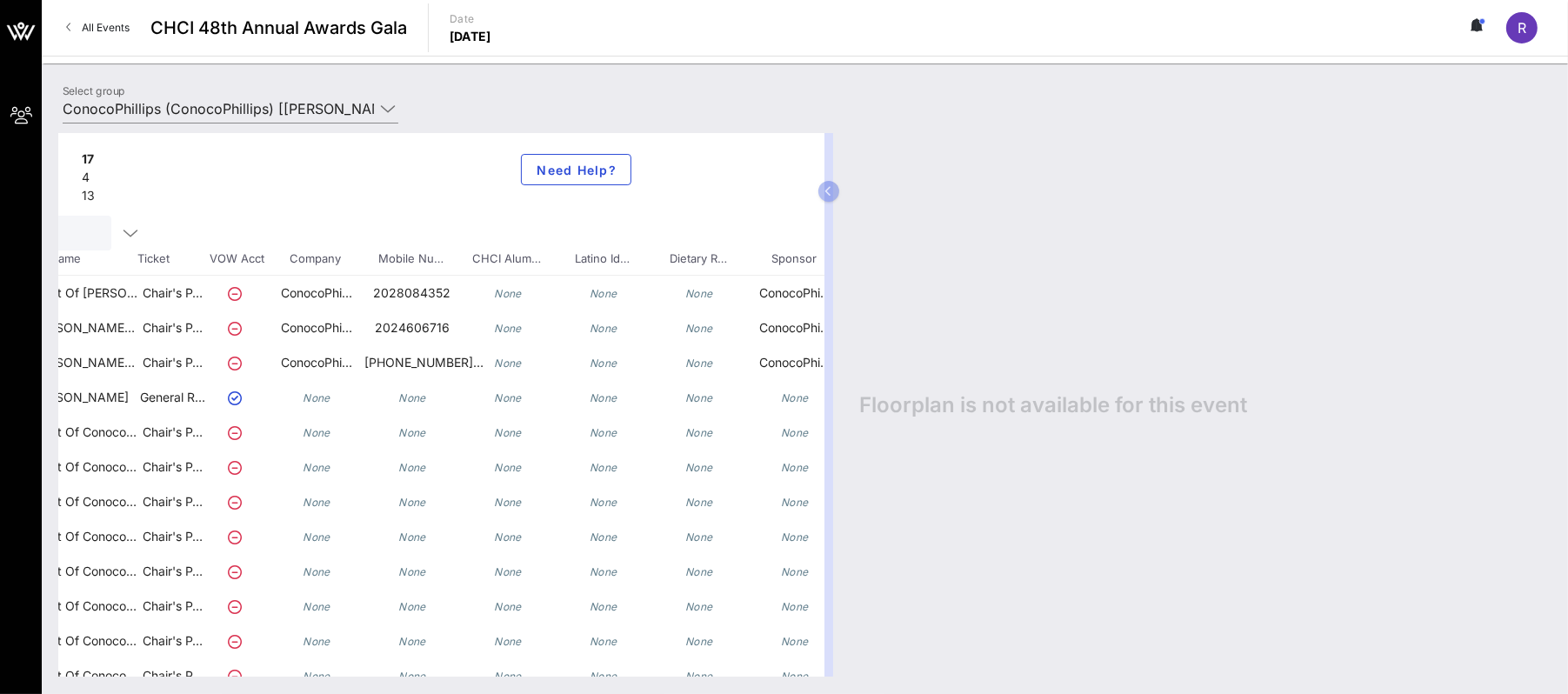
scroll to position [0, 244]
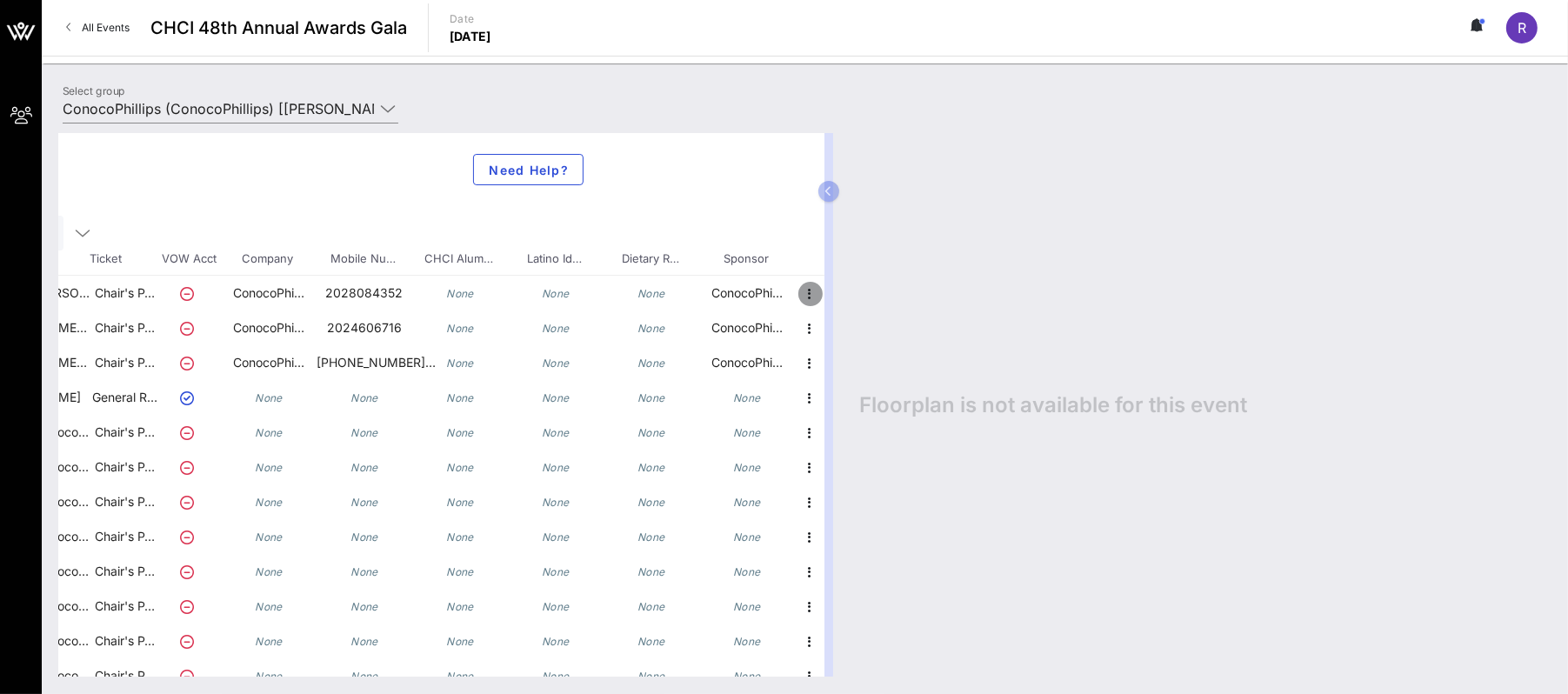
click at [800, 293] on icon "button" at bounding box center [810, 293] width 20 height 20
click at [831, 294] on div "Edit" at bounding box center [840, 298] width 35 height 14
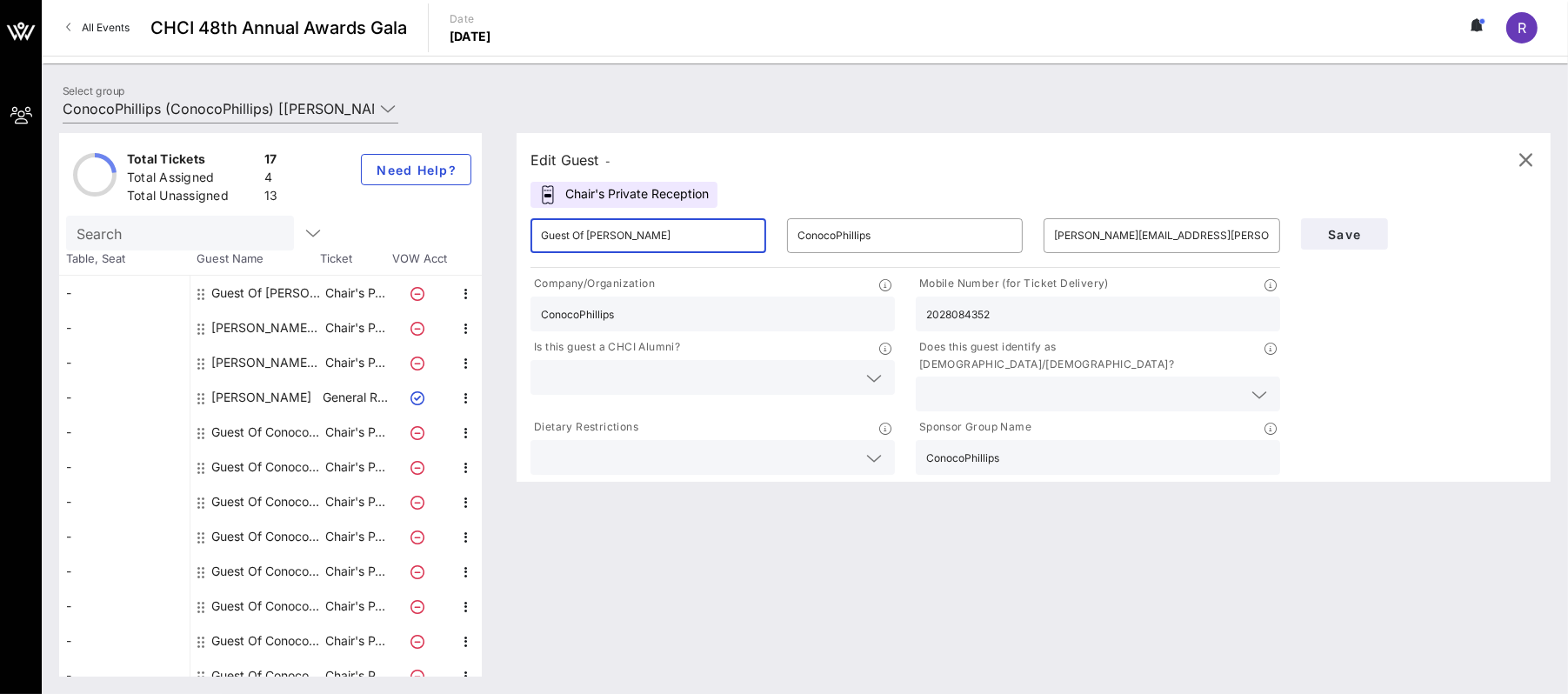
drag, startPoint x: 602, startPoint y: 236, endPoint x: 485, endPoint y: 239, distance: 117.0
click at [485, 239] on div "Total Tickets 17 Total Assigned 4 Total Unassigned 13 Need Help? Search Table, …" at bounding box center [805, 405] width 1491 height 544
type input "Kevin Avery"
click at [1433, 352] on div "Save" at bounding box center [1418, 343] width 256 height 271
click at [1360, 233] on span "Save" at bounding box center [1344, 234] width 59 height 15
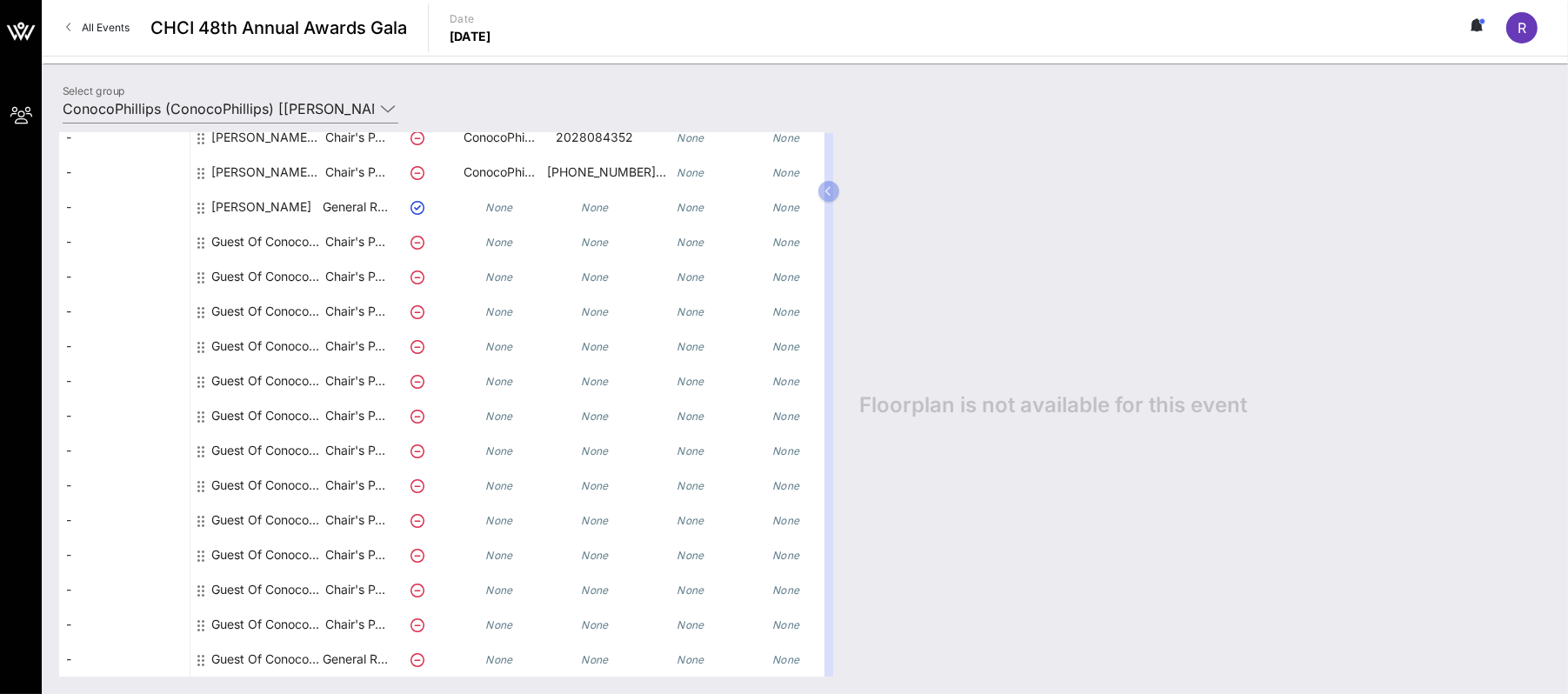
scroll to position [203, 244]
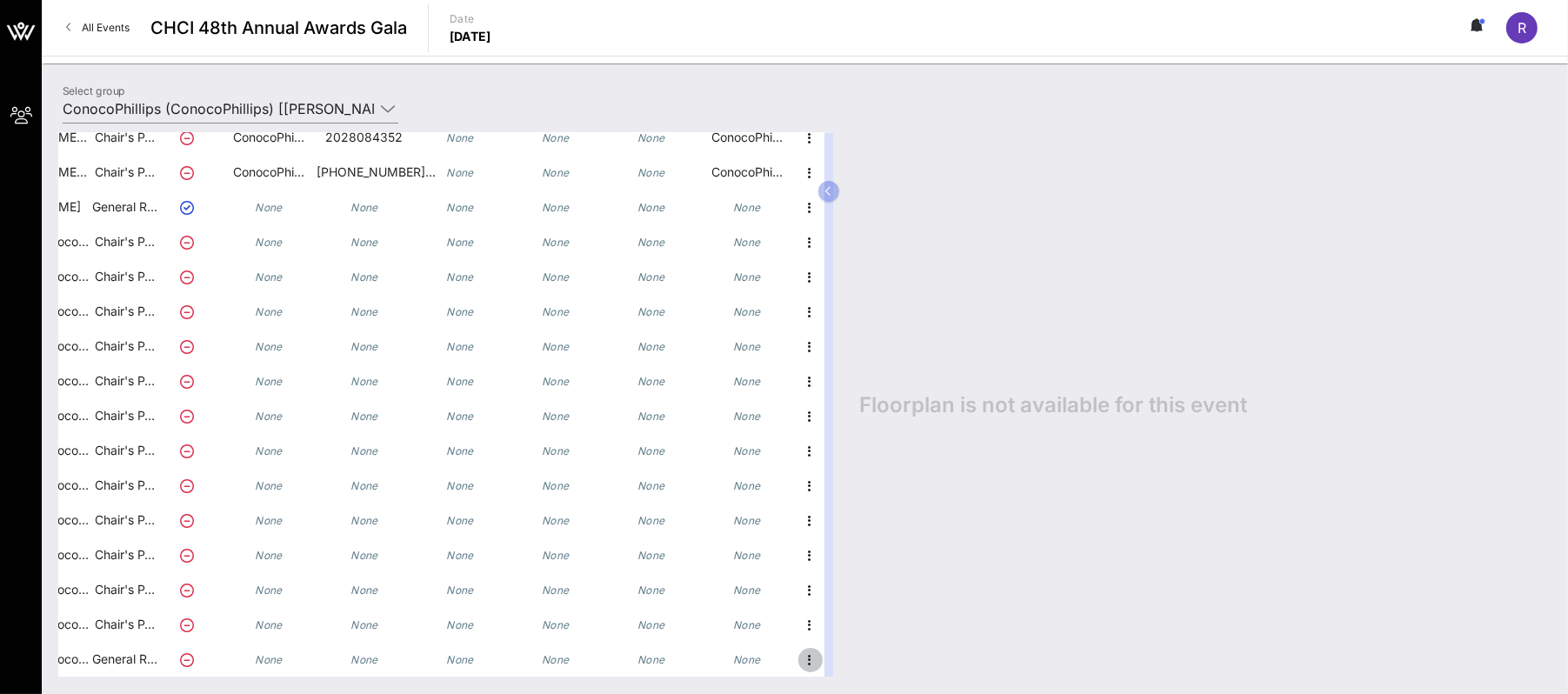
click at [800, 649] on icon "button" at bounding box center [810, 659] width 20 height 20
click at [836, 634] on div "Edit" at bounding box center [840, 631] width 35 height 14
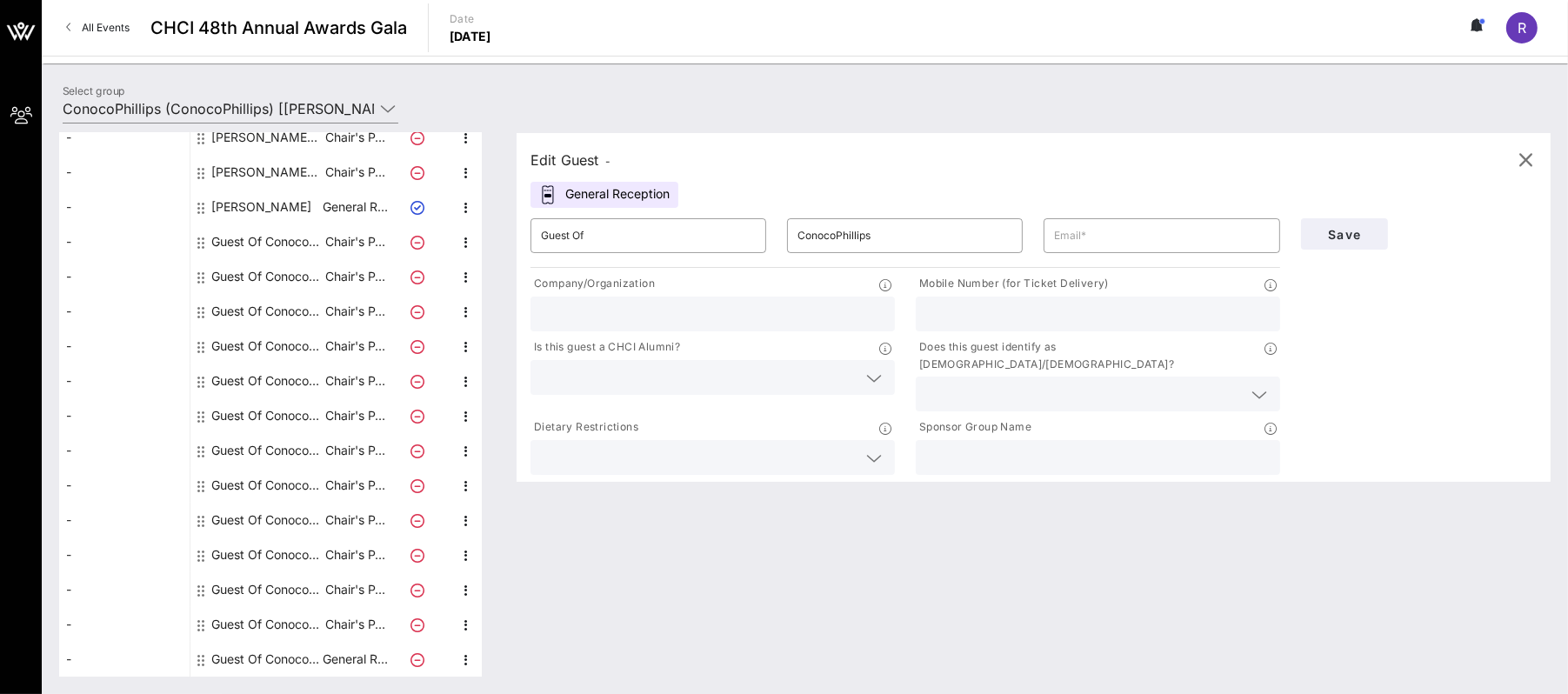
scroll to position [189, 0]
click at [1516, 156] on icon "button" at bounding box center [1525, 159] width 20 height 20
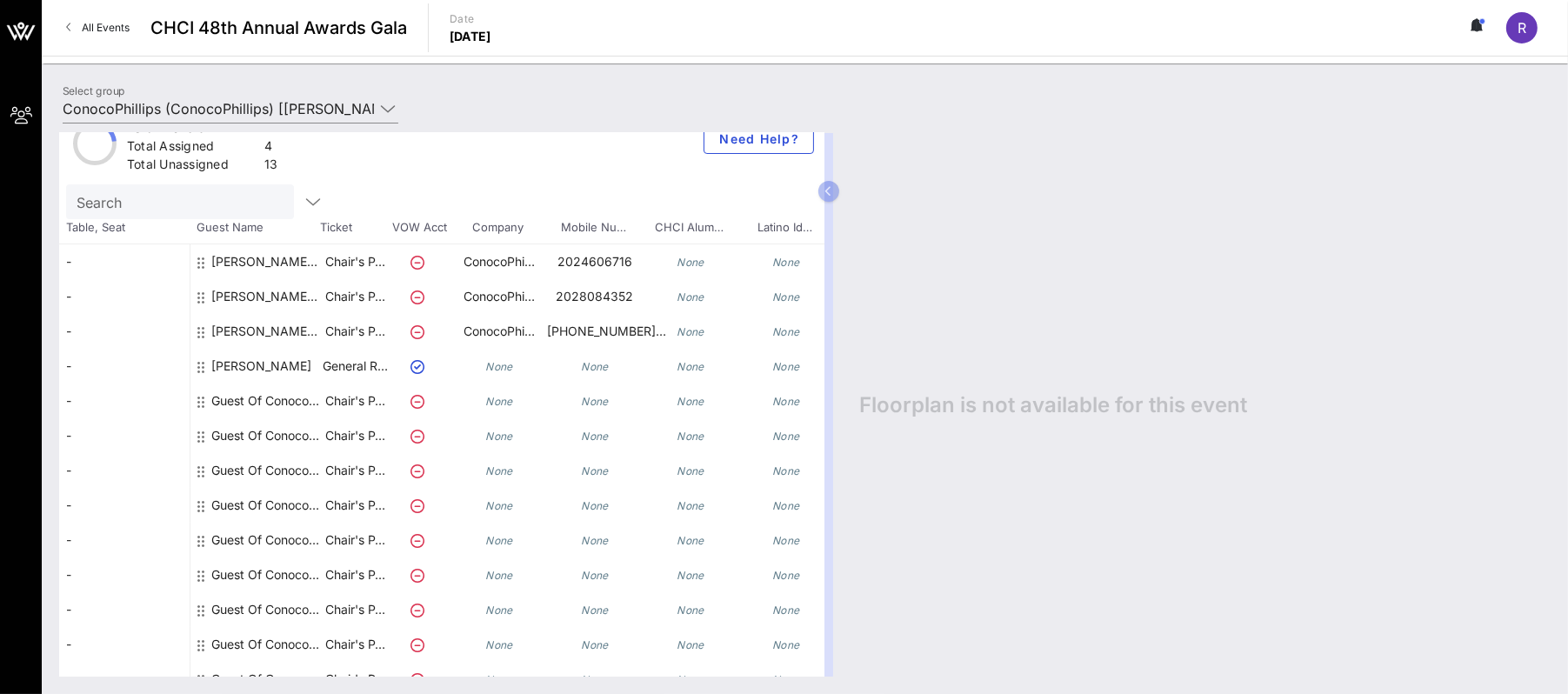
scroll to position [0, 0]
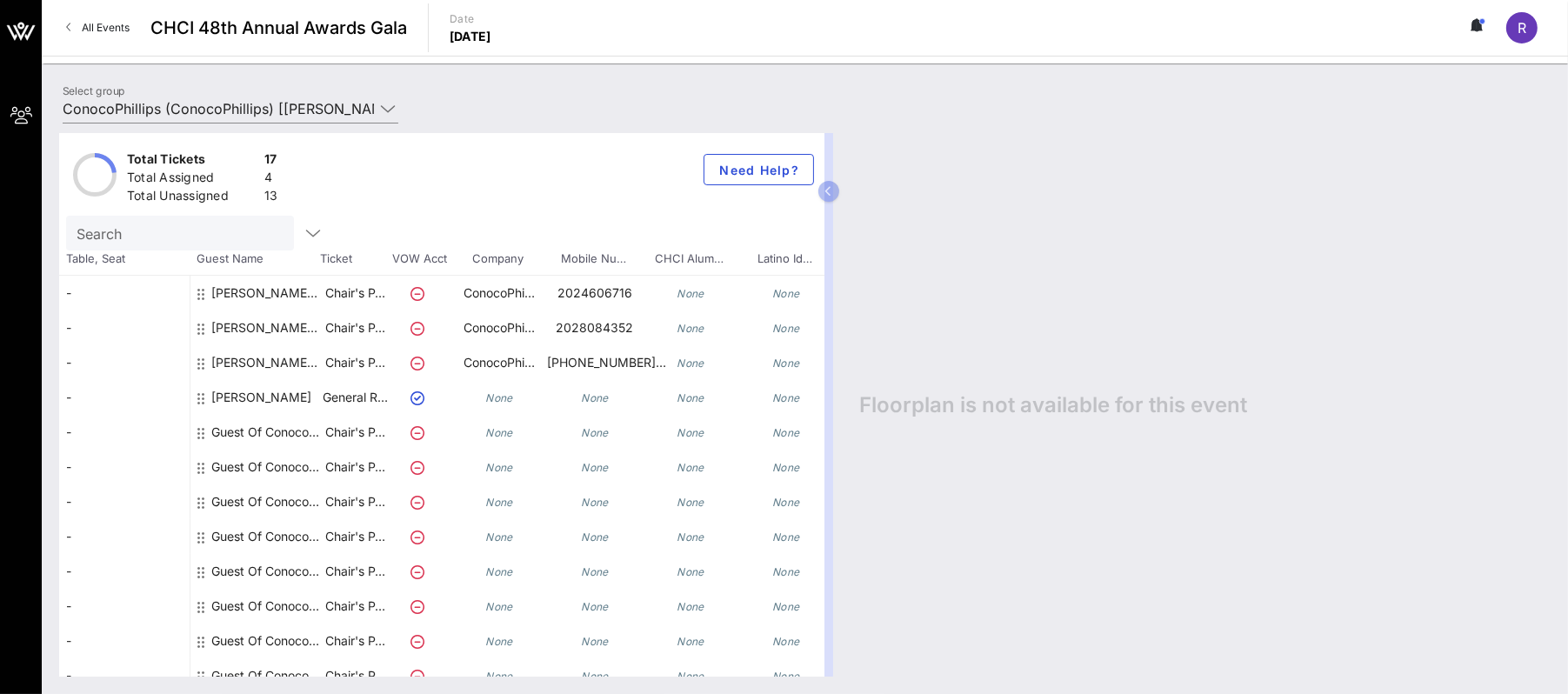
click at [406, 164] on div "Total Tickets 17 Total Assigned 4 Total Unassigned 13 Need Help?" at bounding box center [442, 174] width 765 height 83
click at [1371, 121] on div "Total Tickets 17 Total Assigned 4 Total Unassigned 13 Need Help? Search Table, …" at bounding box center [805, 405] width 1526 height 578
